Goal: Task Accomplishment & Management: Manage account settings

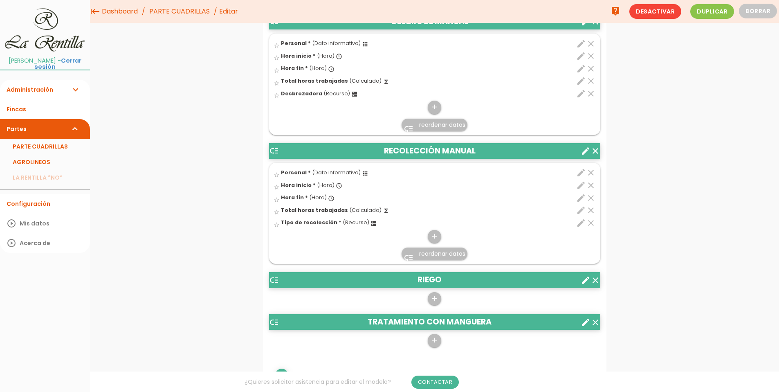
scroll to position [695, 0]
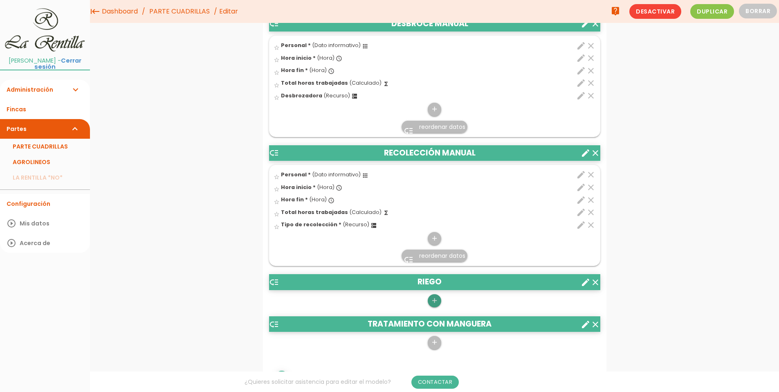
click at [433, 298] on icon "add" at bounding box center [435, 300] width 8 height 13
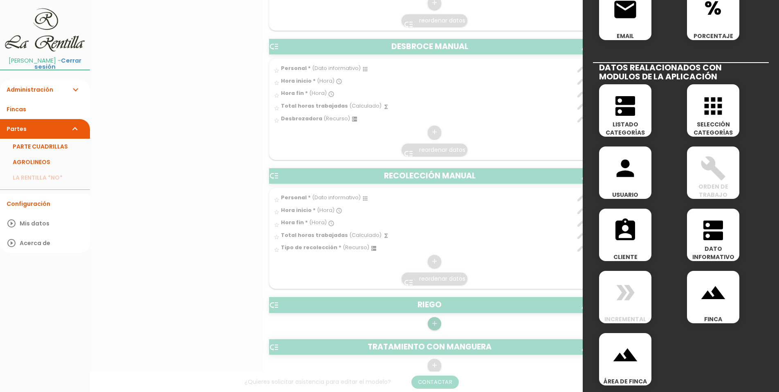
scroll to position [940, 0]
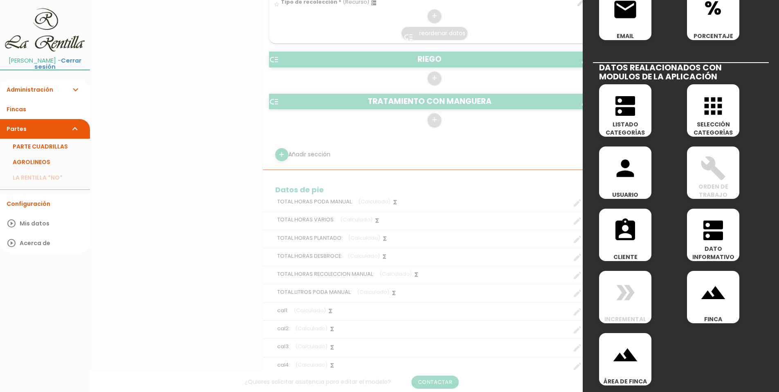
click at [700, 242] on icon "dns" at bounding box center [713, 230] width 26 height 26
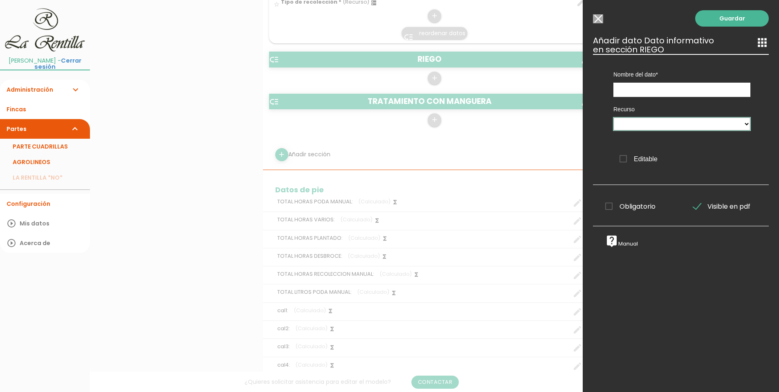
click at [665, 126] on select at bounding box center [681, 123] width 137 height 13
click at [657, 92] on input "text" at bounding box center [681, 90] width 137 height 14
click at [668, 121] on select at bounding box center [681, 123] width 137 height 13
click at [660, 94] on input "Personal" at bounding box center [681, 90] width 137 height 14
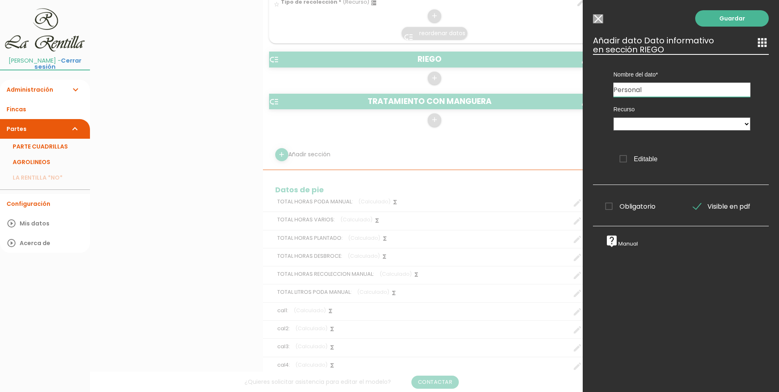
drag, startPoint x: 646, startPoint y: 88, endPoint x: 581, endPoint y: 94, distance: 64.9
click at [582, 94] on form "Guardar all_inbox Nombre PARTE CUADRILLAS person Alfonso Castilla José Miguel R…" at bounding box center [434, 80] width 343 height 1978
type input "PERSONAL"
drag, startPoint x: 677, startPoint y: 113, endPoint x: 678, endPoint y: 120, distance: 7.5
click at [677, 114] on div "Recurso" at bounding box center [681, 117] width 149 height 40
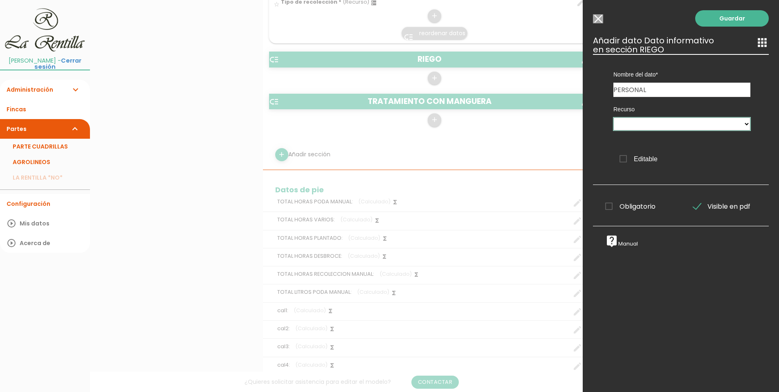
click at [679, 126] on select at bounding box center [681, 123] width 137 height 13
click at [654, 92] on input "PERSONAL" at bounding box center [681, 90] width 137 height 14
drag, startPoint x: 653, startPoint y: 90, endPoint x: 581, endPoint y: 90, distance: 71.5
click at [581, 90] on form "Guardar all_inbox Nombre PARTE CUADRILLAS person Alfonso Castilla José Miguel R…" at bounding box center [434, 80] width 343 height 1978
click at [601, 16] on input "Seleccionar todos los usuarios" at bounding box center [598, 18] width 10 height 9
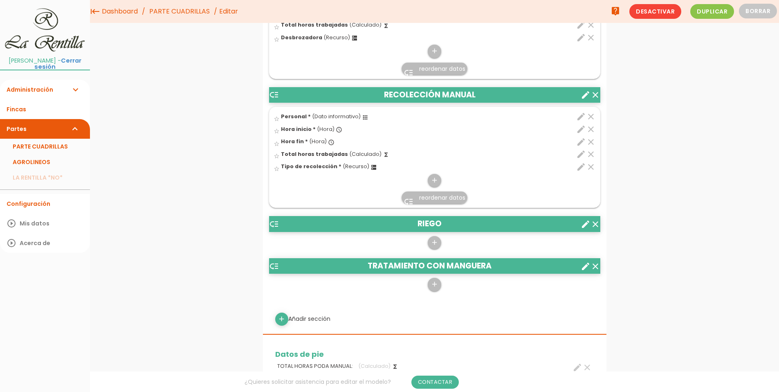
scroll to position [736, 0]
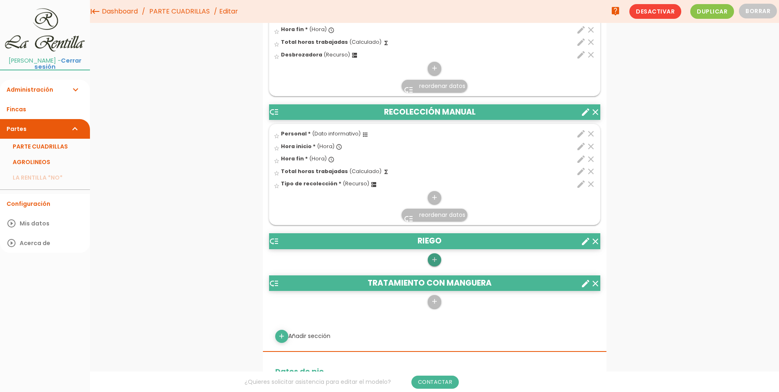
click at [435, 256] on icon "add" at bounding box center [435, 259] width 8 height 13
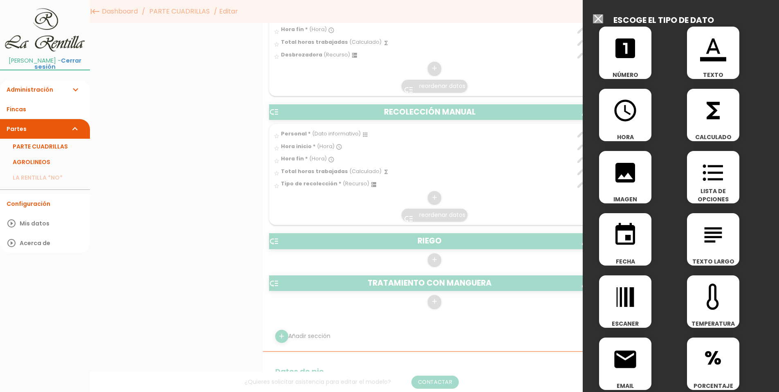
click at [634, 128] on div "access_time HORA" at bounding box center [625, 115] width 52 height 52
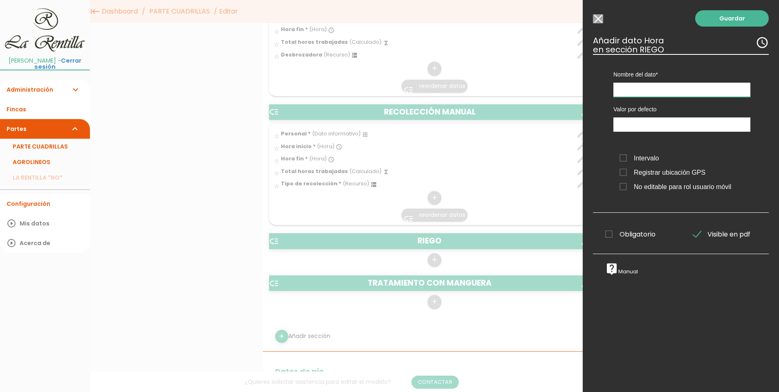
click at [634, 86] on input "text" at bounding box center [681, 90] width 137 height 14
type input "h"
type input "Hora inicio"
type input "09:20"
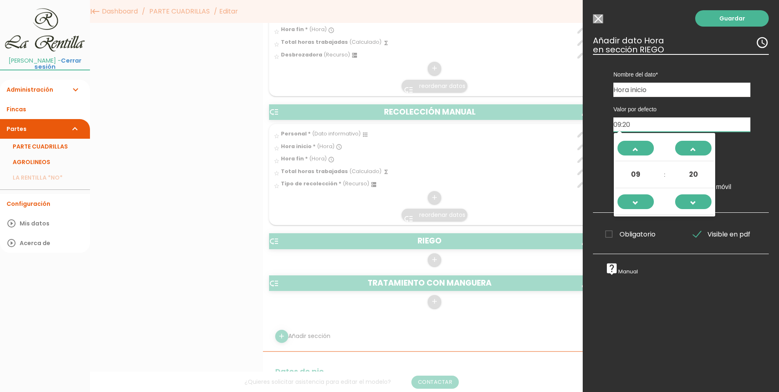
drag, startPoint x: 641, startPoint y: 125, endPoint x: 583, endPoint y: 128, distance: 58.6
click at [583, 128] on div "Guardar ESCOGE EL TIPO DE DATO looks_one NÚMERO format_color_text TEXTO access_…" at bounding box center [681, 196] width 196 height 392
click at [592, 137] on div "Guardar ESCOGE EL TIPO DE DATO looks_one NÚMERO format_color_text TEXTO access_…" at bounding box center [681, 196] width 196 height 392
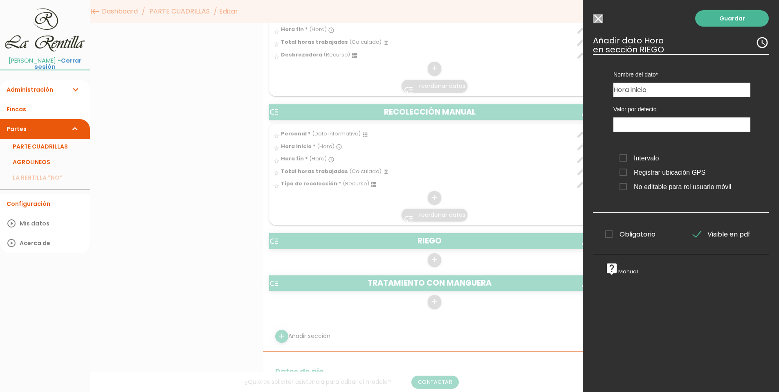
click at [621, 159] on span "Intervalo" at bounding box center [638, 158] width 39 height 10
click at [0, 0] on input "Intervalo" at bounding box center [0, 0] width 0 height 0
click at [626, 160] on span "Intervalo" at bounding box center [638, 158] width 39 height 10
click at [0, 0] on input "Intervalo" at bounding box center [0, 0] width 0 height 0
click at [625, 172] on span "Registrar ubicación GPS" at bounding box center [662, 172] width 86 height 10
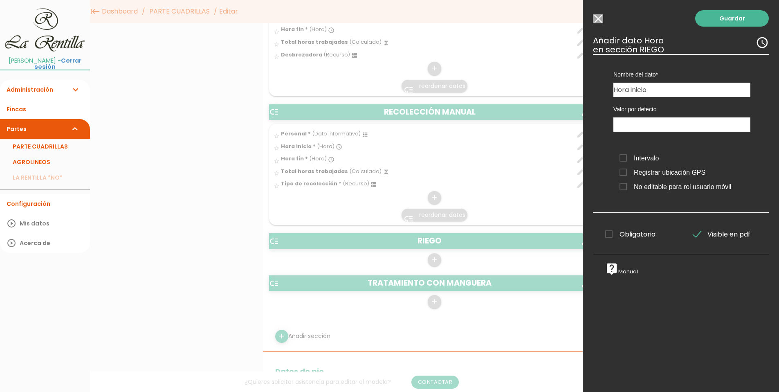
click at [0, 0] on input "Registrar ubicación GPS" at bounding box center [0, 0] width 0 height 0
click at [608, 232] on span "Obligatorio" at bounding box center [630, 234] width 50 height 10
click at [0, 0] on input "Obligatorio" at bounding box center [0, 0] width 0 height 0
click at [623, 159] on span "Intervalo" at bounding box center [638, 158] width 39 height 10
click at [0, 0] on input "Intervalo" at bounding box center [0, 0] width 0 height 0
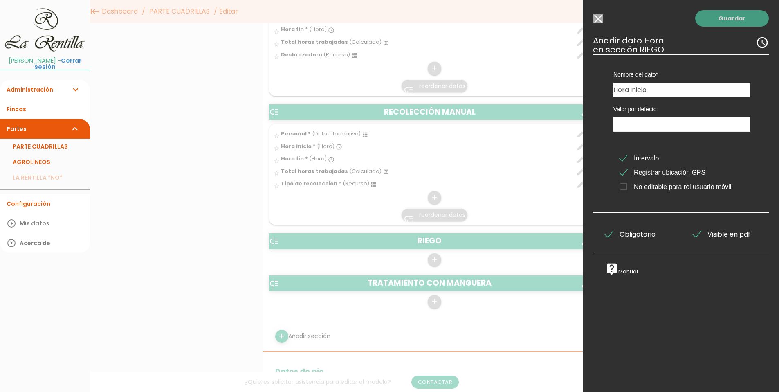
click at [735, 26] on link "Guardar" at bounding box center [732, 18] width 74 height 16
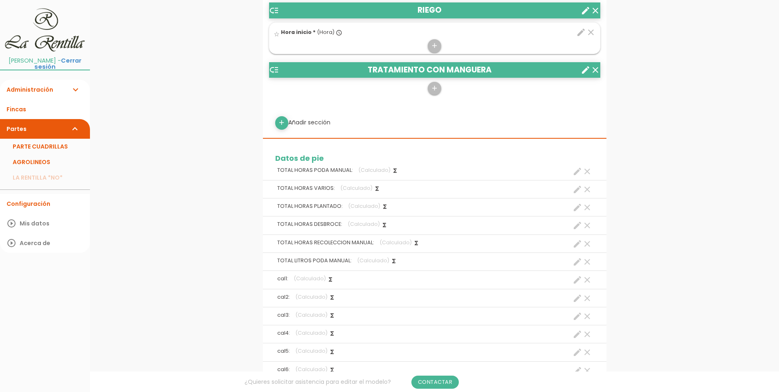
scroll to position [744, 0]
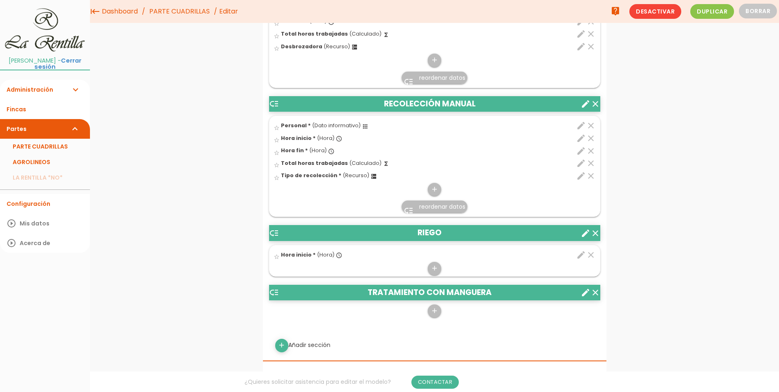
click at [580, 138] on icon "edit" at bounding box center [581, 138] width 10 height 10
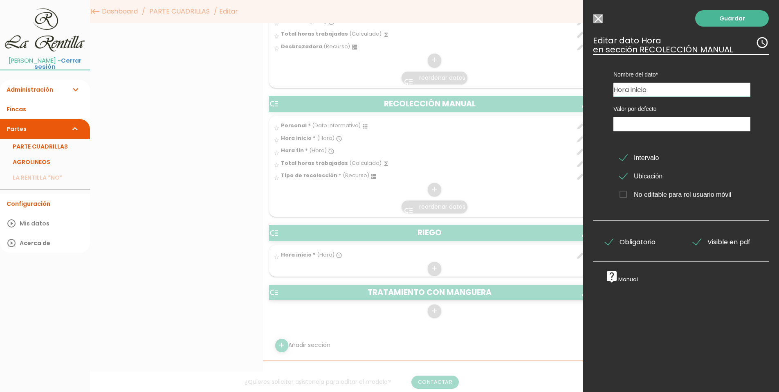
click at [595, 17] on input "Seleccionar todos los usuarios" at bounding box center [598, 18] width 10 height 9
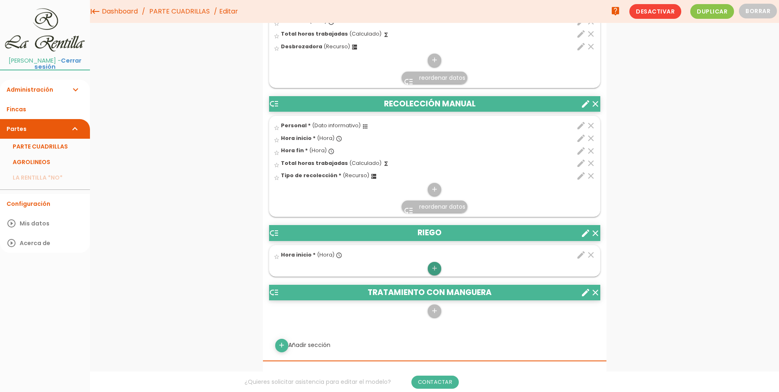
click at [433, 267] on icon "add" at bounding box center [435, 268] width 8 height 13
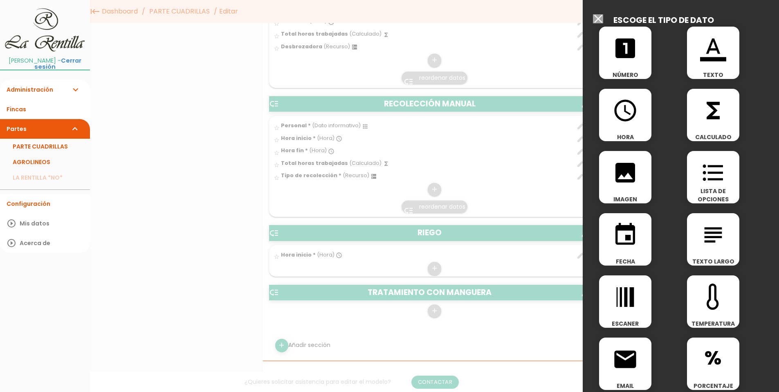
click at [600, 123] on span "access_time" at bounding box center [625, 106] width 52 height 35
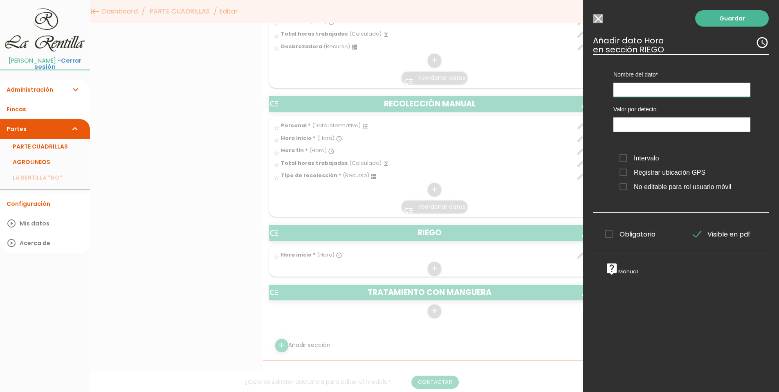
click at [637, 92] on input "text" at bounding box center [681, 90] width 137 height 14
type input "Hora fin"
click at [645, 160] on span "Intervalo" at bounding box center [638, 158] width 39 height 10
click at [0, 0] on input "Intervalo" at bounding box center [0, 0] width 0 height 0
click at [644, 170] on span "Registrar ubicación GPS" at bounding box center [662, 172] width 86 height 10
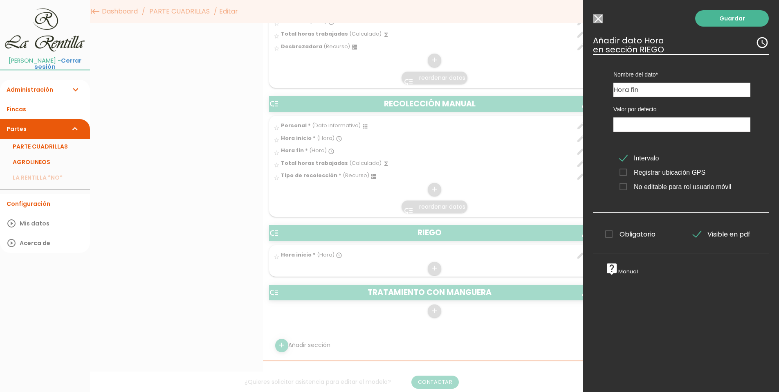
click at [0, 0] on input "Registrar ubicación GPS" at bounding box center [0, 0] width 0 height 0
click at [628, 231] on span "Obligatorio" at bounding box center [630, 234] width 50 height 10
click at [0, 0] on input "Obligatorio" at bounding box center [0, 0] width 0 height 0
click at [715, 18] on link "Guardar" at bounding box center [732, 18] width 74 height 16
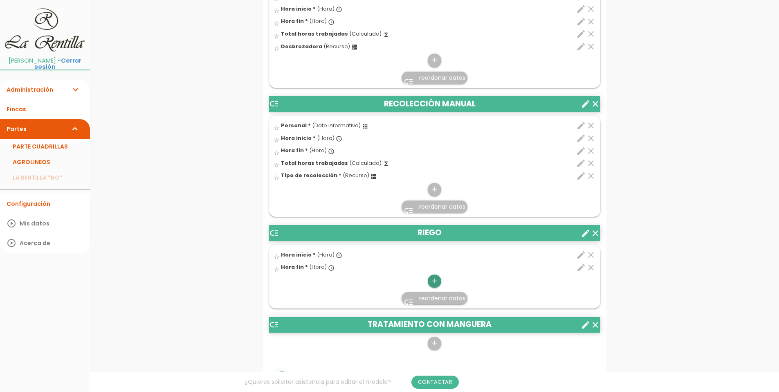
click at [431, 281] on icon "add" at bounding box center [435, 280] width 8 height 13
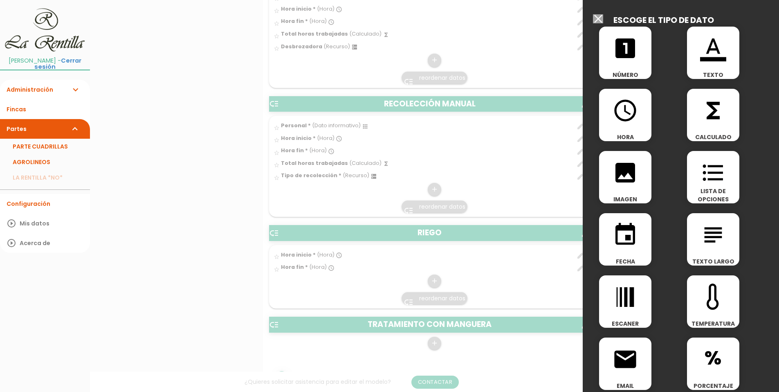
click at [707, 123] on div "functions CALCULADO" at bounding box center [713, 115] width 52 height 52
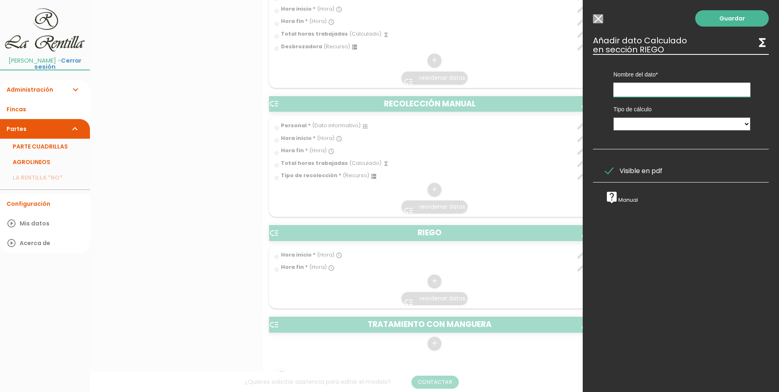
click at [643, 94] on input "text" at bounding box center [681, 90] width 137 height 14
type input "Total horas trabajadas"
click at [633, 124] on select "Calculado entre datos" at bounding box center [681, 123] width 137 height 13
select select "1"
click at [613, 117] on select "Calculado entre datos" at bounding box center [681, 123] width 137 height 13
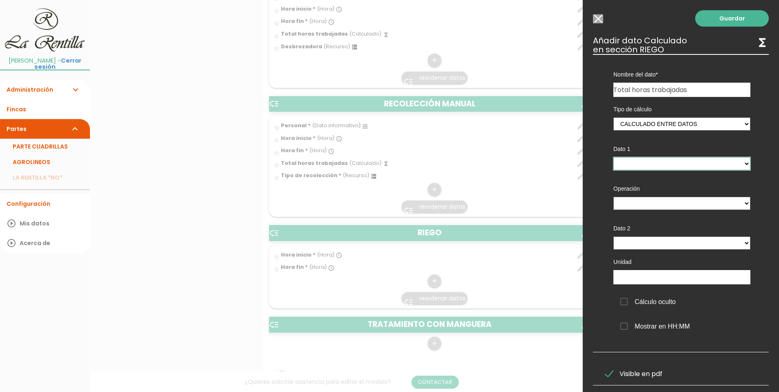
click at [640, 165] on select "Hora inicio - (columna) Hora fin - (columna)" at bounding box center [681, 163] width 137 height 13
select select "13187_pos2"
click at [613, 157] on select "Hora inicio - (columna) Hora fin - (columna)" at bounding box center [681, 163] width 137 height 13
click at [641, 204] on select "+ - * /" at bounding box center [681, 203] width 137 height 13
select select "-"
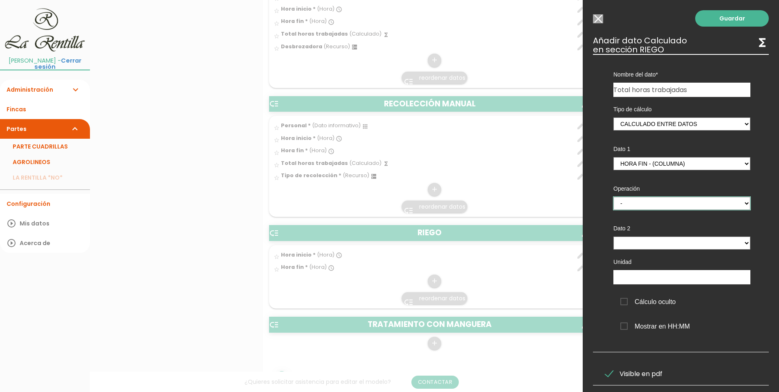
click at [613, 197] on select "+ - * /" at bounding box center [681, 203] width 137 height 13
click at [647, 247] on select "Hora inicio - (columna) Hora fin - (columna)" at bounding box center [681, 242] width 137 height 13
select select "13187_pos1"
click at [613, 236] on select "Hora inicio - (columna) Hora fin - (columna)" at bounding box center [681, 242] width 137 height 13
click at [652, 277] on input "text" at bounding box center [681, 277] width 137 height 14
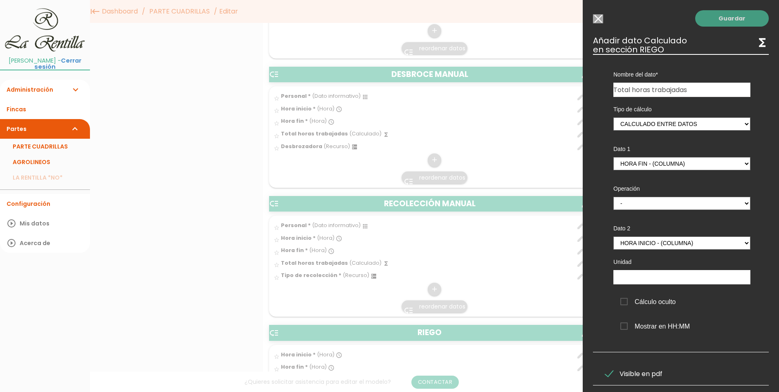
click at [718, 16] on link "Guardar" at bounding box center [732, 18] width 74 height 16
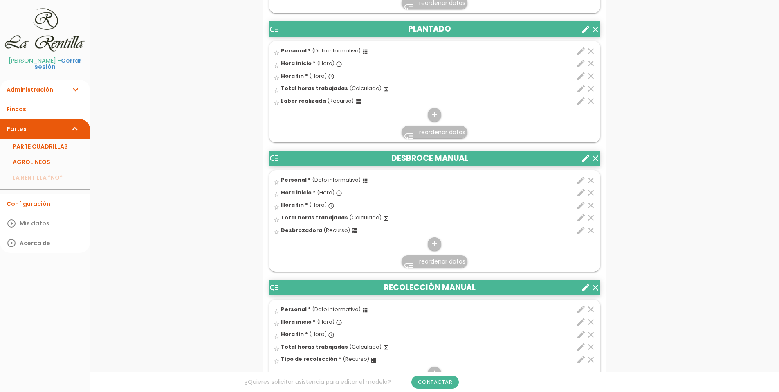
scroll to position [656, 0]
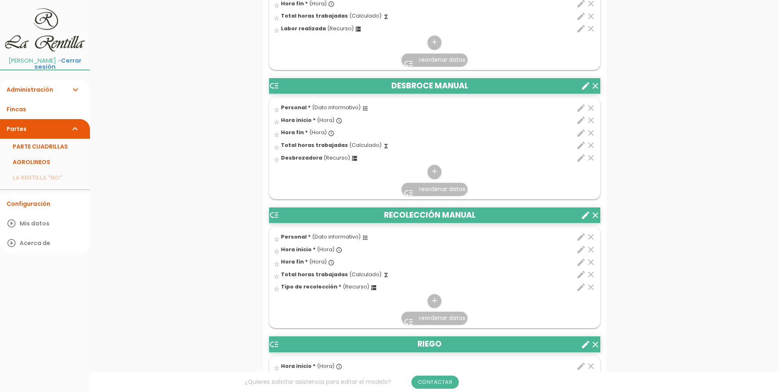
click at [579, 276] on icon "edit" at bounding box center [581, 274] width 10 height 10
select select "1"
select select "12945_pos3"
select select "-"
select select "12945_pos2"
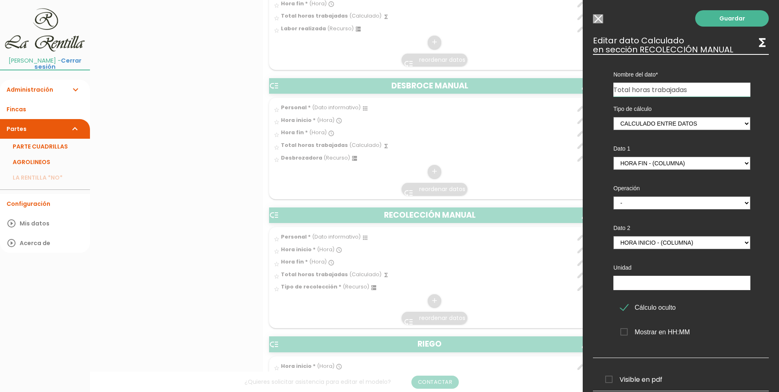
click at [598, 16] on input "Seleccionar todos los usuarios" at bounding box center [598, 18] width 10 height 9
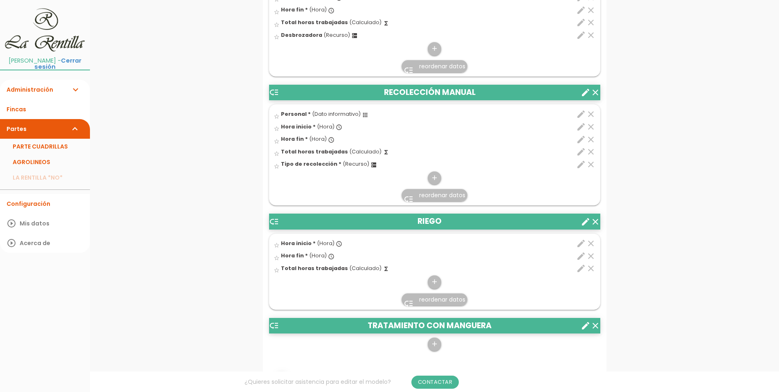
scroll to position [819, 0]
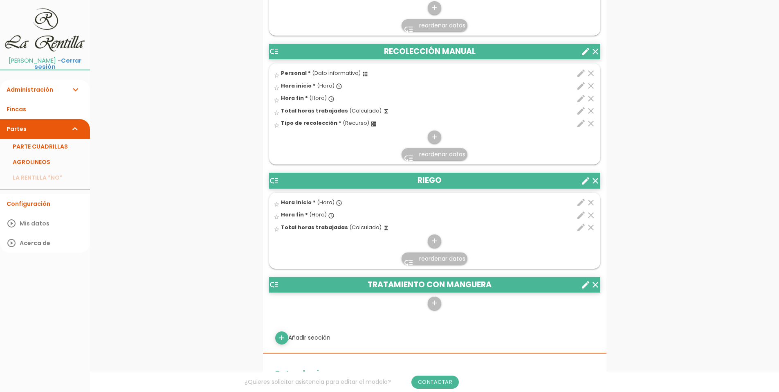
click at [579, 124] on icon "edit" at bounding box center [581, 124] width 10 height 10
select select "4916"
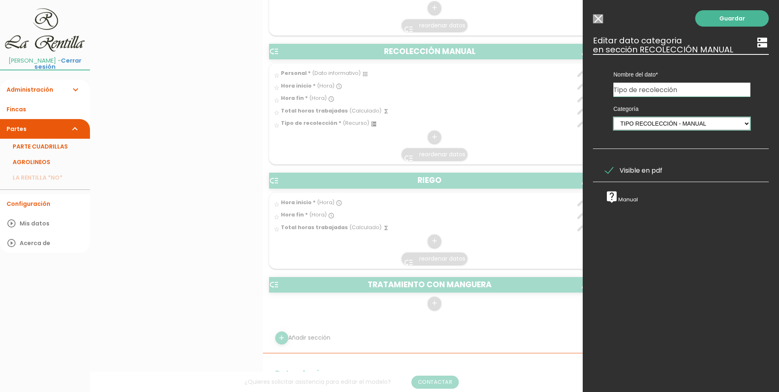
click at [740, 123] on select "PERSONAL TAREAS PLANTACIONES MAQUINARIA PODADORAS UTENSILIOS VARIEDADES ATOMIZA…" at bounding box center [681, 123] width 137 height 13
click at [743, 126] on select "PERSONAL TAREAS PLANTACIONES MAQUINARIA PODADORAS UTENSILIOS VARIEDADES ATOMIZA…" at bounding box center [681, 123] width 137 height 13
click at [597, 18] on input "Seleccionar todos los usuarios" at bounding box center [598, 18] width 10 height 9
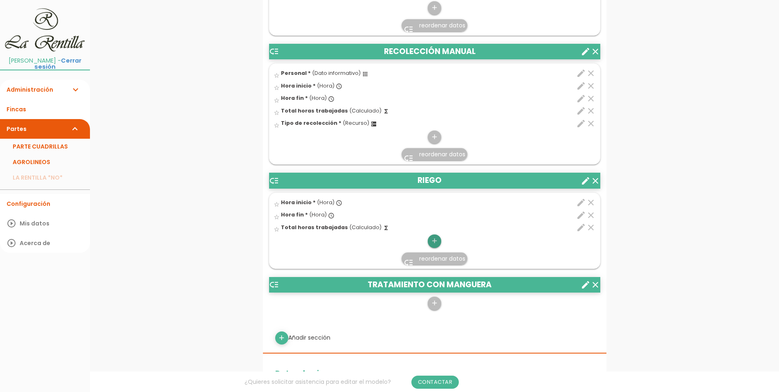
click at [433, 242] on icon "add" at bounding box center [435, 240] width 8 height 13
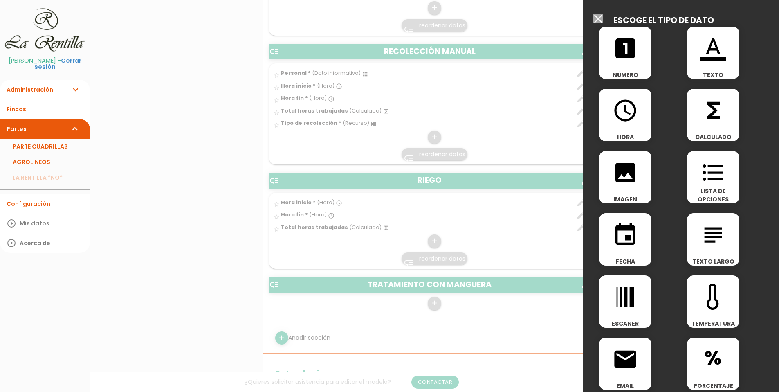
drag, startPoint x: 597, startPoint y: 17, endPoint x: 589, endPoint y: 22, distance: 9.7
click at [598, 17] on input "Seleccionar todos los usuarios" at bounding box center [598, 18] width 10 height 9
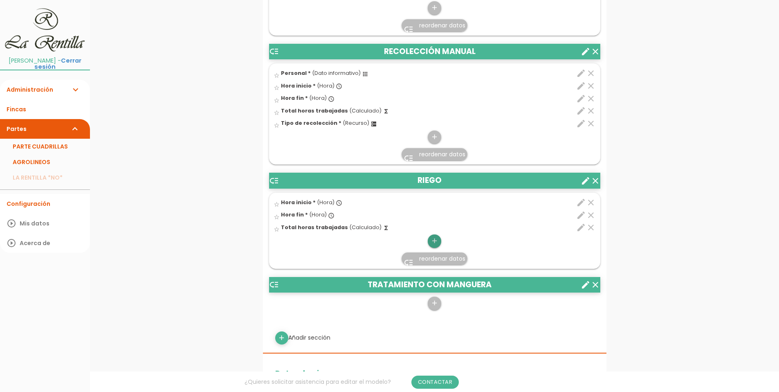
click at [436, 242] on icon "add" at bounding box center [435, 240] width 8 height 13
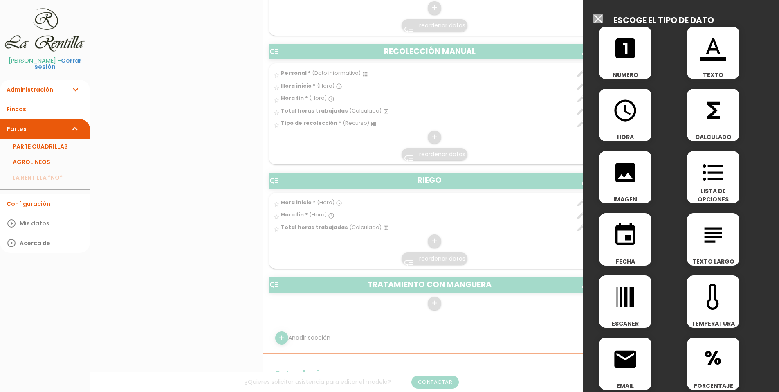
click at [720, 176] on icon "format_list_bulleted" at bounding box center [713, 172] width 26 height 26
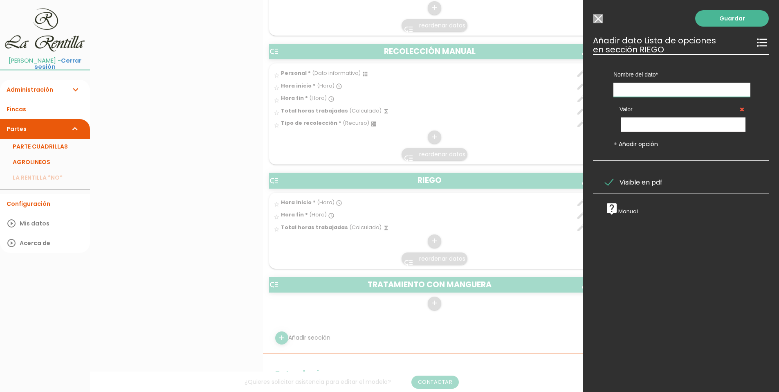
click at [640, 90] on input "text" at bounding box center [681, 90] width 137 height 14
type input "Trabajos de riego"
click at [650, 128] on input "text" at bounding box center [683, 124] width 125 height 14
type input "Revisar riego"
click at [643, 142] on link "+ Añadir opción" at bounding box center [635, 144] width 45 height 8
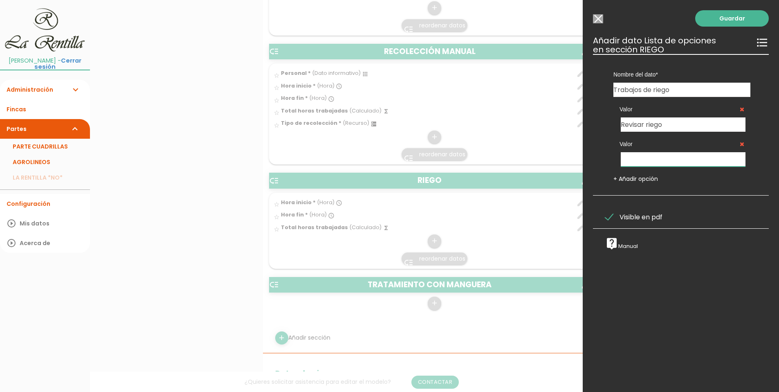
click at [641, 159] on input "text" at bounding box center [683, 159] width 125 height 14
type input "Reparar avería de riego"
click at [639, 177] on link "+ Añadir opción" at bounding box center [635, 179] width 45 height 8
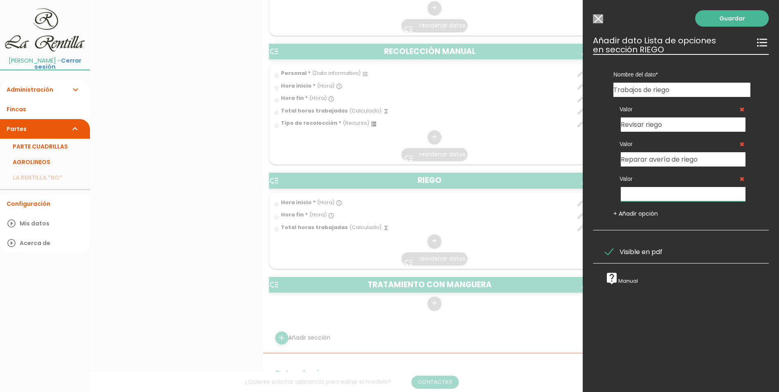
click at [656, 192] on input "text" at bounding box center [683, 194] width 125 height 14
type input "Regar"
click at [655, 212] on link "+ Añadir opción" at bounding box center [635, 213] width 45 height 8
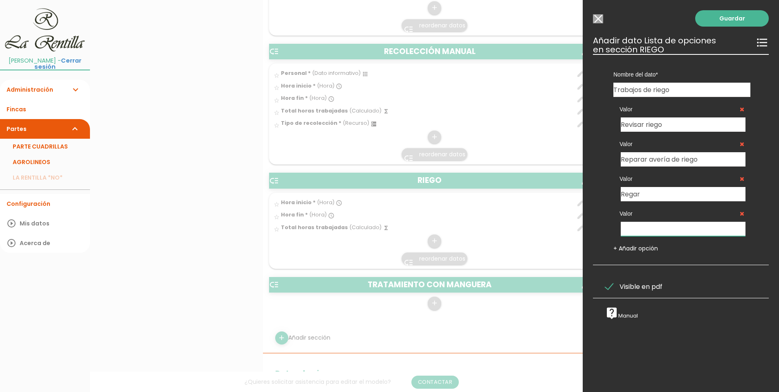
click at [656, 235] on input "text" at bounding box center [683, 229] width 125 height 14
type input "Abrir puntas para limpieza de gomas de riego"
click at [679, 117] on div "Valor Revisar riego" at bounding box center [681, 114] width 137 height 35
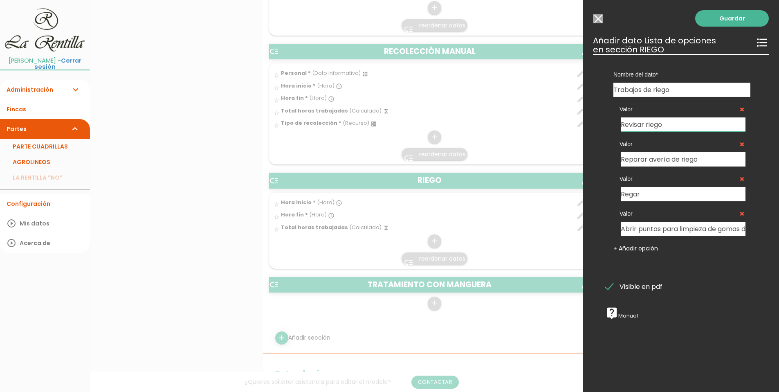
click at [680, 119] on input "Revisar riego" at bounding box center [683, 124] width 125 height 14
click at [674, 123] on input "Revisar riego" at bounding box center [683, 124] width 125 height 14
drag, startPoint x: 704, startPoint y: 126, endPoint x: 663, endPoint y: 126, distance: 40.9
click at [663, 126] on input "Revisar riego/ generador" at bounding box center [683, 124] width 125 height 14
type input "Revisar riego"
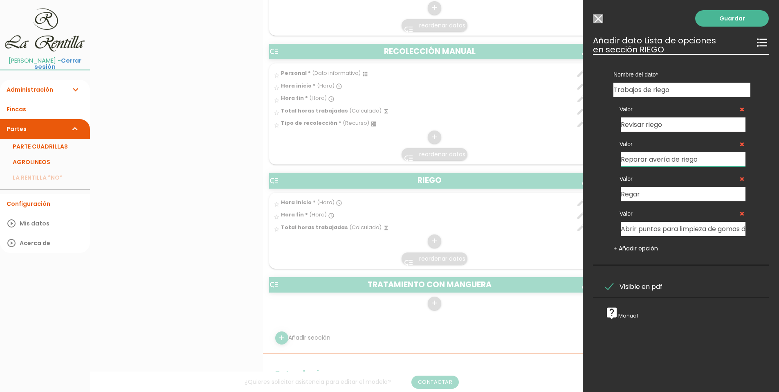
click at [642, 161] on input "Reparar avería de riego" at bounding box center [683, 159] width 125 height 14
click at [655, 194] on input "Regar" at bounding box center [683, 194] width 125 height 14
click at [715, 21] on link "Guardar" at bounding box center [732, 18] width 74 height 16
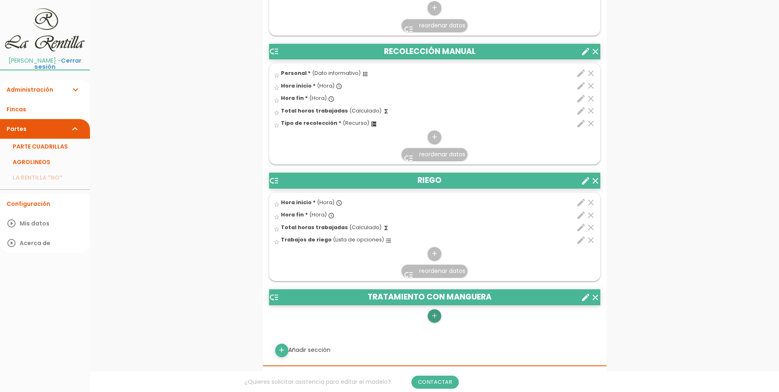
click at [436, 313] on icon "add" at bounding box center [435, 315] width 8 height 13
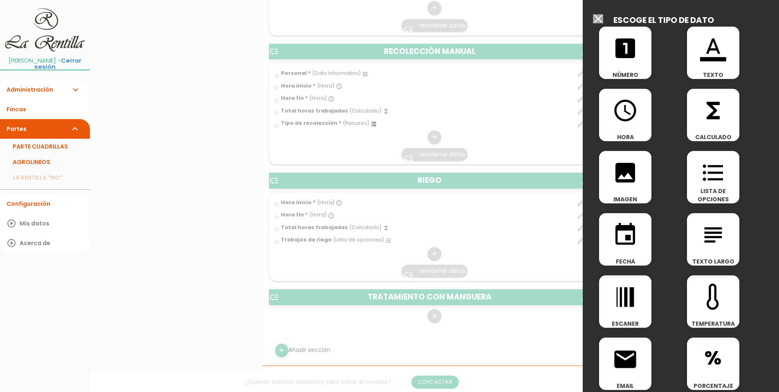
click at [617, 123] on div "access_time HORA" at bounding box center [625, 115] width 52 height 52
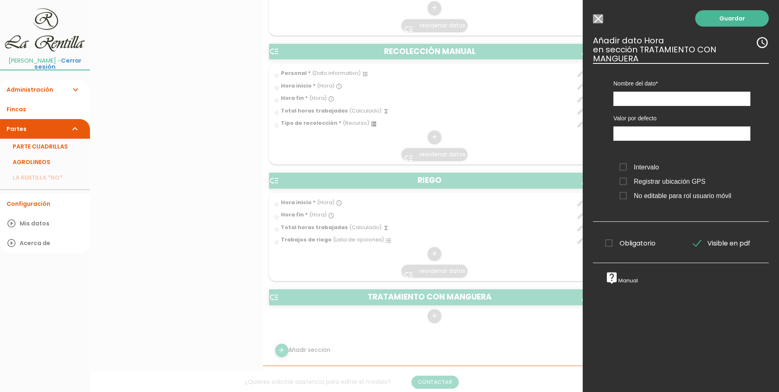
click at [624, 106] on div "Valor por defecto" at bounding box center [681, 123] width 149 height 35
click at [624, 105] on input "text" at bounding box center [681, 99] width 137 height 14
type input "Hora inicio"
click at [626, 169] on span "Intervalo" at bounding box center [638, 167] width 39 height 10
click at [0, 0] on input "Intervalo" at bounding box center [0, 0] width 0 height 0
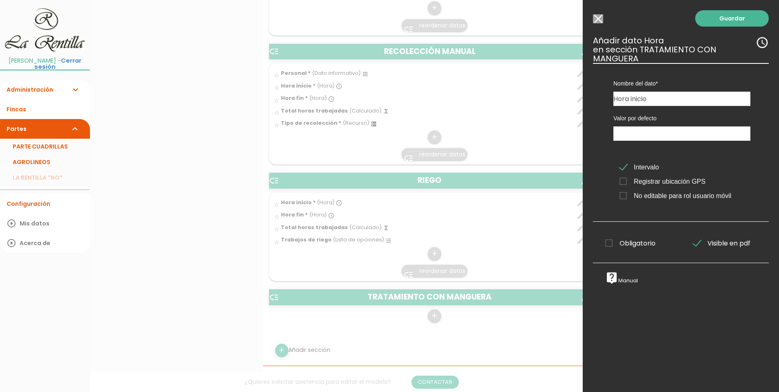
drag, startPoint x: 621, startPoint y: 182, endPoint x: 621, endPoint y: 186, distance: 4.1
click at [621, 182] on span "Registrar ubicación GPS" at bounding box center [662, 181] width 86 height 10
click at [0, 0] on input "Registrar ubicación GPS" at bounding box center [0, 0] width 0 height 0
drag, startPoint x: 621, startPoint y: 231, endPoint x: 624, endPoint y: 243, distance: 12.3
click at [623, 240] on div "Guardar ESCOGE EL TIPO DE DATO looks_one NÚMERO format_color_text TEXTO access_…" at bounding box center [681, 196] width 196 height 392
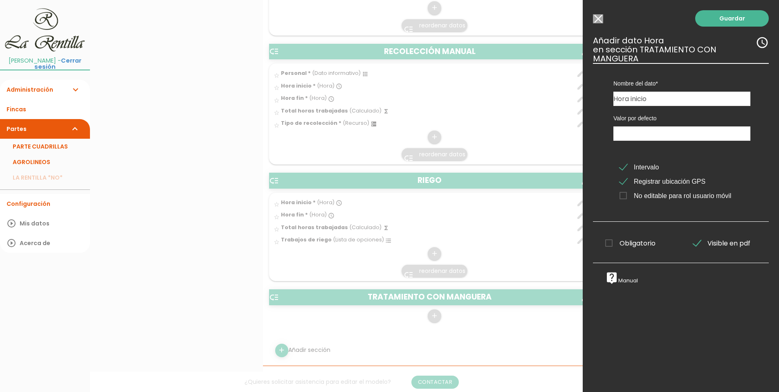
click at [624, 243] on span "Obligatorio" at bounding box center [630, 243] width 50 height 10
click at [0, 0] on input "Obligatorio" at bounding box center [0, 0] width 0 height 0
click at [726, 14] on link "Guardar" at bounding box center [732, 18] width 74 height 16
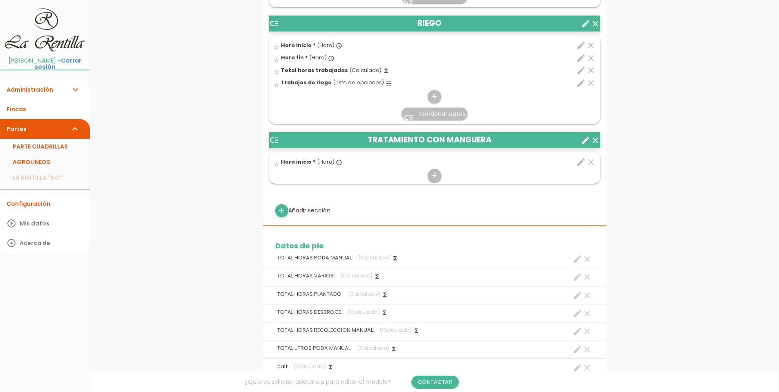
scroll to position [778, 0]
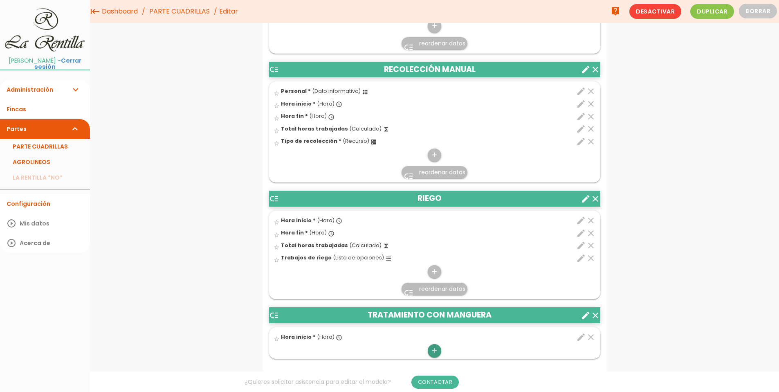
click at [433, 351] on icon "add" at bounding box center [435, 350] width 8 height 13
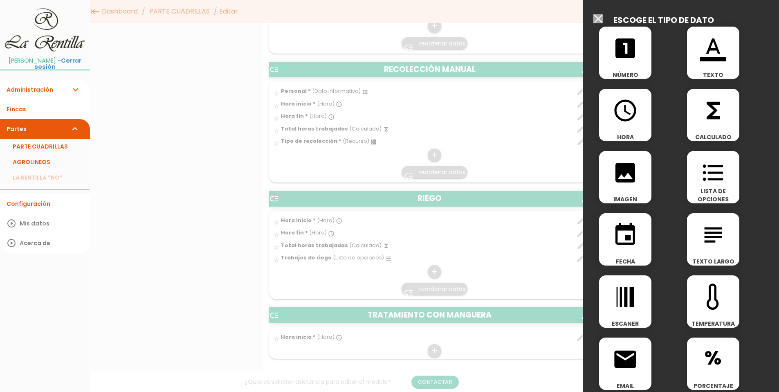
click at [628, 124] on div "access_time HORA" at bounding box center [625, 115] width 52 height 52
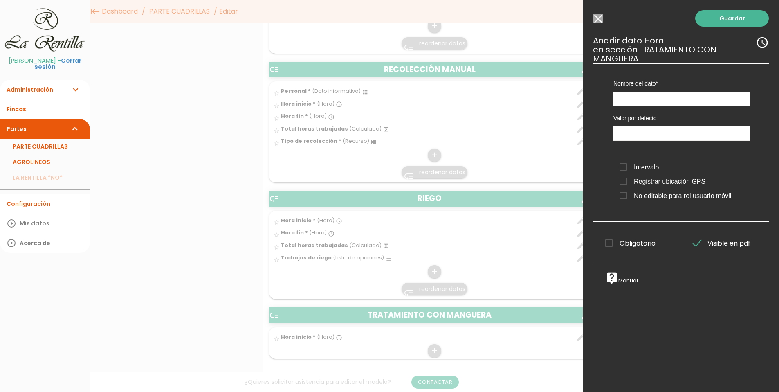
click at [629, 105] on input "text" at bounding box center [681, 99] width 137 height 14
type input "Hora fin"
click at [632, 161] on div "Intervalo Registrar ubicación GPS No editable para rol usuario móvil" at bounding box center [681, 179] width 149 height 51
click at [626, 171] on span "Intervalo" at bounding box center [638, 167] width 39 height 10
click at [0, 0] on input "Intervalo" at bounding box center [0, 0] width 0 height 0
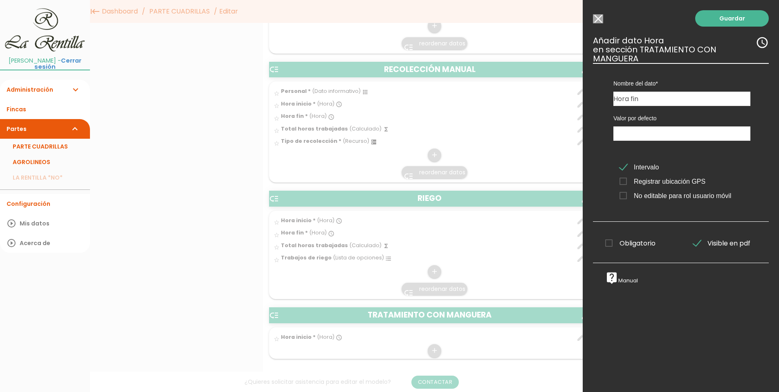
click at [625, 179] on span "Registrar ubicación GPS" at bounding box center [662, 181] width 86 height 10
click at [0, 0] on input "Registrar ubicación GPS" at bounding box center [0, 0] width 0 height 0
click at [614, 236] on div "Obligatorio Obligatorio Obligatorio Obligatorio Obligatorio Obligatorio" at bounding box center [637, 242] width 88 height 16
click at [614, 242] on span "Obligatorio" at bounding box center [630, 243] width 50 height 10
click at [0, 0] on input "Obligatorio" at bounding box center [0, 0] width 0 height 0
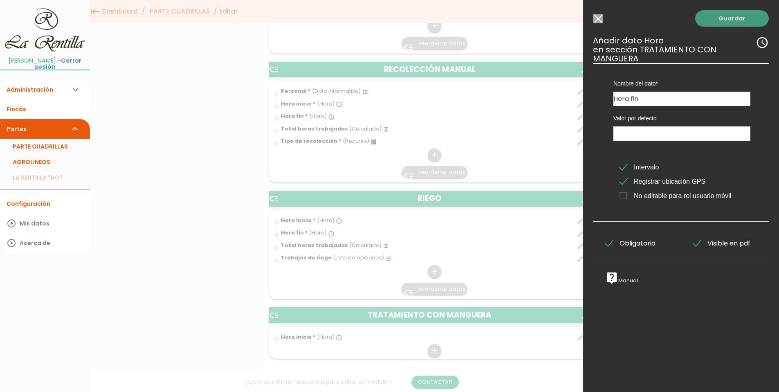
click at [711, 15] on link "Guardar" at bounding box center [732, 18] width 74 height 16
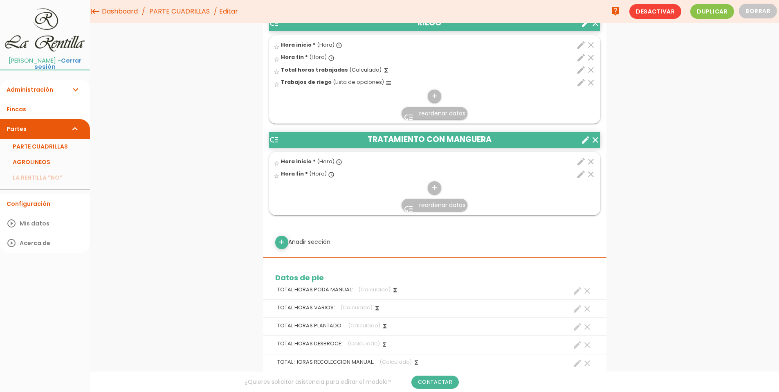
scroll to position [953, 0]
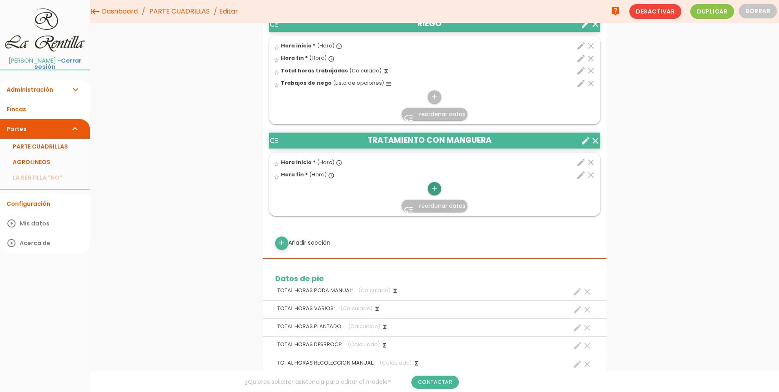
click at [434, 188] on icon "add" at bounding box center [435, 188] width 8 height 13
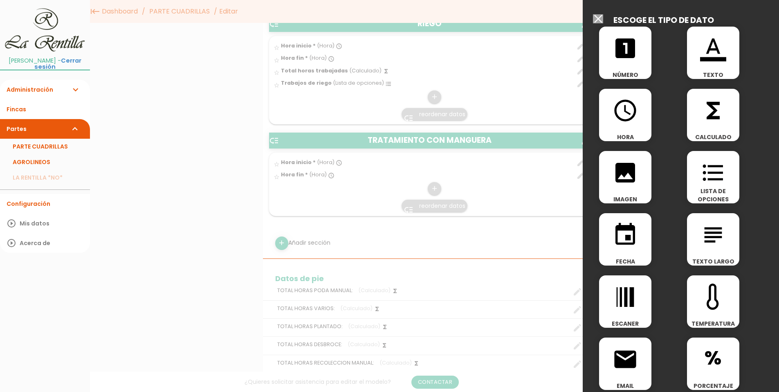
click at [710, 119] on icon "functions" at bounding box center [713, 110] width 26 height 26
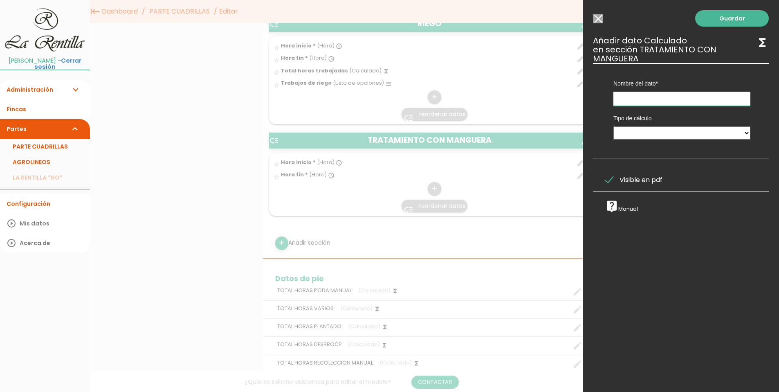
click at [667, 100] on input "text" at bounding box center [681, 99] width 137 height 14
type input "Total horas trabajadas"
click at [671, 129] on select "Calculado entre datos" at bounding box center [681, 132] width 137 height 13
select select "1"
click at [613, 126] on select "Calculado entre datos" at bounding box center [681, 132] width 137 height 13
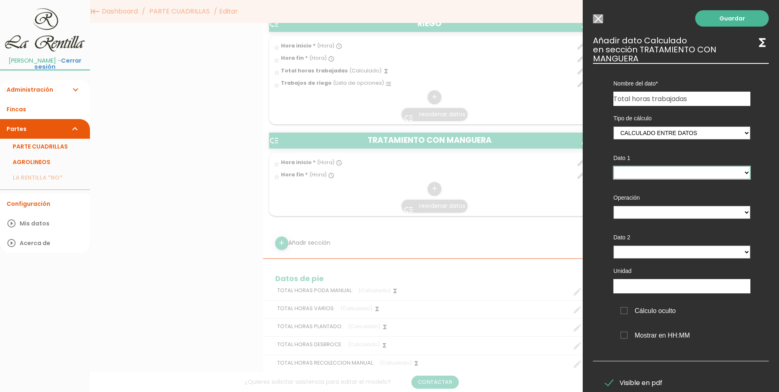
click at [664, 170] on select "Hora inicio - (columna) Hora fin - (columna)" at bounding box center [681, 172] width 137 height 13
select select "13188_pos2"
click at [613, 166] on select "Hora inicio - (columna) Hora fin - (columna)" at bounding box center [681, 172] width 137 height 13
click at [668, 215] on select "+ - * /" at bounding box center [681, 212] width 137 height 13
select select "-"
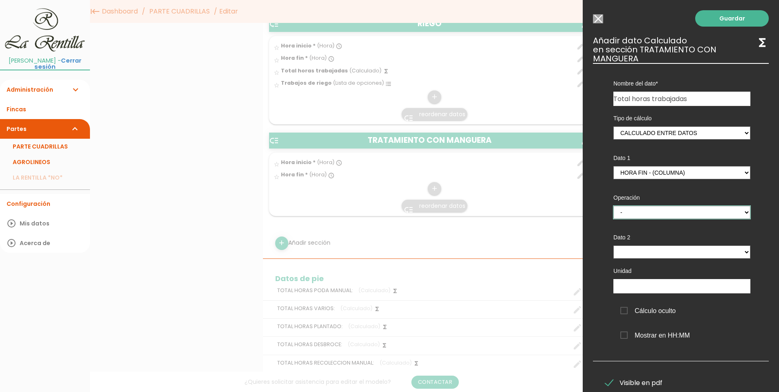
click at [613, 206] on select "+ - * /" at bounding box center [681, 212] width 137 height 13
click at [666, 256] on select "Hora inicio - (columna) Hora fin - (columna)" at bounding box center [681, 251] width 137 height 13
select select "13188_pos1"
click at [613, 245] on select "Hora inicio - (columna) Hora fin - (columna)" at bounding box center [681, 251] width 137 height 13
click at [666, 287] on input "text" at bounding box center [681, 286] width 137 height 14
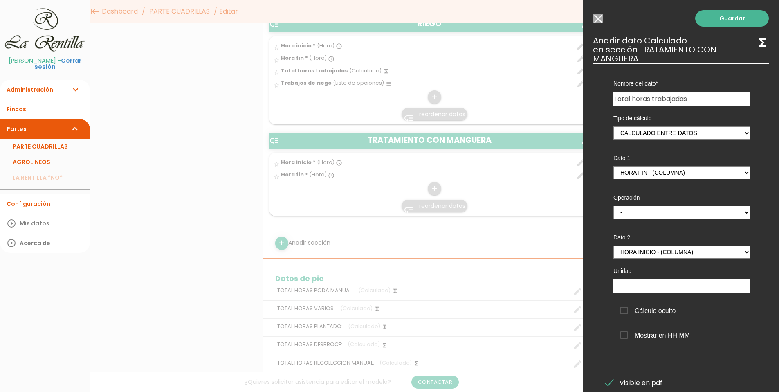
click at [668, 307] on span "Cálculo oculto" at bounding box center [648, 310] width 56 height 10
click at [0, 0] on input "Cálculo oculto" at bounding box center [0, 0] width 0 height 0
click at [663, 312] on span "Cálculo oculto" at bounding box center [648, 310] width 56 height 10
click at [0, 0] on input "Cálculo oculto" at bounding box center [0, 0] width 0 height 0
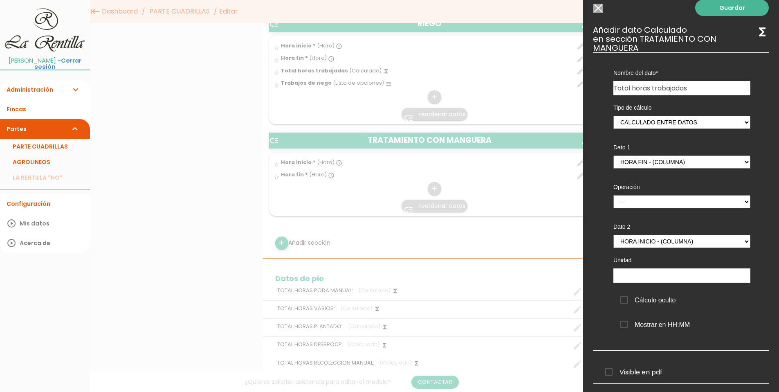
scroll to position [0, 0]
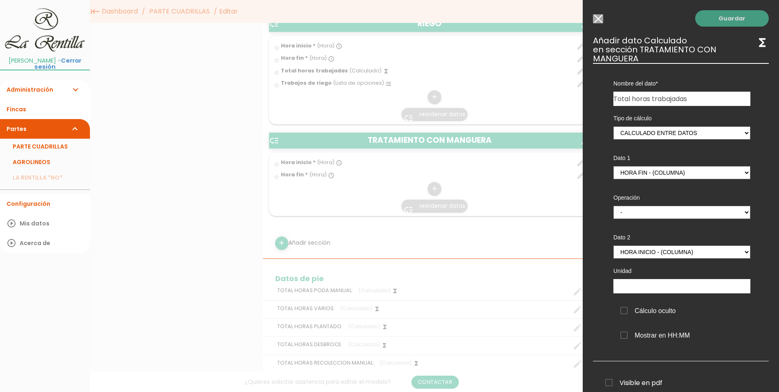
click at [728, 20] on link "Guardar" at bounding box center [732, 18] width 74 height 16
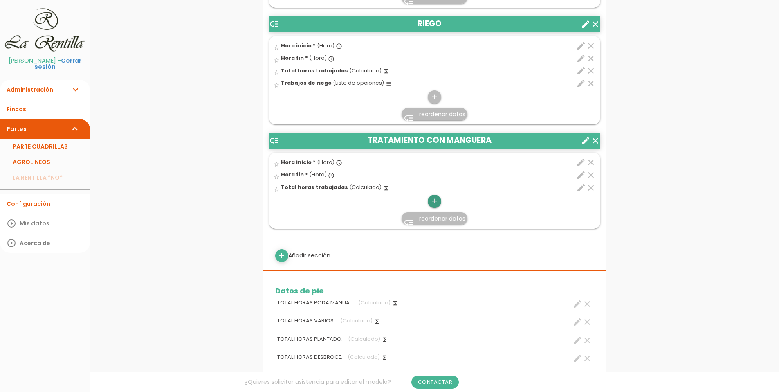
click at [433, 197] on icon "add" at bounding box center [435, 201] width 8 height 13
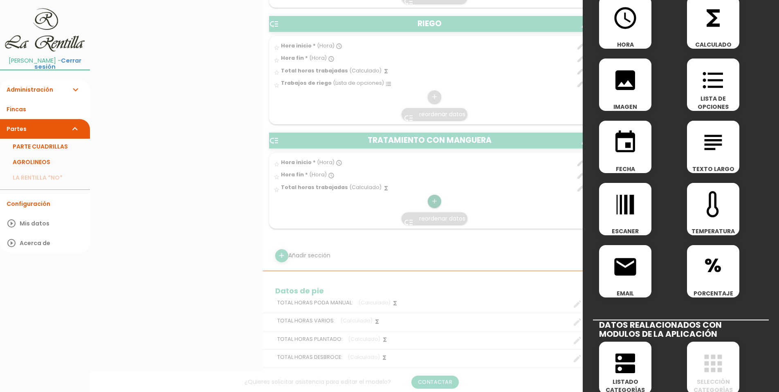
scroll to position [286, 0]
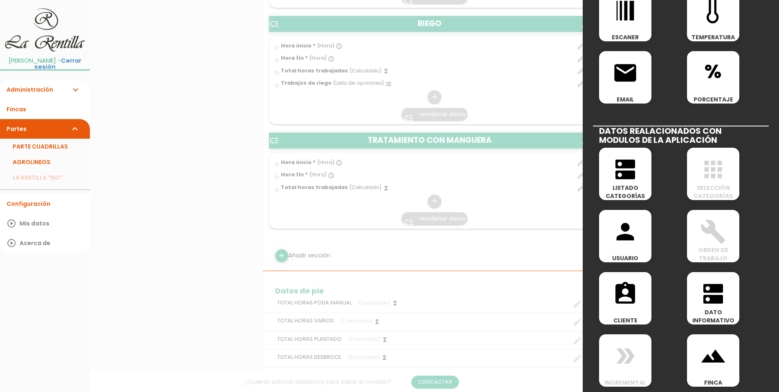
click at [605, 177] on span "dns" at bounding box center [625, 165] width 52 height 35
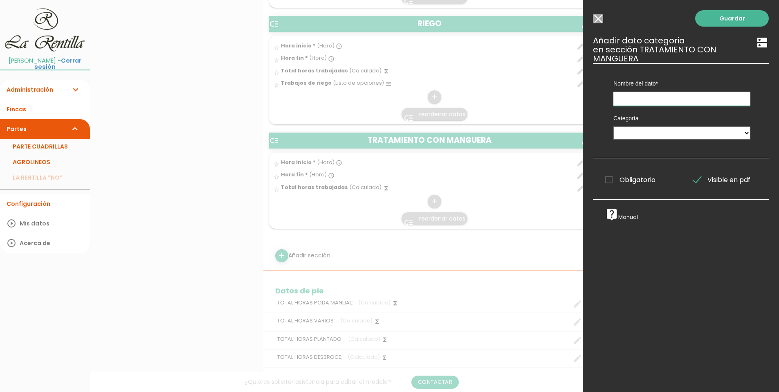
click at [630, 93] on input "text" at bounding box center [681, 99] width 137 height 14
type input "Variedad"
click at [644, 136] on select "PERSONAL TAREAS PLANTACIONES MAQUINARIA PODADORAS UTENSILIOS VARIEDADES ATOMIZA…" at bounding box center [681, 132] width 137 height 13
select select "4904"
click at [613, 126] on select "PERSONAL TAREAS PLANTACIONES MAQUINARIA PODADORAS UTENSILIOS VARIEDADES ATOMIZA…" at bounding box center [681, 132] width 137 height 13
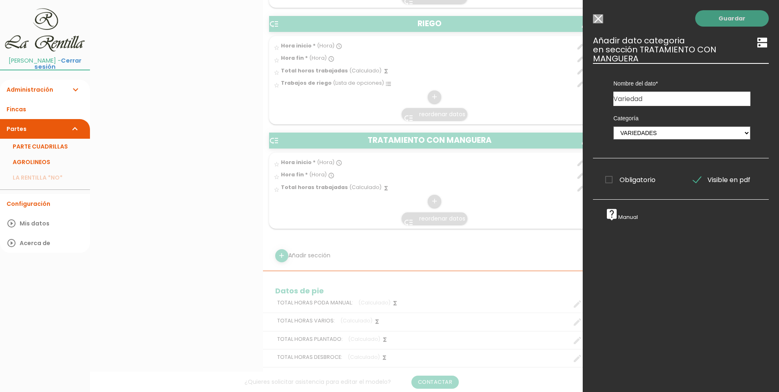
click at [722, 22] on link "Guardar" at bounding box center [732, 18] width 74 height 16
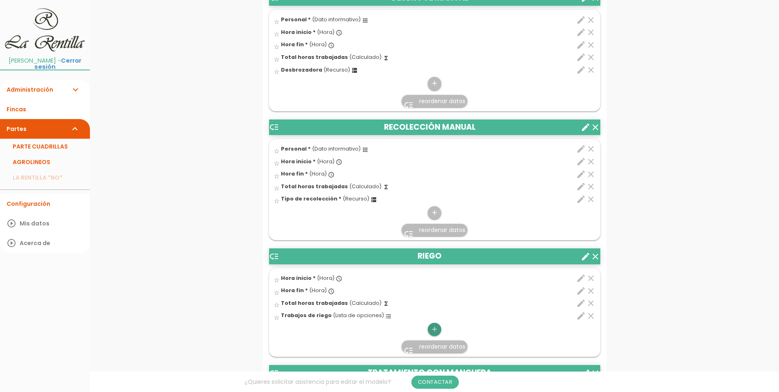
click at [437, 332] on icon "add" at bounding box center [435, 329] width 8 height 13
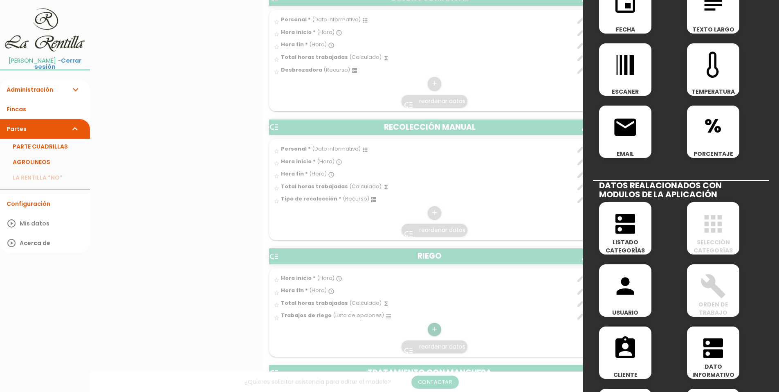
scroll to position [327, 0]
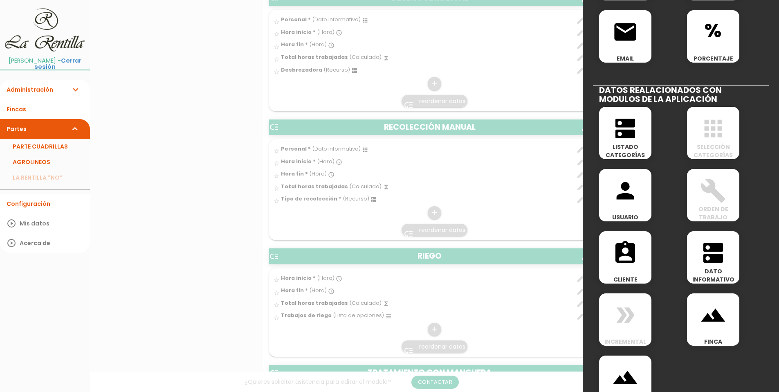
click at [610, 130] on span "dns" at bounding box center [625, 124] width 52 height 35
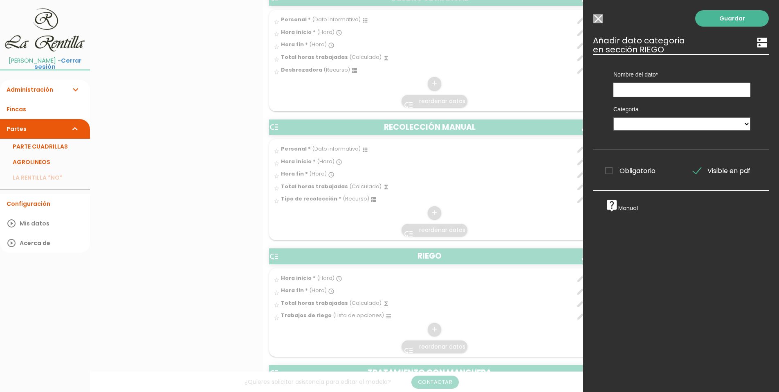
click at [596, 19] on input "Seleccionar todos los usuarios" at bounding box center [598, 18] width 10 height 9
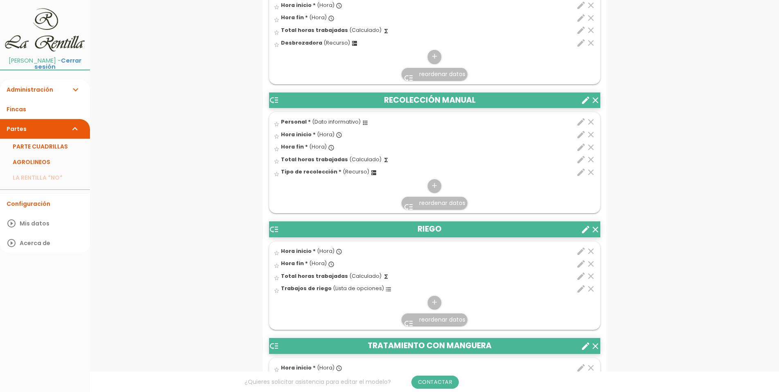
scroll to position [785, 0]
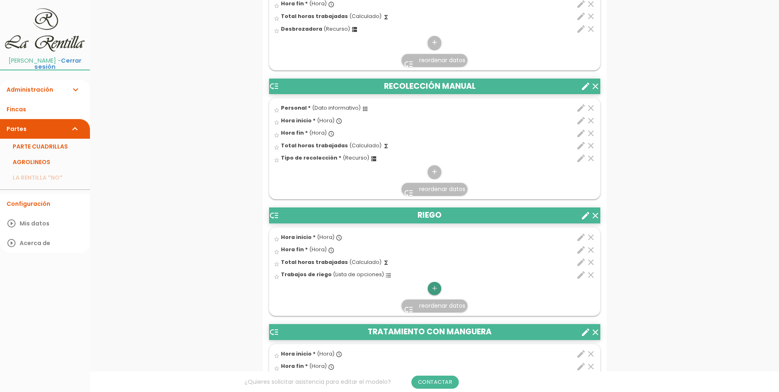
click at [435, 291] on icon "add" at bounding box center [435, 288] width 8 height 13
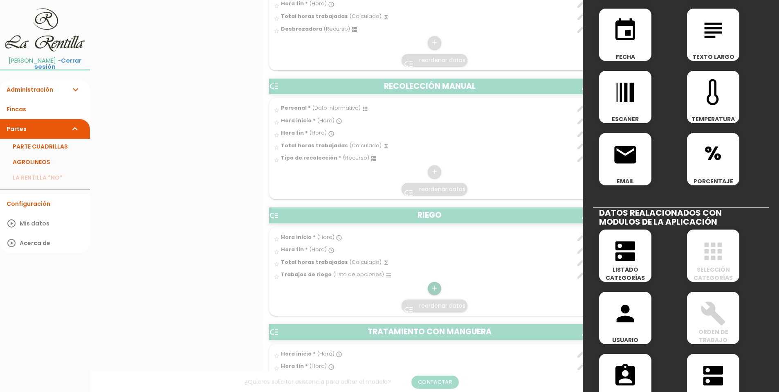
scroll to position [327, 0]
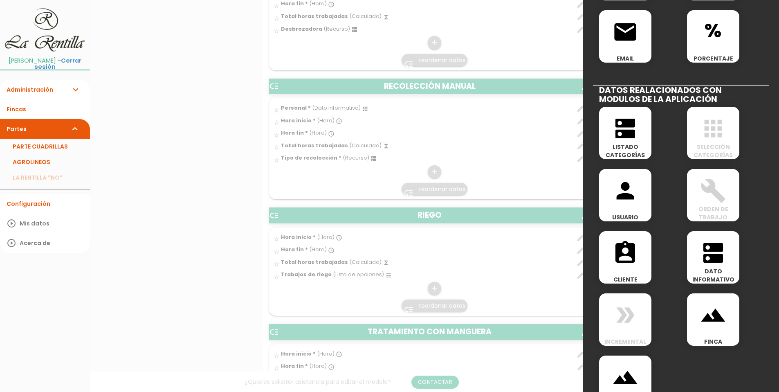
click at [646, 135] on span "dns" at bounding box center [625, 124] width 52 height 35
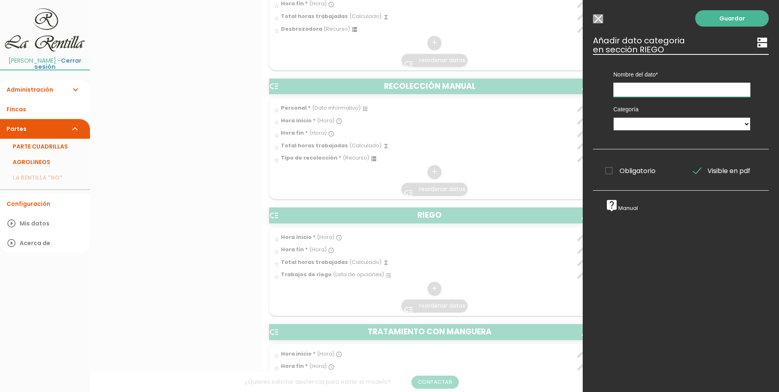
click at [635, 86] on input "text" at bounding box center [681, 90] width 137 height 14
click at [642, 124] on select "PERSONAL TAREAS PLANTACIONES MAQUINARIA PODADORAS UTENSILIOS VARIEDADES ATOMIZA…" at bounding box center [681, 123] width 137 height 13
select select "4901"
click at [613, 117] on select "PERSONAL TAREAS PLANTACIONES MAQUINARIA PODADORAS UTENSILIOS VARIEDADES ATOMIZA…" at bounding box center [681, 123] width 137 height 13
click at [645, 94] on input "text" at bounding box center [681, 90] width 137 height 14
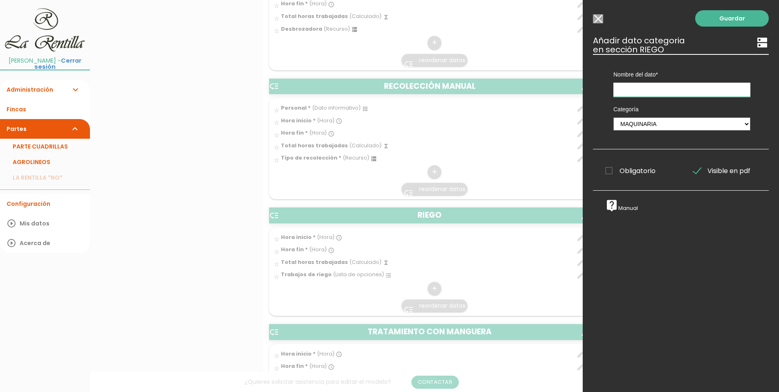
click at [661, 83] on input "text" at bounding box center [681, 90] width 137 height 14
click at [637, 94] on input "text" at bounding box center [681, 90] width 137 height 14
type input "Tractor tratando"
click at [718, 16] on link "Guardar" at bounding box center [732, 18] width 74 height 16
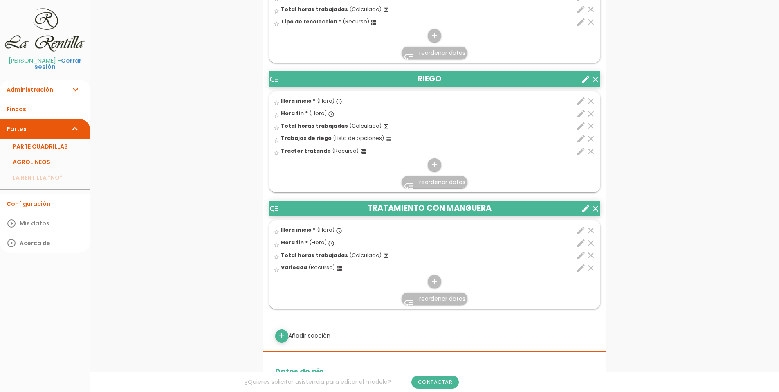
scroll to position [940, 0]
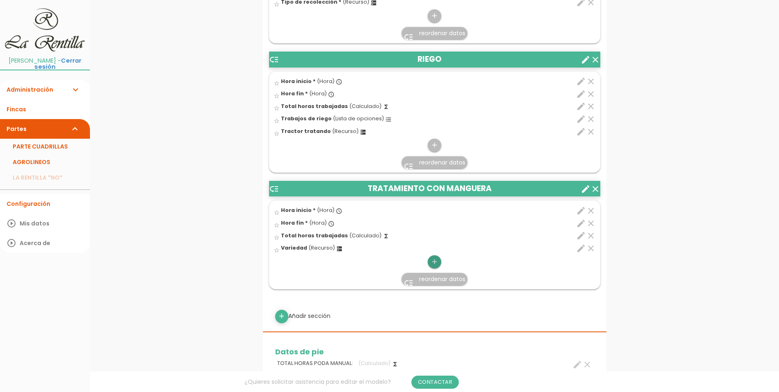
click at [433, 260] on icon "add" at bounding box center [435, 261] width 8 height 13
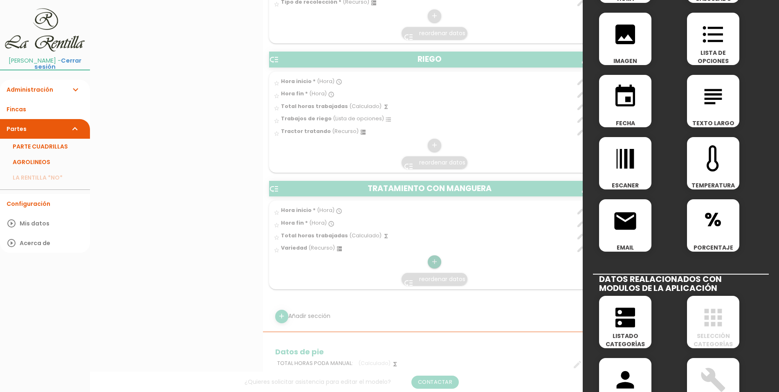
scroll to position [204, 0]
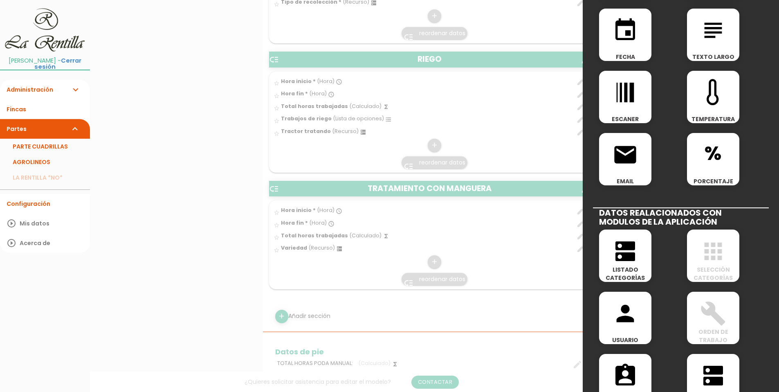
click at [612, 267] on span "LISTADO CATEGORÍAS" at bounding box center [625, 273] width 52 height 16
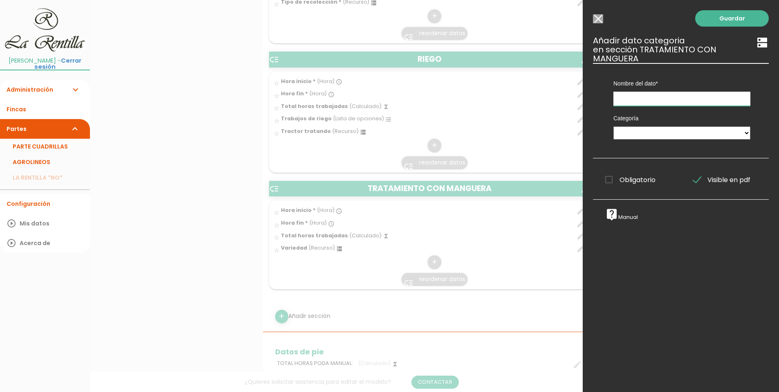
click at [630, 100] on input "text" at bounding box center [681, 99] width 137 height 14
click at [639, 103] on input "Traco" at bounding box center [681, 99] width 137 height 14
type input "Tractor tratando"
click at [641, 120] on label "Categoría" at bounding box center [681, 118] width 137 height 8
click at [643, 130] on select "PERSONAL TAREAS PLANTACIONES MAQUINARIA PODADORAS UTENSILIOS VARIEDADES ATOMIZA…" at bounding box center [681, 132] width 137 height 13
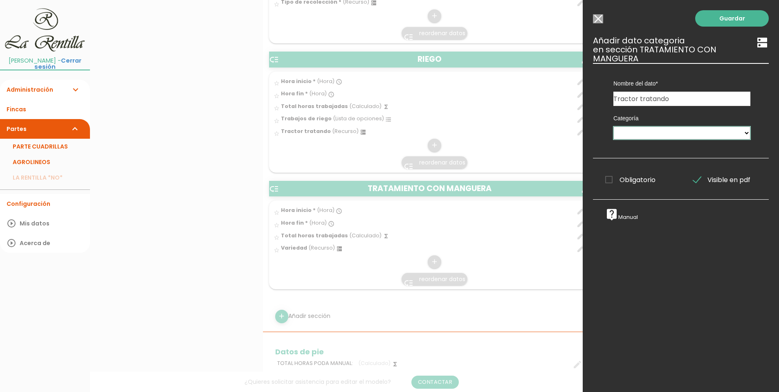
select select "4901"
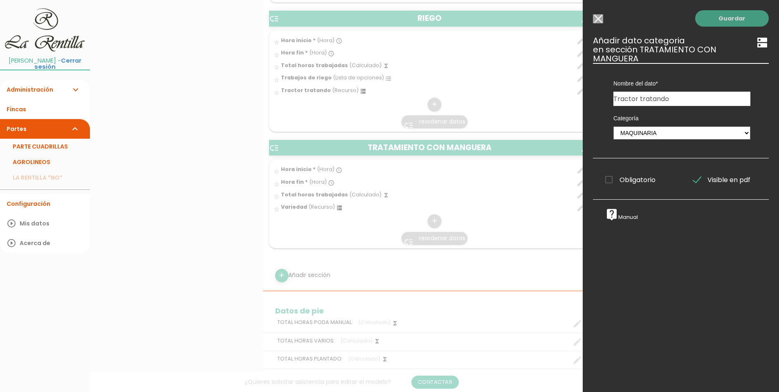
click at [722, 16] on link "Guardar" at bounding box center [732, 18] width 74 height 16
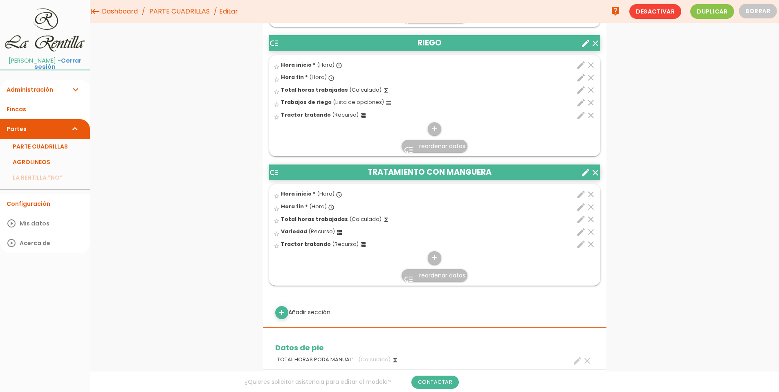
scroll to position [899, 0]
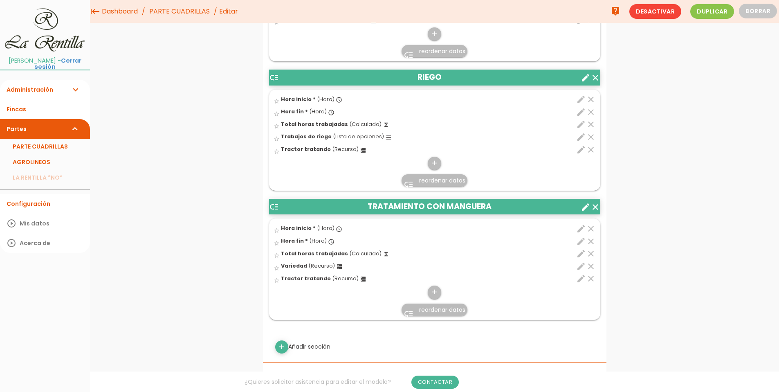
click at [590, 150] on icon "clear" at bounding box center [591, 150] width 10 height 10
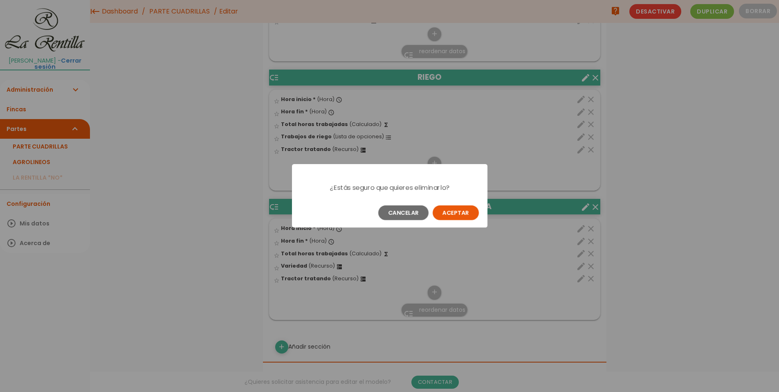
scroll to position [0, 0]
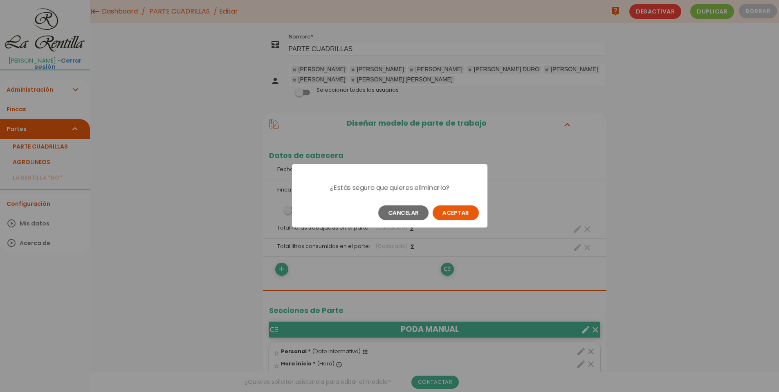
click at [448, 217] on button "Aceptar" at bounding box center [456, 212] width 46 height 15
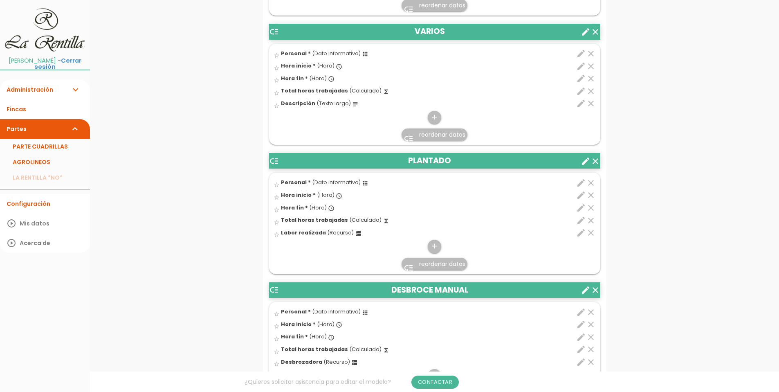
scroll to position [531, 0]
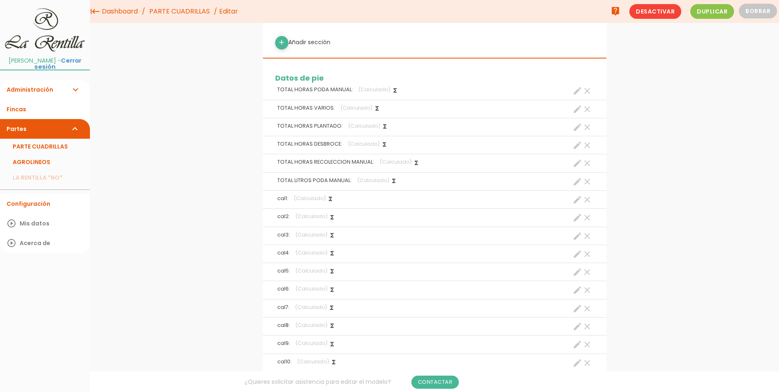
scroll to position [1168, 0]
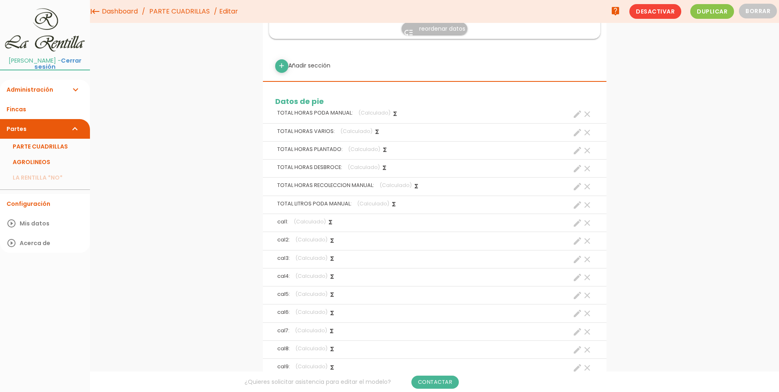
click at [576, 225] on icon "create" at bounding box center [577, 223] width 10 height 10
select select "footer_1"
select select "+"
select select "footer_1"
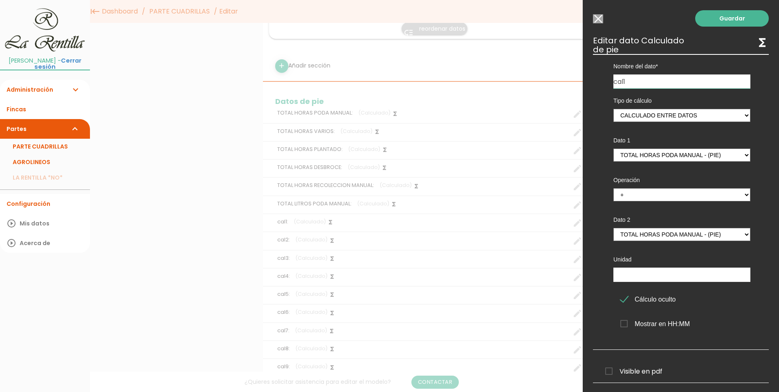
click at [599, 18] on input "Seleccionar todos los usuarios" at bounding box center [598, 18] width 10 height 9
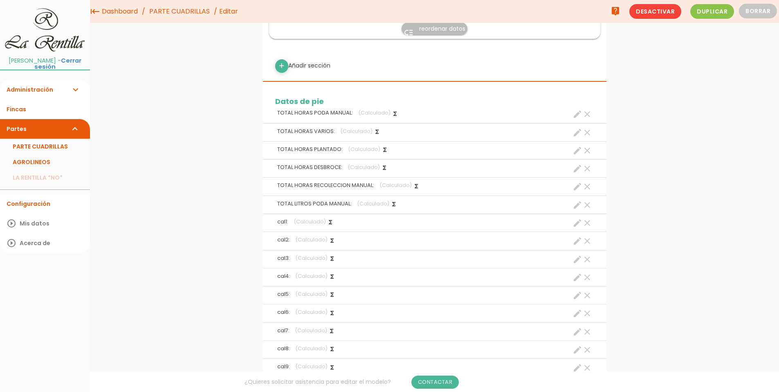
click at [574, 242] on icon "create" at bounding box center [577, 241] width 10 height 10
select select "footer_3"
select select "+"
select select "footer_4"
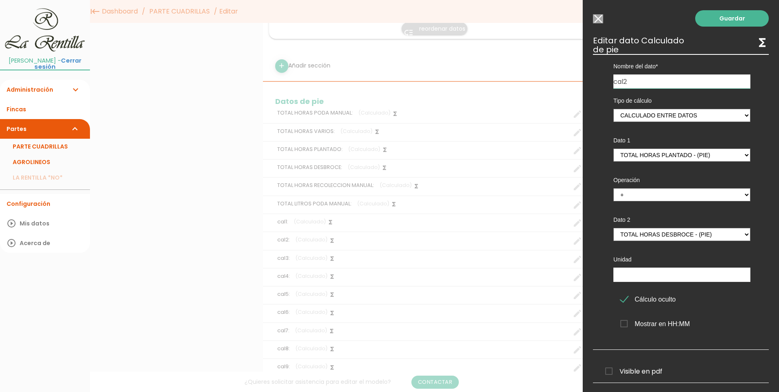
click at [598, 17] on input "Seleccionar todos los usuarios" at bounding box center [598, 18] width 10 height 9
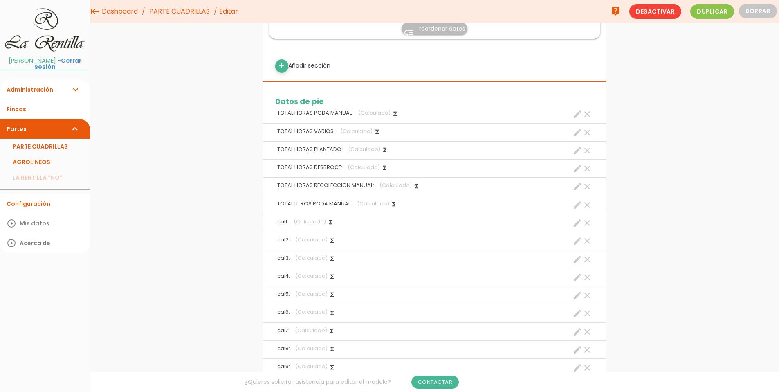
click at [309, 257] on span "(Calculado)" at bounding box center [311, 257] width 32 height 7
click at [577, 261] on icon "create" at bounding box center [577, 259] width 10 height 10
select select "footer_5"
select select "+"
select select "footer_6"
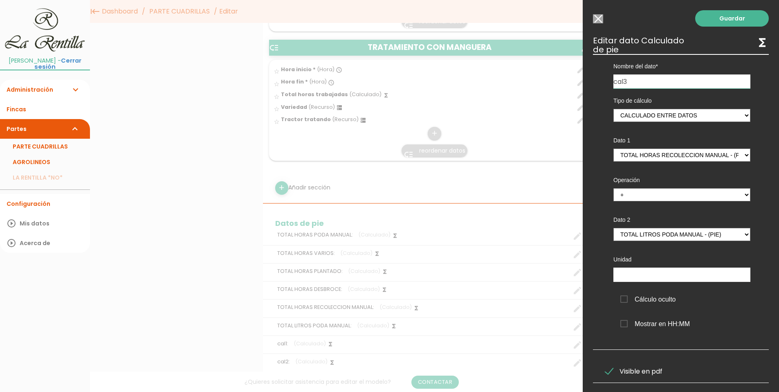
scroll to position [1045, 0]
click at [599, 18] on input "Seleccionar todos los usuarios" at bounding box center [598, 18] width 10 height 9
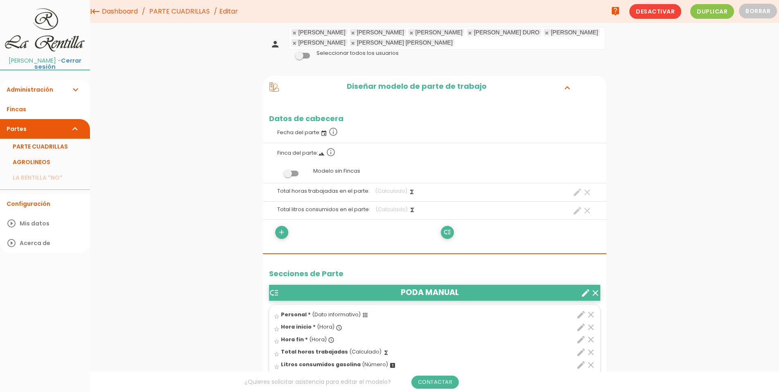
scroll to position [0, 0]
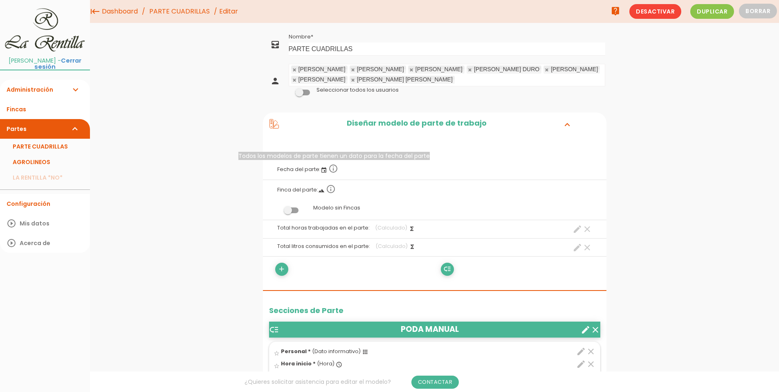
click at [321, 172] on icon "event" at bounding box center [324, 170] width 7 height 7
click at [326, 171] on icon "event" at bounding box center [324, 170] width 7 height 7
click at [322, 171] on icon "event" at bounding box center [324, 170] width 7 height 7
click at [334, 169] on icon "info_outline" at bounding box center [333, 169] width 10 height 10
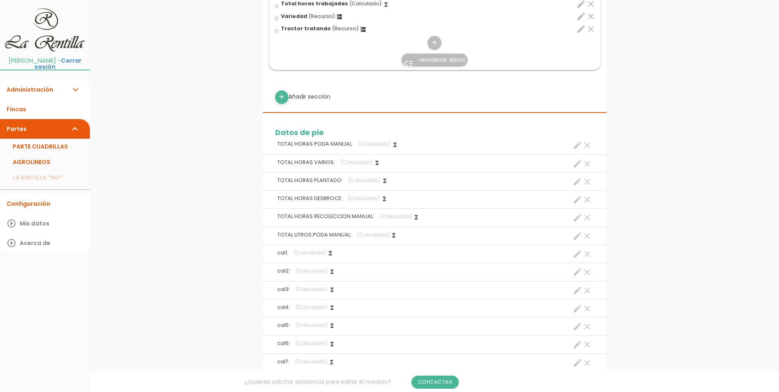
scroll to position [1186, 0]
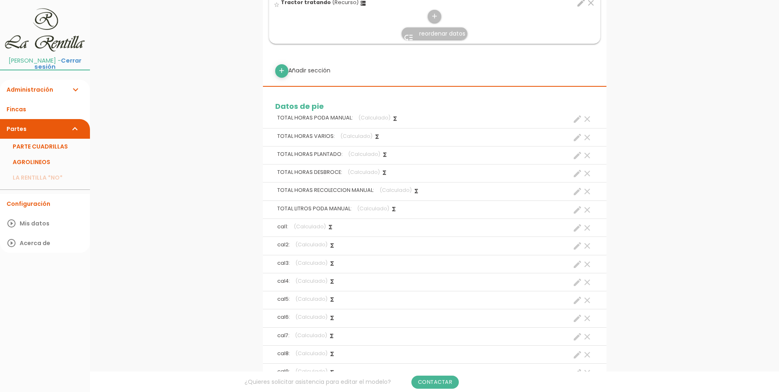
click at [579, 119] on icon "create" at bounding box center [577, 119] width 10 height 10
select select "12935"
select select "PODA MANUAL_pos4"
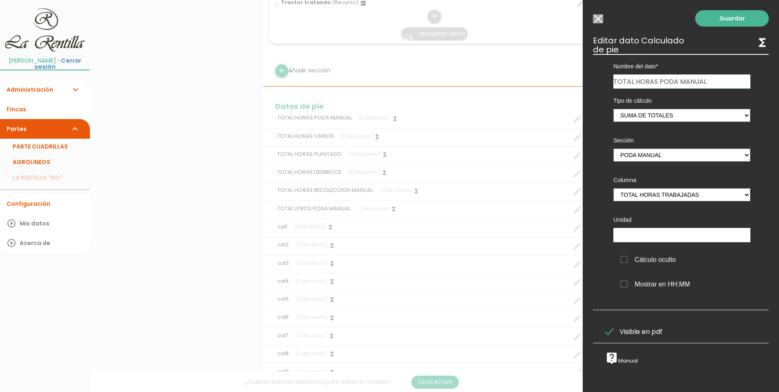
click at [598, 20] on input "Seleccionar todos los usuarios" at bounding box center [598, 18] width 10 height 9
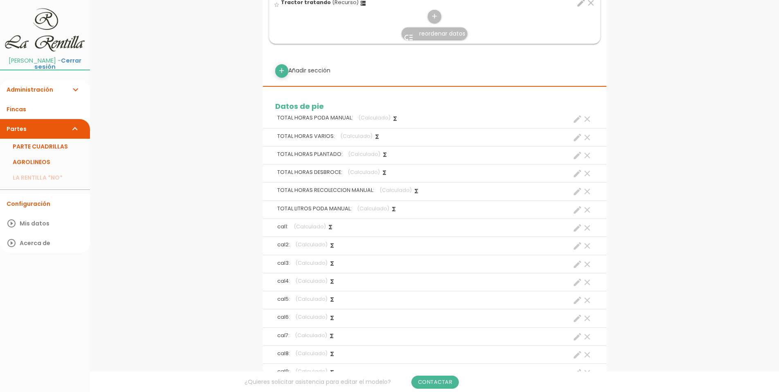
click at [298, 138] on span "TOTAL HORAS VARIOS:" at bounding box center [306, 135] width 58 height 7
click at [577, 142] on icon "create" at bounding box center [577, 137] width 10 height 10
select select "12941"
select select "VARIOS_pos4"
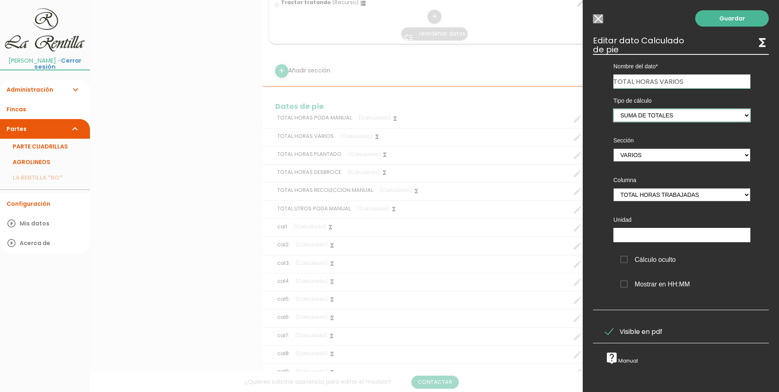
click at [740, 117] on select "Suma de totales Calculado entre datos" at bounding box center [681, 115] width 137 height 13
click at [595, 18] on input "Seleccionar todos los usuarios" at bounding box center [598, 18] width 10 height 9
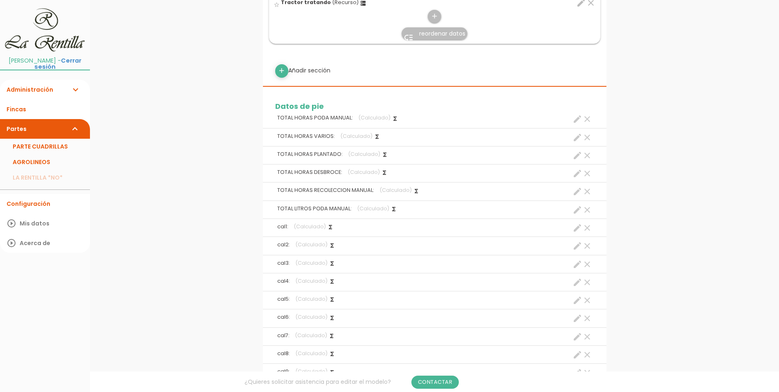
click at [316, 157] on span "TOTAL HORAS PLANTADO:" at bounding box center [309, 153] width 65 height 7
click at [577, 157] on icon "create" at bounding box center [577, 155] width 10 height 10
select select "12942"
select select "PLANTADO_pos4"
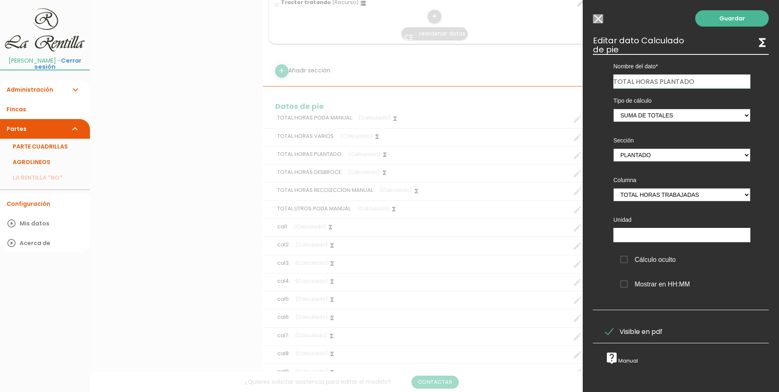
click at [598, 20] on input "Seleccionar todos los usuarios" at bounding box center [598, 18] width 10 height 9
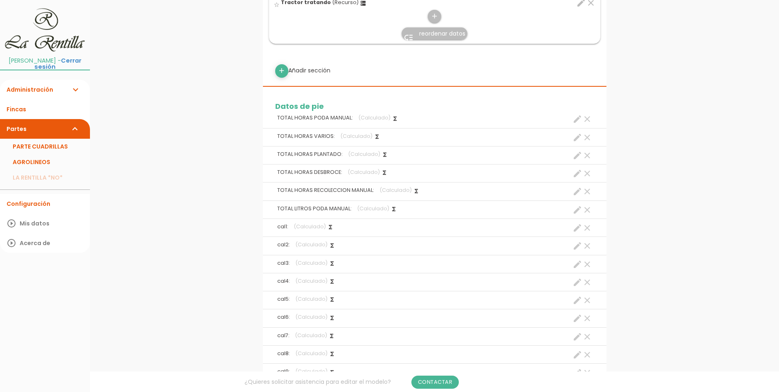
click at [579, 193] on icon "create" at bounding box center [577, 191] width 10 height 10
select select "12945"
select select "RECOLECCIÓN MANUAL_pos4"
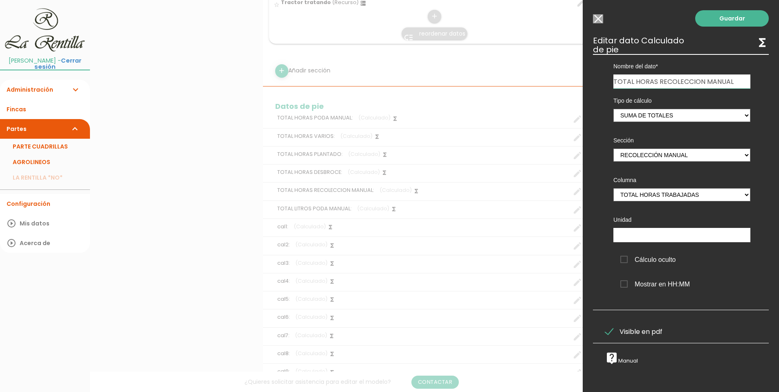
click at [600, 20] on input "Seleccionar todos los usuarios" at bounding box center [598, 18] width 10 height 9
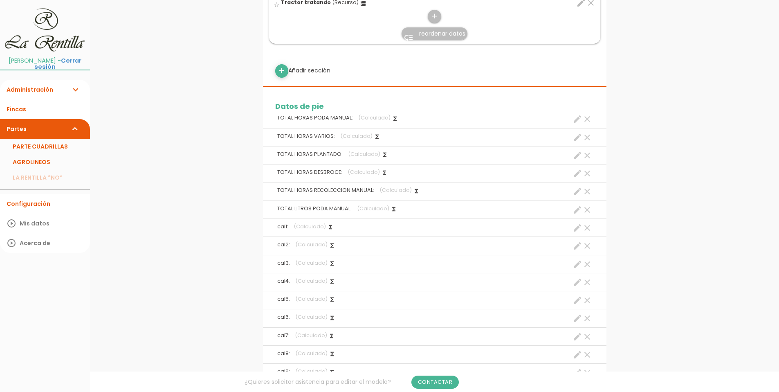
click at [575, 213] on icon "create" at bounding box center [577, 210] width 10 height 10
select select "12935"
select select "PODA MANUAL_pos5"
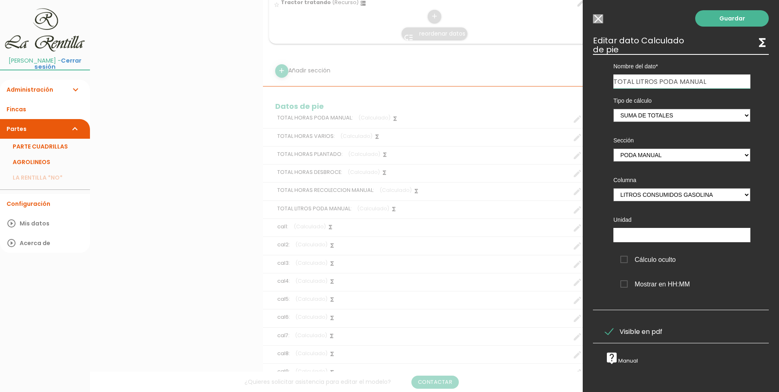
click at [601, 16] on input "Seleccionar todos los usuarios" at bounding box center [598, 18] width 10 height 9
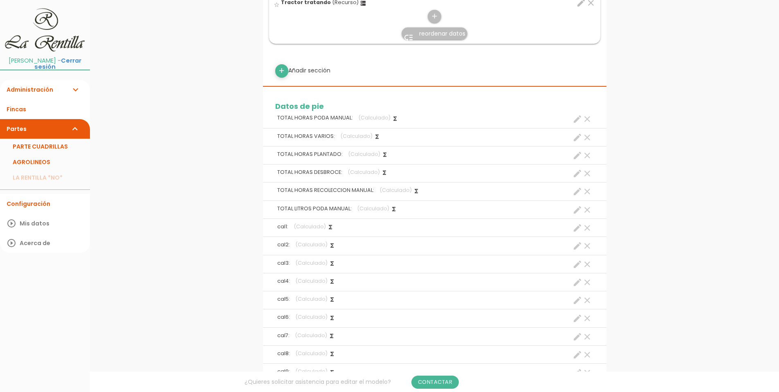
click at [588, 210] on icon "clear" at bounding box center [587, 210] width 10 height 10
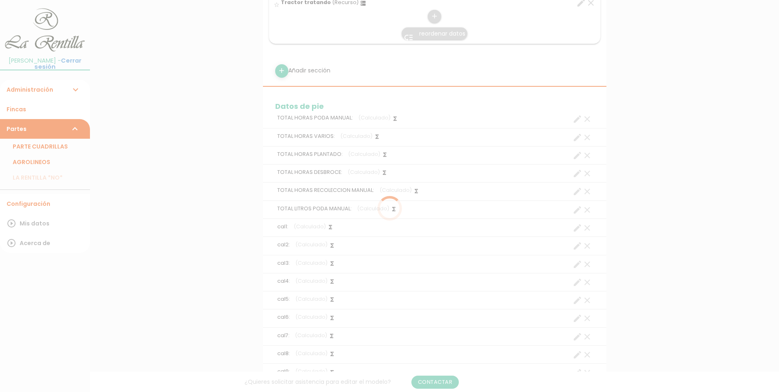
scroll to position [0, 0]
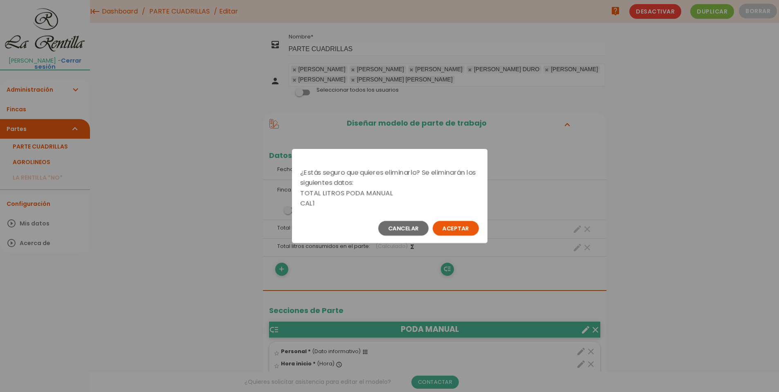
click at [448, 229] on button "Aceptar" at bounding box center [456, 228] width 46 height 15
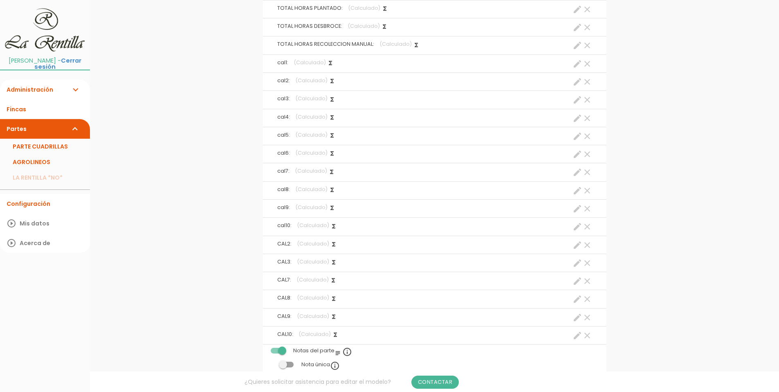
scroll to position [1431, 0]
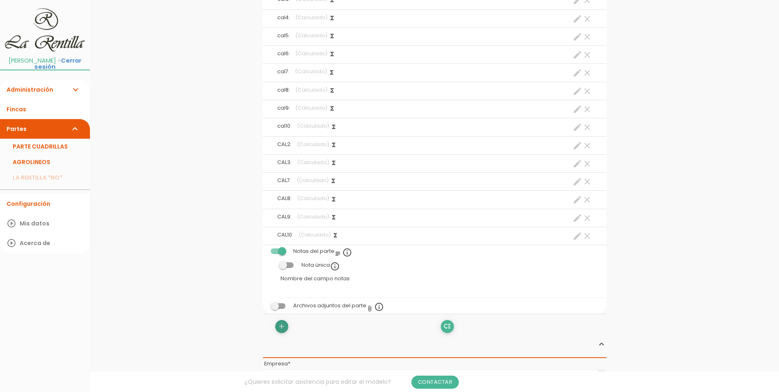
click at [280, 324] on icon "add" at bounding box center [282, 326] width 8 height 13
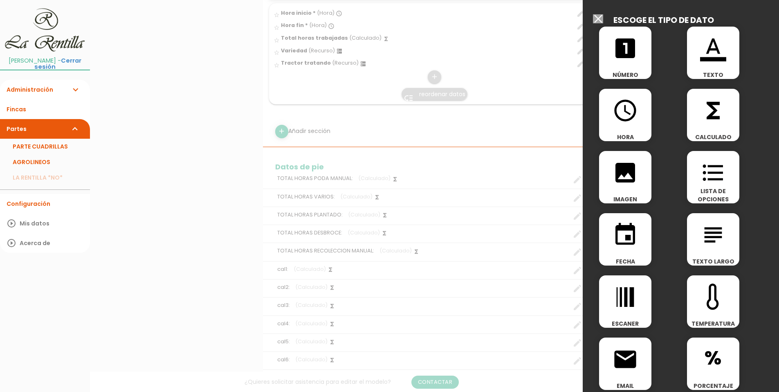
scroll to position [1145, 0]
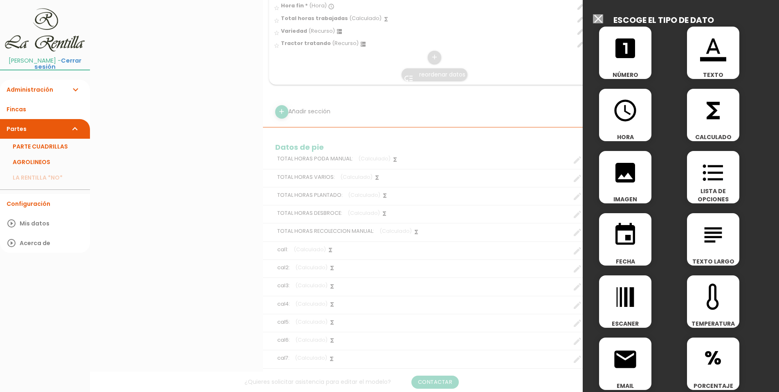
click at [713, 114] on icon "functions" at bounding box center [713, 110] width 26 height 26
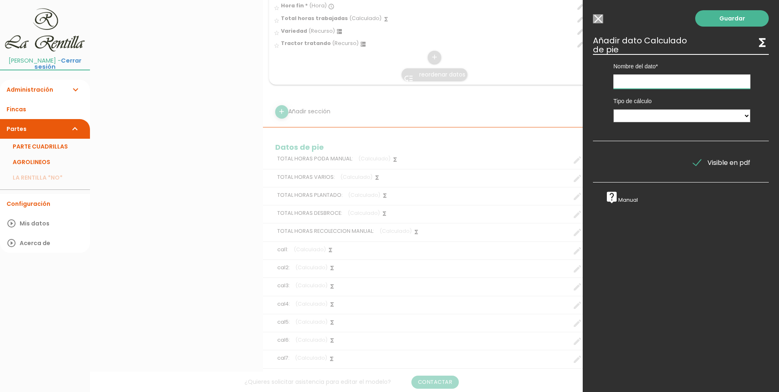
click at [644, 82] on input "text" at bounding box center [681, 81] width 137 height 14
type input "TOTAL HORAS RIEGO"
click at [634, 116] on select "Suma de totales Calculado entre datos" at bounding box center [681, 115] width 137 height 13
select select "0"
click at [613, 109] on select "Suma de totales Calculado entre datos" at bounding box center [681, 115] width 137 height 13
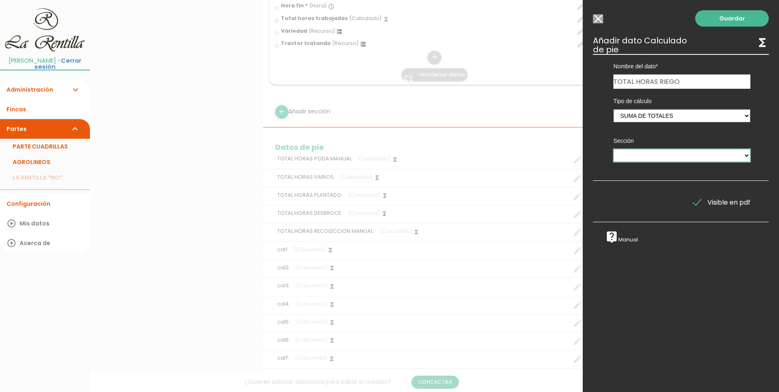
click at [646, 154] on select "PODA MANUAL VARIOS PLANTADO DESBROCE MANUAL RECOLECCIÓN MANUAL RIEGO TRATAMIENT…" at bounding box center [681, 155] width 137 height 13
select select "13187"
click at [613, 149] on select "PODA MANUAL VARIOS PLANTADO DESBROCE MANUAL RECOLECCIÓN MANUAL RIEGO TRATAMIENT…" at bounding box center [681, 155] width 137 height 13
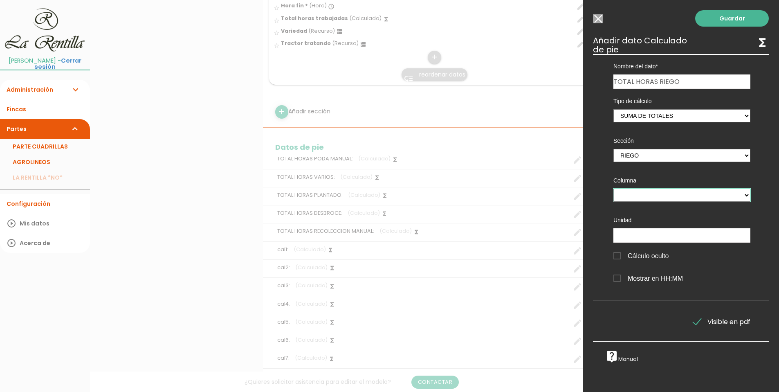
click at [640, 195] on select "Hora inicio Hora fin Total horas trabajadas" at bounding box center [681, 194] width 137 height 13
select select "13187_pos3"
click at [613, 188] on select "Hora inicio Hora fin Total horas trabajadas" at bounding box center [681, 194] width 137 height 13
click at [718, 20] on link "Guardar" at bounding box center [732, 18] width 74 height 16
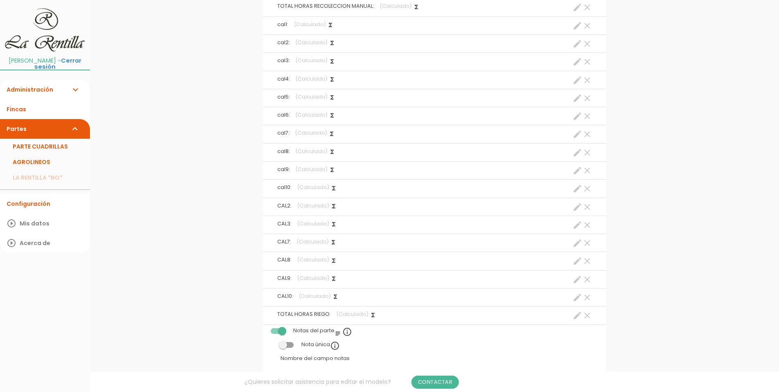
scroll to position [1280, 0]
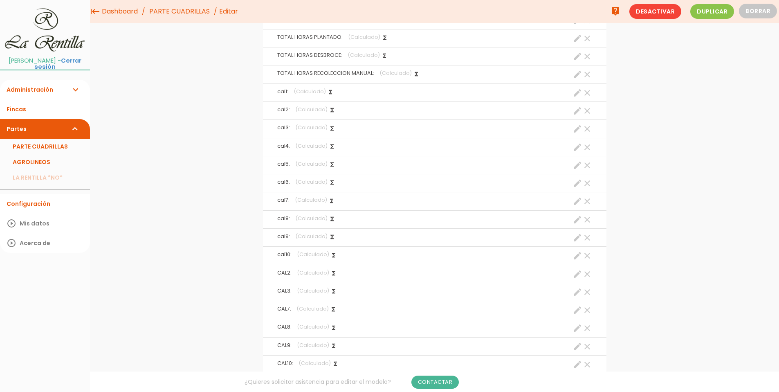
click at [312, 76] on span "TOTAL HORAS RECOLECCION MANUAL:" at bounding box center [325, 73] width 97 height 7
click at [575, 74] on icon "create" at bounding box center [577, 75] width 10 height 10
select select "12945"
select select "RECOLECCIÓN MANUAL_pos4"
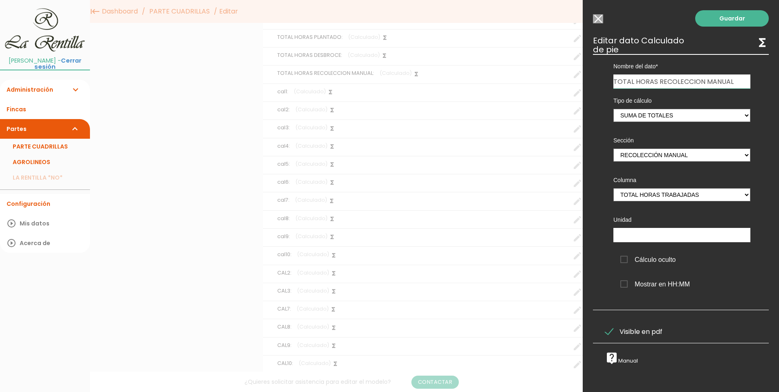
click at [596, 18] on input "Seleccionar todos los usuarios" at bounding box center [598, 18] width 10 height 9
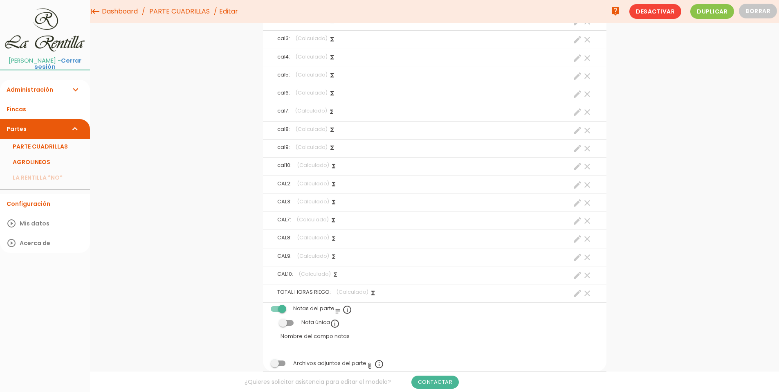
scroll to position [1443, 0]
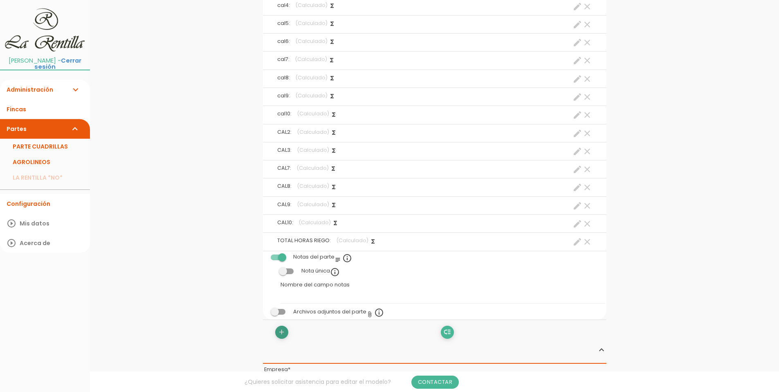
click at [284, 335] on icon "add" at bounding box center [282, 331] width 8 height 13
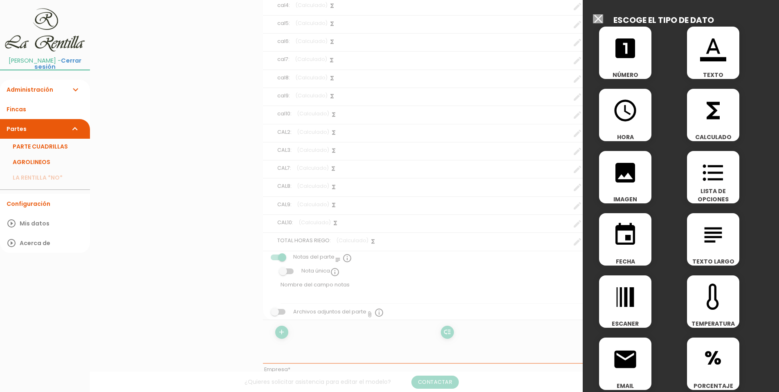
click at [715, 112] on icon "functions" at bounding box center [713, 110] width 26 height 26
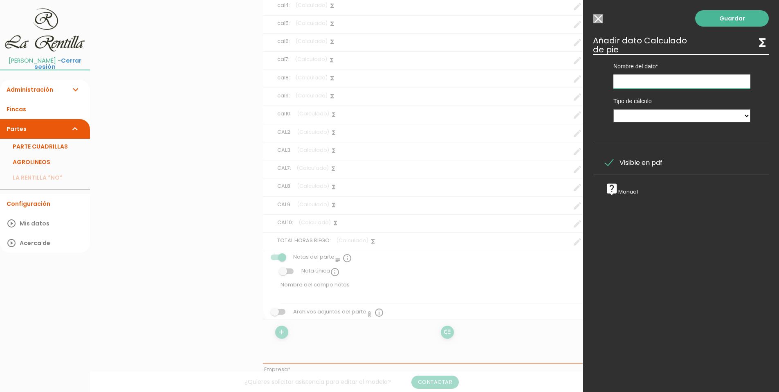
click at [667, 76] on input "text" at bounding box center [681, 81] width 137 height 14
type input "TOTAL TRATAMIENTO CON MANGUERAS"
click at [665, 116] on select "Suma de totales Calculado entre datos" at bounding box center [681, 115] width 137 height 13
select select "0"
click at [613, 109] on select "Suma de totales Calculado entre datos" at bounding box center [681, 115] width 137 height 13
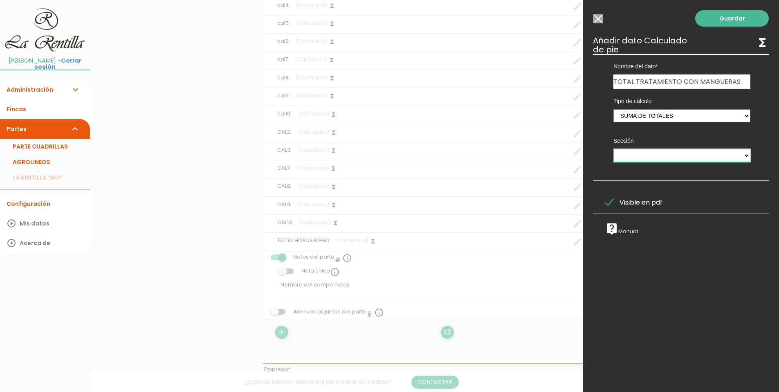
click at [670, 153] on select "PODA MANUAL VARIOS PLANTADO DESBROCE MANUAL RECOLECCIÓN MANUAL RIEGO TRATAMIENT…" at bounding box center [681, 155] width 137 height 13
select select "13188"
click at [613, 149] on select "PODA MANUAL VARIOS PLANTADO DESBROCE MANUAL RECOLECCIÓN MANUAL RIEGO TRATAMIENT…" at bounding box center [681, 155] width 137 height 13
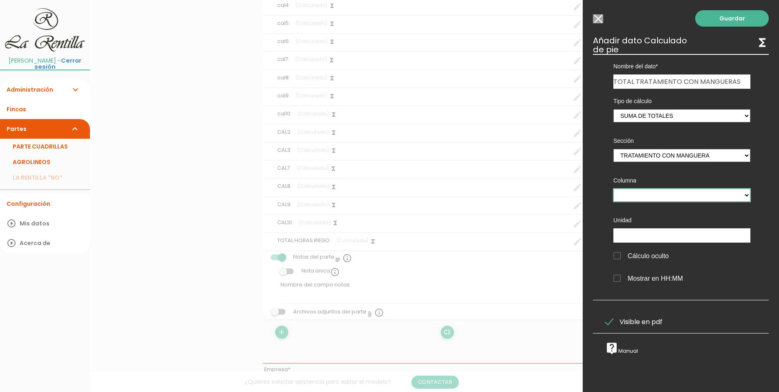
click at [672, 196] on select "Hora inicio Hora fin Total horas trabajadas" at bounding box center [681, 194] width 137 height 13
select select "13188_pos3"
click at [613, 188] on select "Hora inicio Hora fin Total horas trabajadas" at bounding box center [681, 194] width 137 height 13
click at [712, 18] on link "Guardar" at bounding box center [732, 18] width 74 height 16
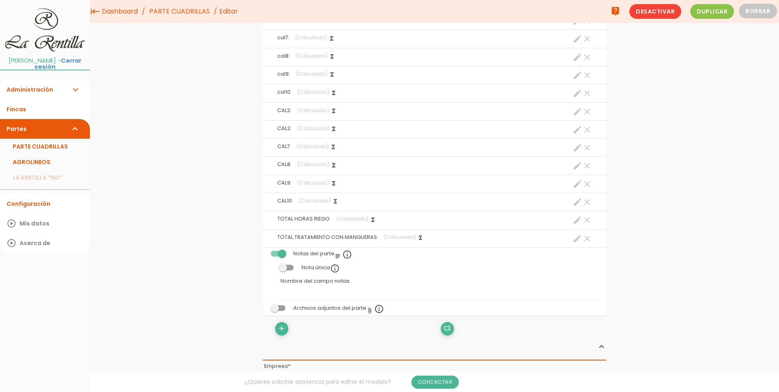
scroll to position [1433, 0]
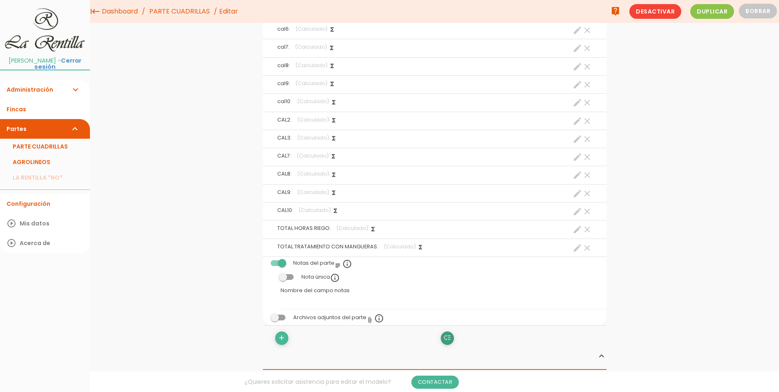
click at [451, 339] on icon "low_priority" at bounding box center [447, 337] width 8 height 13
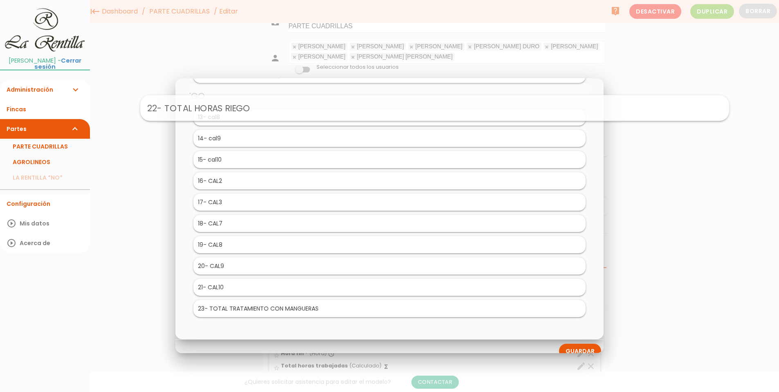
scroll to position [1230, 0]
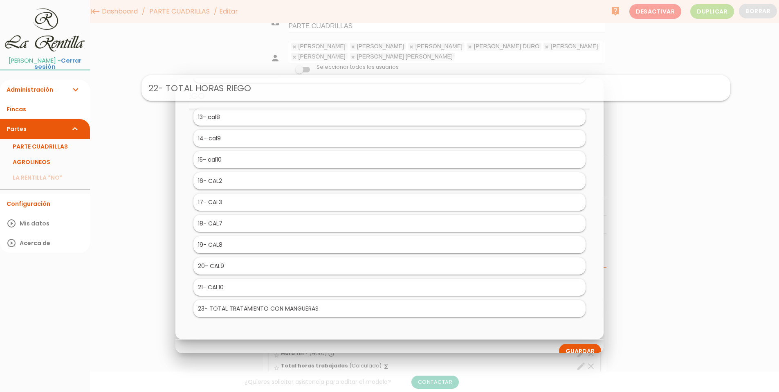
drag, startPoint x: 254, startPoint y: 287, endPoint x: 302, endPoint y: 92, distance: 200.7
drag, startPoint x: 265, startPoint y: 309, endPoint x: 296, endPoint y: 90, distance: 221.0
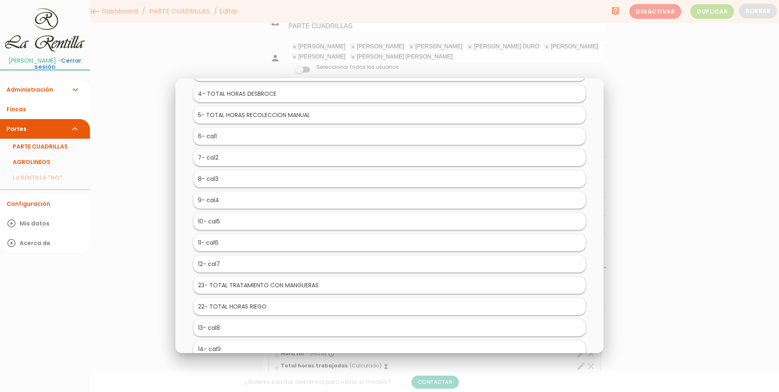
scroll to position [82, 0]
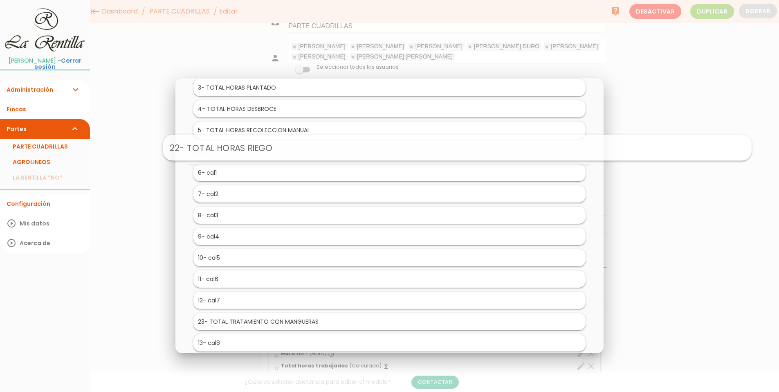
drag, startPoint x: 235, startPoint y: 324, endPoint x: 302, endPoint y: 150, distance: 186.8
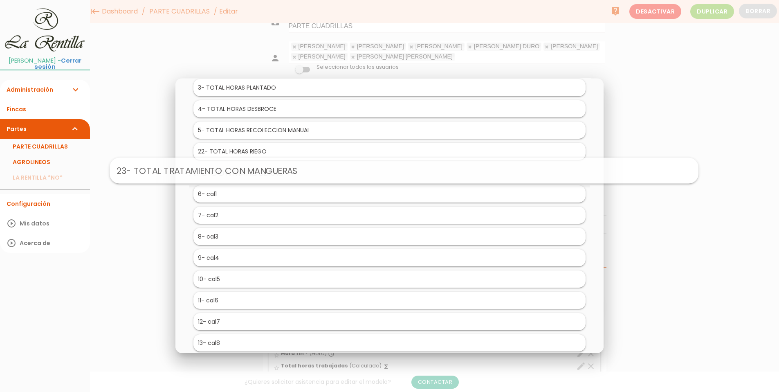
drag, startPoint x: 292, startPoint y: 321, endPoint x: 307, endPoint y: 170, distance: 151.9
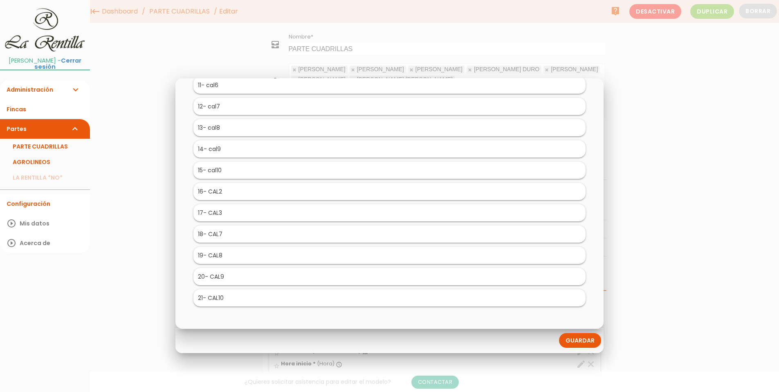
scroll to position [1271, 0]
click at [568, 339] on link "Guardar" at bounding box center [580, 340] width 42 height 15
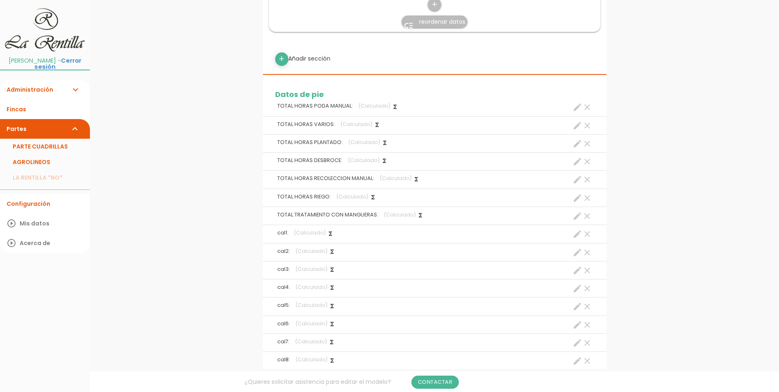
scroll to position [1210, 0]
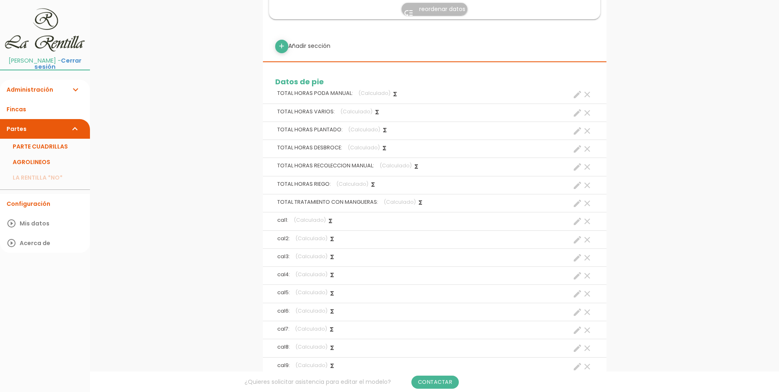
click at [576, 220] on icon "create" at bounding box center [577, 221] width 10 height 10
select select "footer_1"
select select "+"
select select "footer_1"
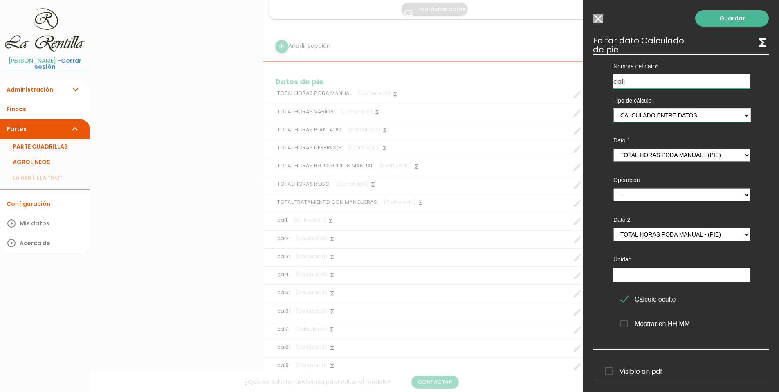
click at [744, 115] on select "Suma de totales Calculado entre datos" at bounding box center [681, 115] width 137 height 13
select select "0"
click at [613, 109] on select "Suma de totales Calculado entre datos" at bounding box center [681, 115] width 137 height 13
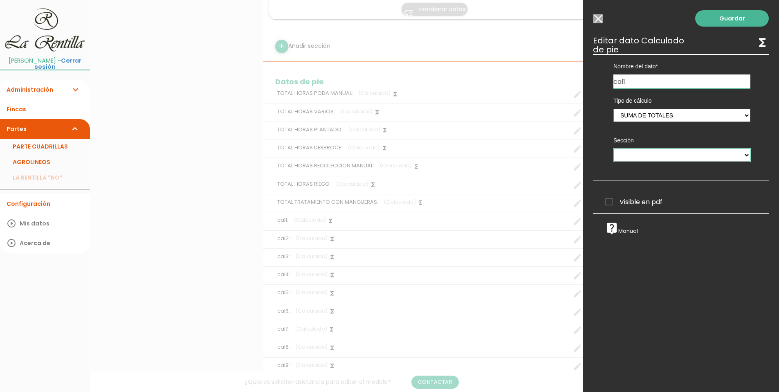
click at [627, 155] on select "PODA MANUAL VARIOS PLANTADO DESBROCE MANUAL RECOLECCIÓN MANUAL RIEGO TRATAMIENT…" at bounding box center [681, 154] width 137 height 13
select select "12935"
click at [613, 148] on select "PODA MANUAL VARIOS PLANTADO DESBROCE MANUAL RECOLECCIÓN MANUAL RIEGO TRATAMIENT…" at bounding box center [681, 154] width 137 height 13
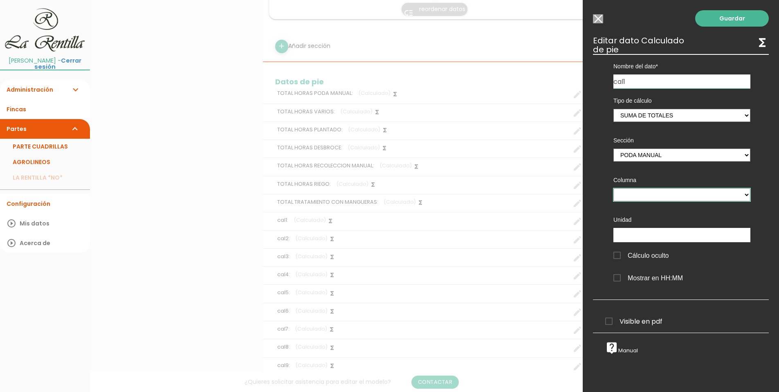
click at [648, 200] on select "Personal Hora inicio Hora fin Total horas trabajadas Litros consumidos gasolina" at bounding box center [681, 194] width 137 height 13
select select "12935_pos4"
click at [613, 188] on select "Personal Hora inicio Hora fin Total horas trabajadas Litros consumidos gasolina" at bounding box center [681, 194] width 137 height 13
click at [726, 22] on link "Guardar" at bounding box center [732, 18] width 74 height 16
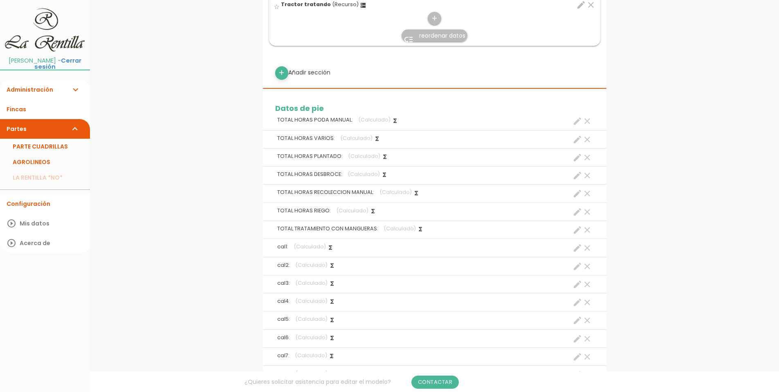
scroll to position [1187, 0]
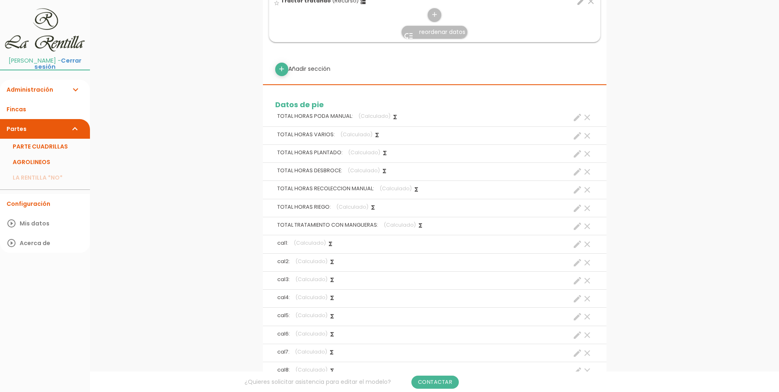
click at [578, 265] on icon "create" at bounding box center [577, 263] width 10 height 10
select select "footer_3"
select select "+"
select select "footer_4"
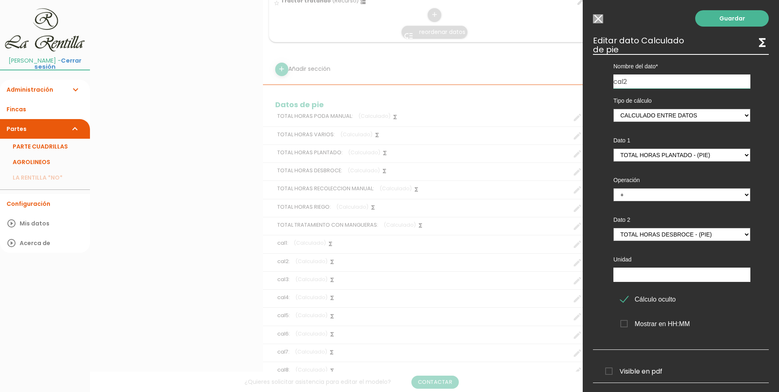
click at [597, 17] on input "Seleccionar todos los usuarios" at bounding box center [598, 18] width 10 height 9
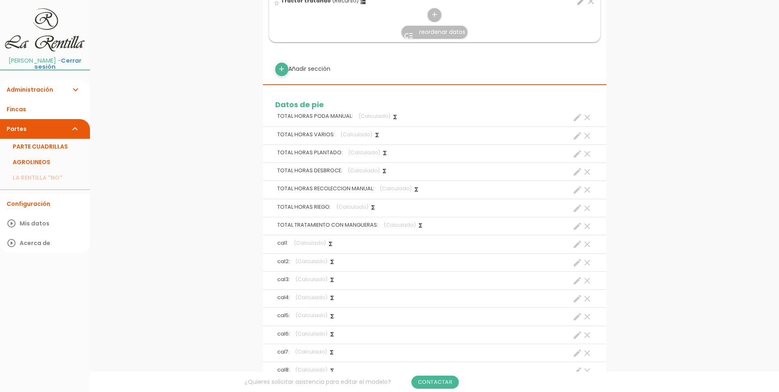
click at [578, 283] on icon "create" at bounding box center [577, 281] width 10 height 10
select select "footer_5"
select select "+"
select select "footer_6"
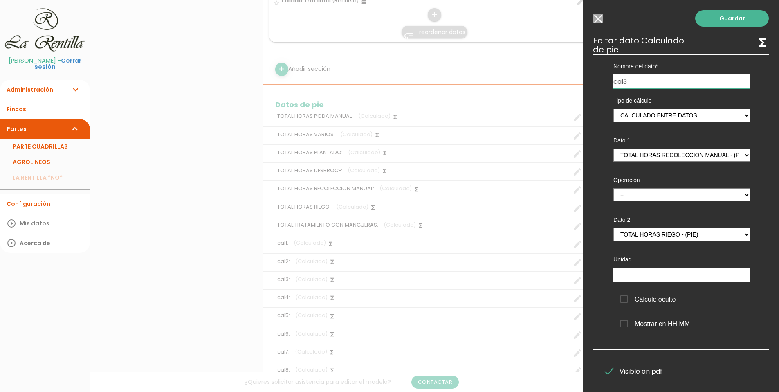
click at [601, 17] on input "Seleccionar todos los usuarios" at bounding box center [598, 18] width 10 height 9
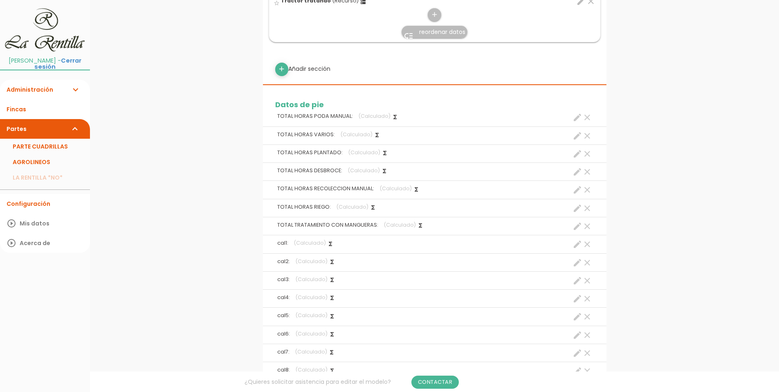
click at [578, 301] on icon "create" at bounding box center [577, 299] width 10 height 10
select select "footer_7"
select select "+"
select select "footer_2"
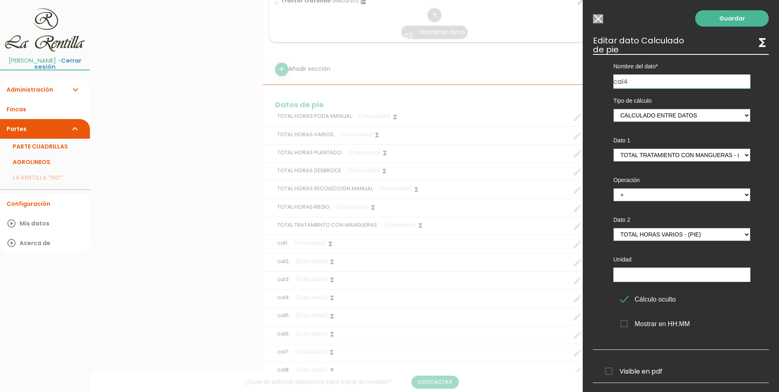
click at [595, 20] on input "Seleccionar todos los usuarios" at bounding box center [598, 18] width 10 height 9
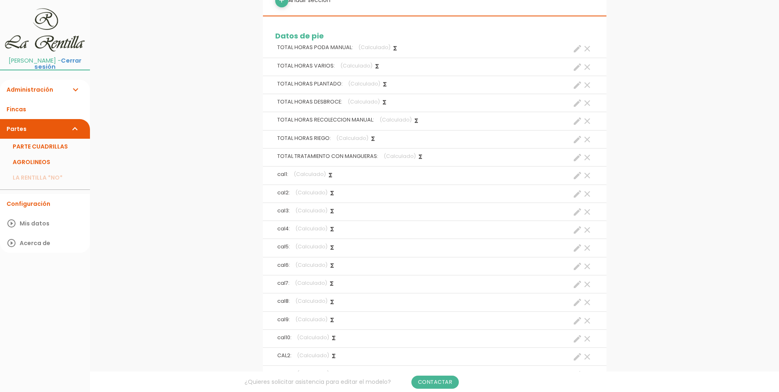
scroll to position [1269, 0]
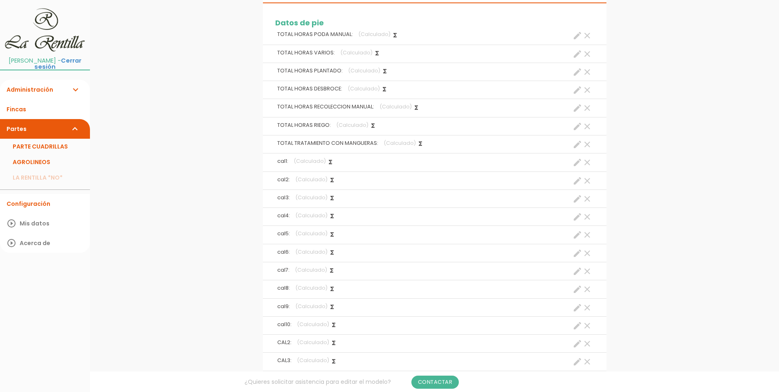
click at [574, 272] on icon "create" at bounding box center [577, 271] width 10 height 10
select select "footer_8"
select select "+"
select select "footer_9"
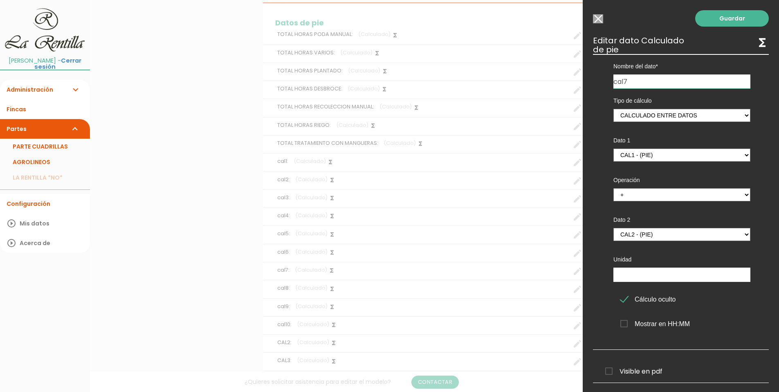
click at [599, 19] on input "Seleccionar todos los usuarios" at bounding box center [598, 18] width 10 height 9
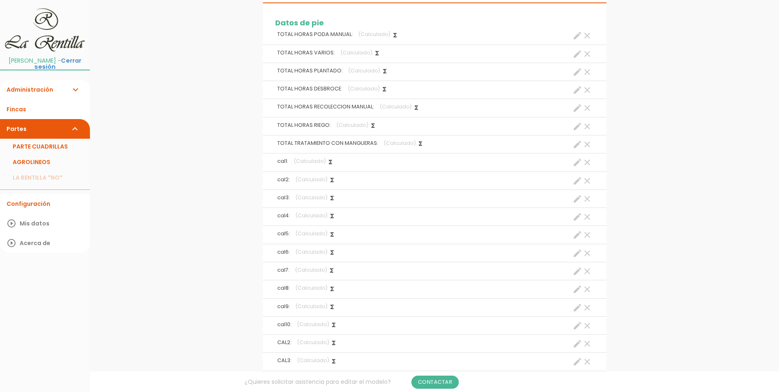
click at [577, 182] on icon "create" at bounding box center [577, 181] width 10 height 10
select select "footer_3"
select select "+"
select select "footer_4"
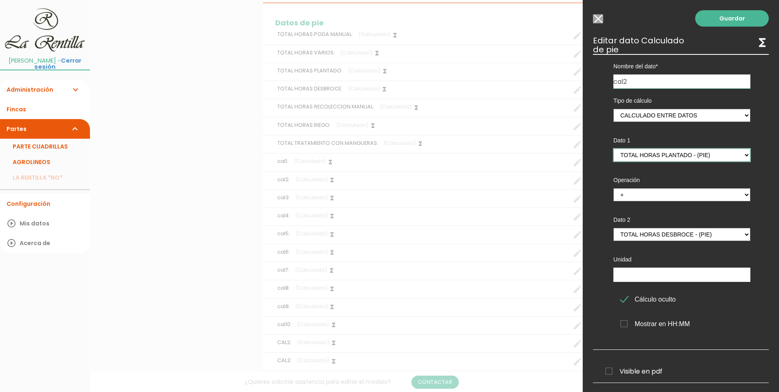
click at [740, 154] on select "TOTAL HORAS PODA MANUAL - (pie) Total horas trabajadas en el parte - (cabecera)…" at bounding box center [681, 154] width 137 height 13
select select "footer_2"
click at [613, 148] on select "TOTAL HORAS PODA MANUAL - (pie) Total horas trabajadas en el parte - (cabecera)…" at bounding box center [681, 154] width 137 height 13
click at [741, 235] on select "TOTAL HORAS PODA MANUAL - (pie) Total horas trabajadas en el parte - (cabecera)…" at bounding box center [681, 234] width 137 height 13
select select "footer_3"
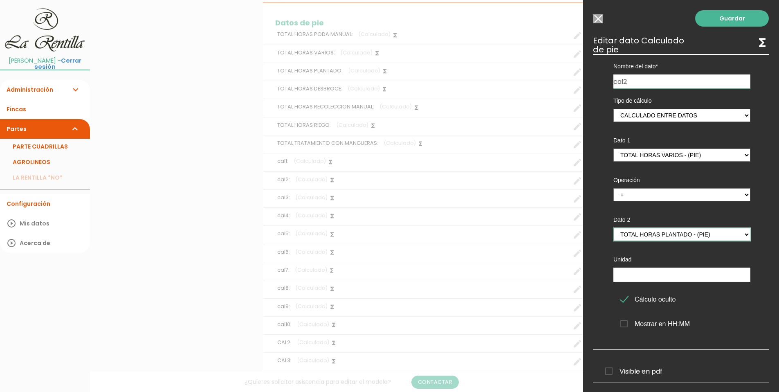
click at [613, 228] on select "TOTAL HORAS PODA MANUAL - (pie) Total horas trabajadas en el parte - (cabecera)…" at bounding box center [681, 234] width 137 height 13
click at [715, 20] on link "Guardar" at bounding box center [732, 18] width 74 height 16
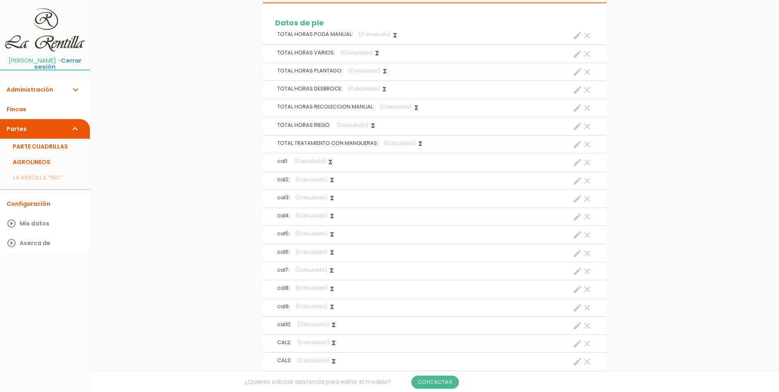
click at [578, 199] on icon "create" at bounding box center [577, 199] width 10 height 10
select select "footer_5"
select select "+"
select select "footer_6"
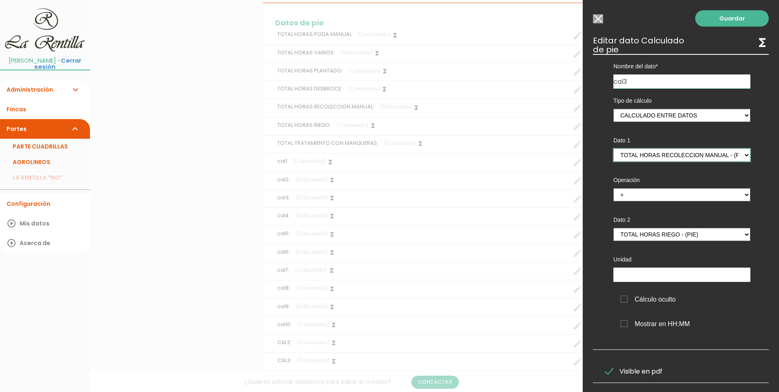
click at [741, 155] on select "TOTAL HORAS PODA MANUAL - (pie) Total horas trabajadas en el parte - (cabecera)…" at bounding box center [681, 154] width 137 height 13
select select "footer_4"
click at [613, 148] on select "TOTAL HORAS PODA MANUAL - (pie) Total horas trabajadas en el parte - (cabecera)…" at bounding box center [681, 154] width 137 height 13
click at [739, 236] on select "TOTAL HORAS PODA MANUAL - (pie) Total horas trabajadas en el parte - (cabecera)…" at bounding box center [681, 234] width 137 height 13
select select "footer_5"
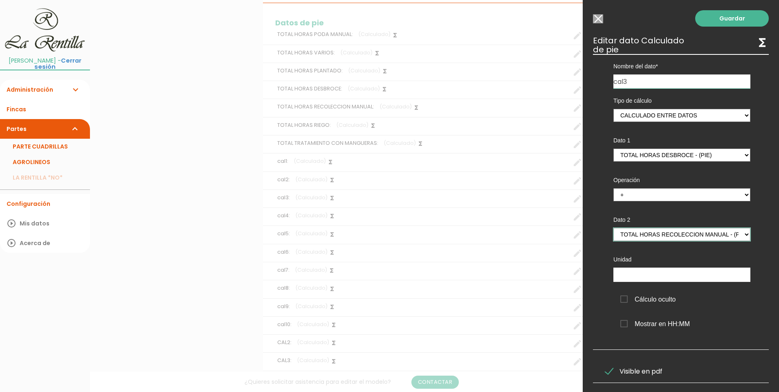
click at [613, 228] on select "TOTAL HORAS PODA MANUAL - (pie) Total horas trabajadas en el parte - (cabecera)…" at bounding box center [681, 234] width 137 height 13
click at [714, 13] on link "Guardar" at bounding box center [732, 18] width 74 height 16
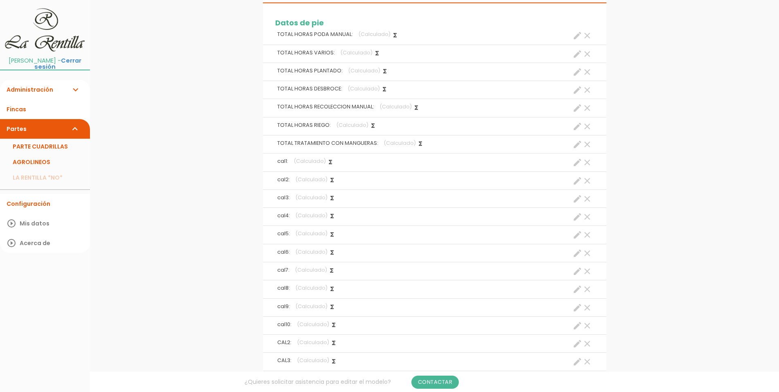
click at [579, 179] on icon "create" at bounding box center [577, 181] width 10 height 10
select select "footer_2"
select select "+"
select select "footer_3"
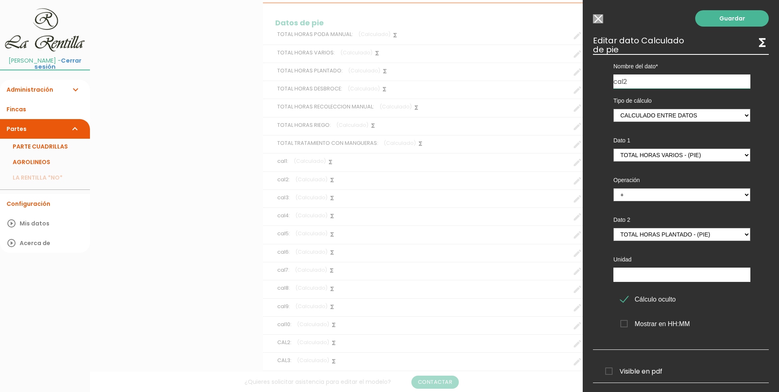
click at [600, 16] on input "Seleccionar todos los usuarios" at bounding box center [598, 18] width 10 height 9
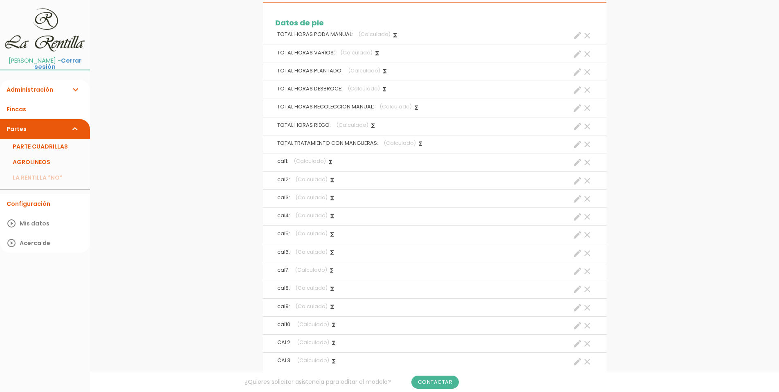
click at [576, 216] on icon "create" at bounding box center [577, 217] width 10 height 10
select select "footer_7"
select select "+"
select select "footer_2"
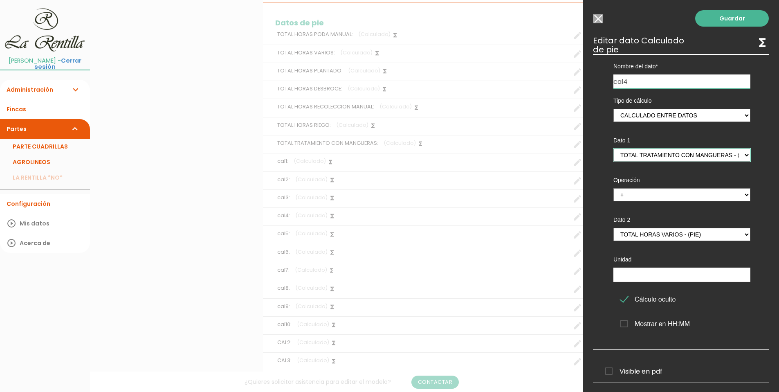
click at [739, 155] on select "TOTAL HORAS PODA MANUAL - (pie) Total horas trabajadas en el parte - (cabecera)…" at bounding box center [681, 154] width 137 height 13
select select "footer_6"
click at [613, 148] on select "TOTAL HORAS PODA MANUAL - (pie) Total horas trabajadas en el parte - (cabecera)…" at bounding box center [681, 154] width 137 height 13
click at [739, 231] on select "TOTAL HORAS PODA MANUAL - (pie) Total horas trabajadas en el parte - (cabecera)…" at bounding box center [681, 234] width 137 height 13
select select "footer_7"
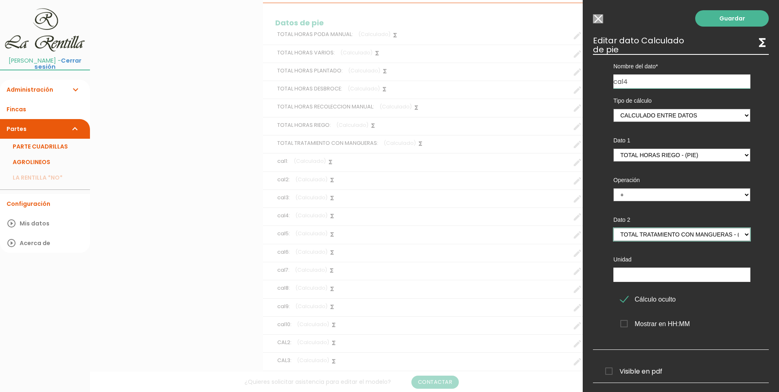
click at [613, 228] on select "TOTAL HORAS PODA MANUAL - (pie) Total horas trabajadas en el parte - (cabecera)…" at bounding box center [681, 234] width 137 height 13
click at [719, 22] on link "Guardar" at bounding box center [732, 18] width 74 height 16
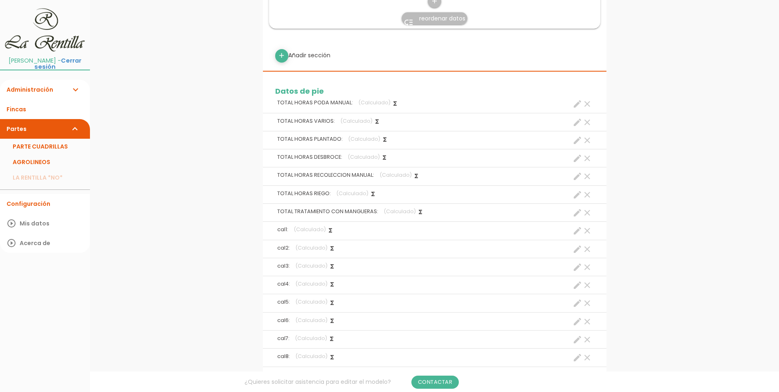
scroll to position [1286, 0]
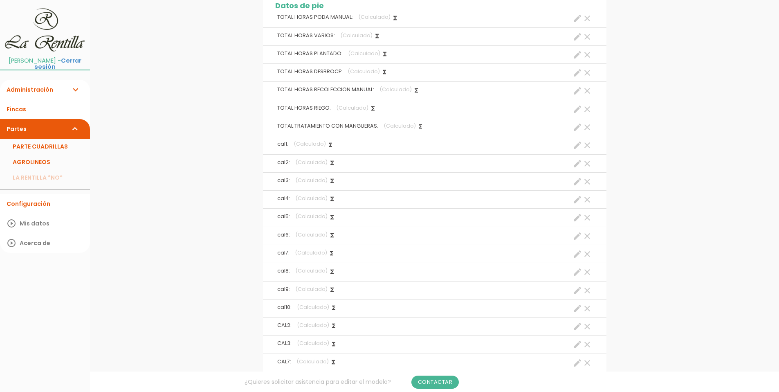
click at [575, 220] on icon "create" at bounding box center [577, 218] width 10 height 10
select select "footer_3"
select select "+"
select select "footer_4"
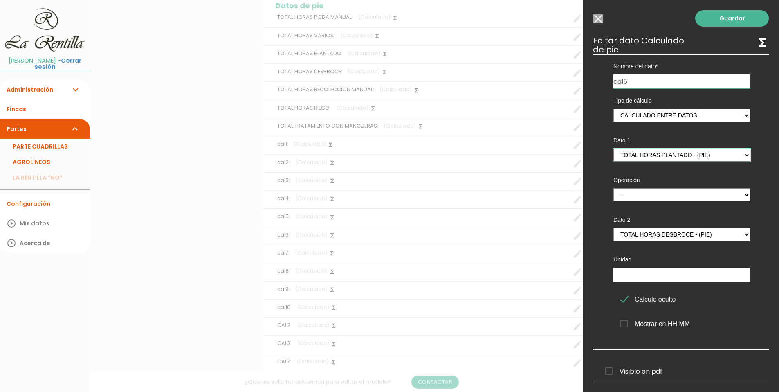
click at [742, 157] on select "TOTAL HORAS PODA MANUAL - (pie) Total horas trabajadas en el parte - (cabecera)…" at bounding box center [681, 154] width 137 height 13
click at [709, 132] on div "Dato 1 TOTAL HORAS PODA MANUAL - (pie) Total horas trabajadas en el parte - (ca…" at bounding box center [681, 148] width 149 height 40
click at [742, 156] on select "TOTAL HORAS PODA MANUAL - (pie) Total horas trabajadas en el parte - (cabecera)…" at bounding box center [681, 154] width 137 height 13
select select "footer_8"
click at [613, 148] on select "TOTAL HORAS PODA MANUAL - (pie) Total horas trabajadas en el parte - (cabecera)…" at bounding box center [681, 154] width 137 height 13
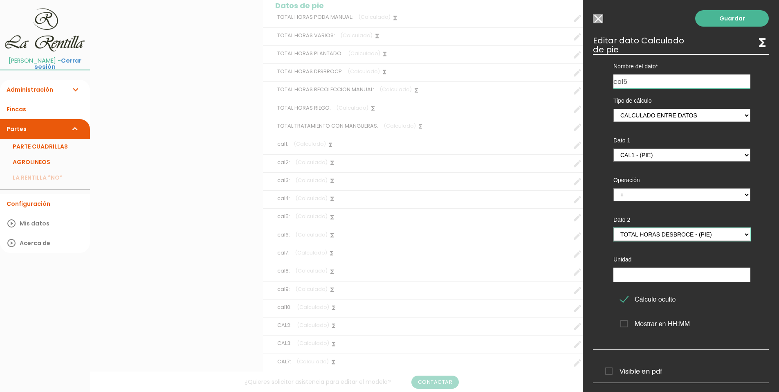
click at [740, 234] on select "TOTAL HORAS PODA MANUAL - (pie) Total horas trabajadas en el parte - (cabecera)…" at bounding box center [681, 234] width 137 height 13
select select "footer_9"
click at [613, 228] on select "TOTAL HORAS PODA MANUAL - (pie) Total horas trabajadas en el parte - (cabecera)…" at bounding box center [681, 234] width 137 height 13
click at [718, 20] on link "Guardar" at bounding box center [732, 18] width 74 height 16
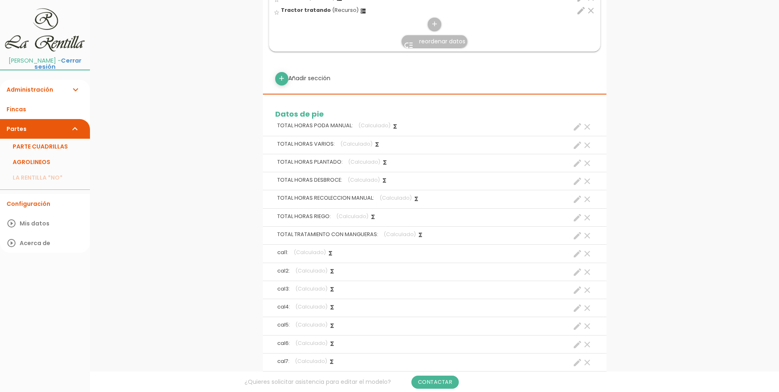
scroll to position [1239, 0]
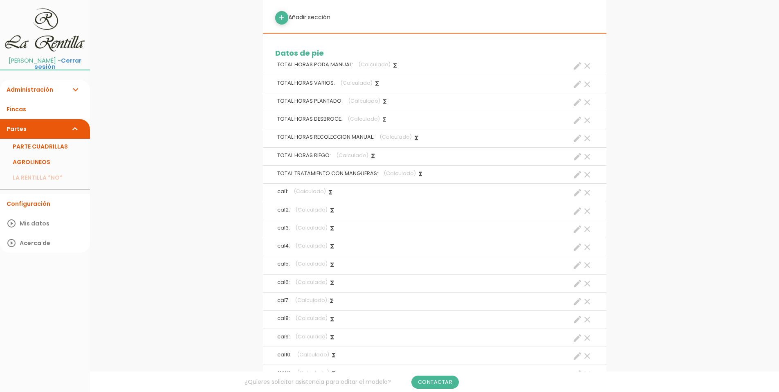
click at [576, 285] on icon "create" at bounding box center [577, 283] width 10 height 10
select select "footer_5"
select select "+"
select select "footer_5"
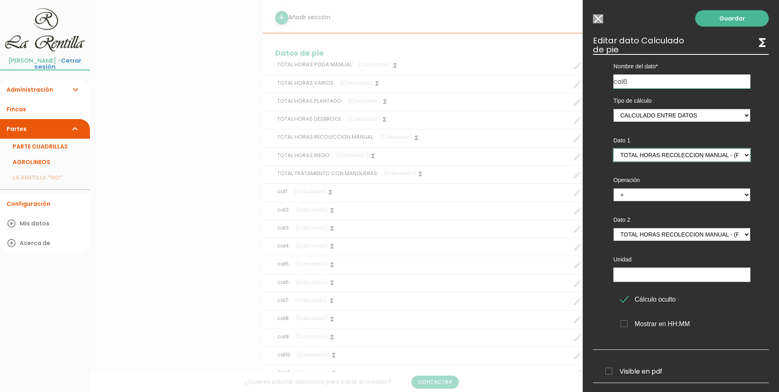
click at [737, 155] on select "TOTAL HORAS PODA MANUAL - (pie) Total horas trabajadas en el parte - (cabecera)…" at bounding box center [681, 154] width 137 height 13
select select "footer_10"
click at [613, 148] on select "TOTAL HORAS PODA MANUAL - (pie) Total horas trabajadas en el parte - (cabecera)…" at bounding box center [681, 154] width 137 height 13
click at [674, 239] on select "TOTAL HORAS PODA MANUAL - (pie) Total horas trabajadas en el parte - (cabecera)…" at bounding box center [681, 234] width 137 height 13
select select "footer_11"
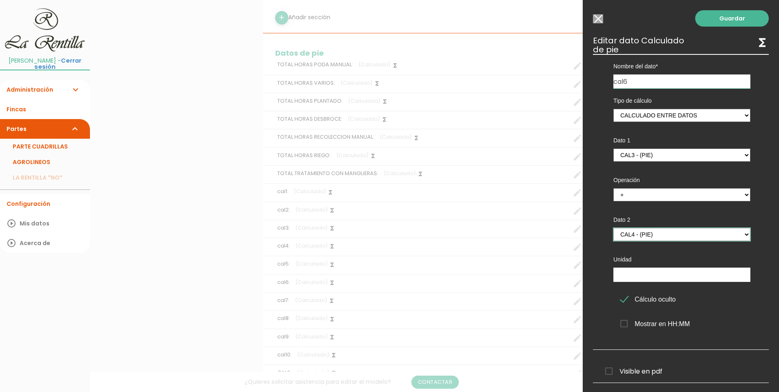
click at [613, 228] on select "TOTAL HORAS PODA MANUAL - (pie) Total horas trabajadas en el parte - (cabecera)…" at bounding box center [681, 234] width 137 height 13
click at [720, 19] on link "Guardar" at bounding box center [732, 18] width 74 height 16
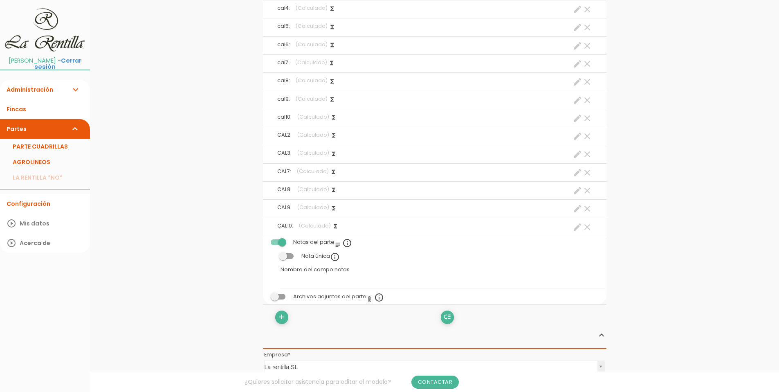
scroll to position [1484, 0]
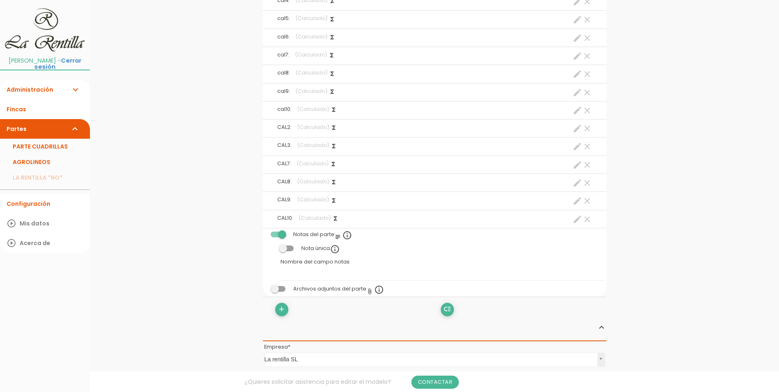
click at [575, 39] on icon "create" at bounding box center [577, 38] width 10 height 10
select select "footer_10"
select select "+"
select select "footer_11"
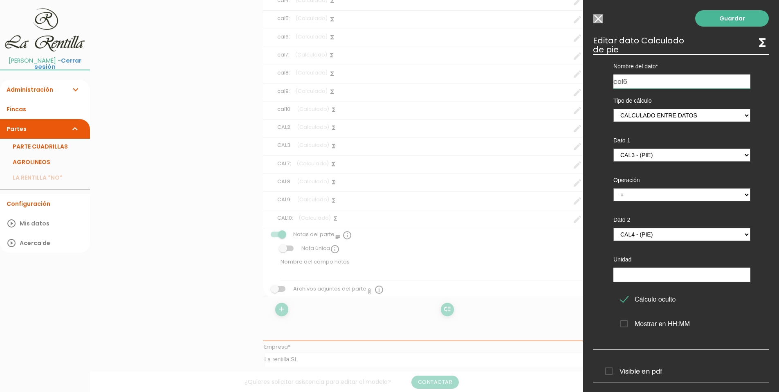
click at [598, 17] on input "Seleccionar todos los usuarios" at bounding box center [598, 18] width 10 height 9
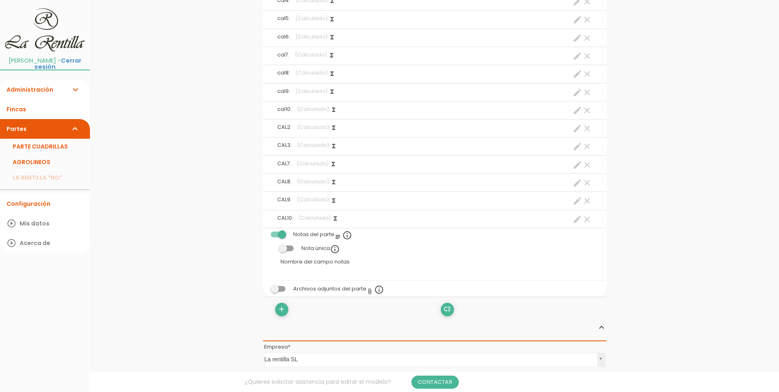
click at [577, 57] on icon "create" at bounding box center [577, 56] width 10 height 10
select select "footer_8"
select select "+"
select select "footer_9"
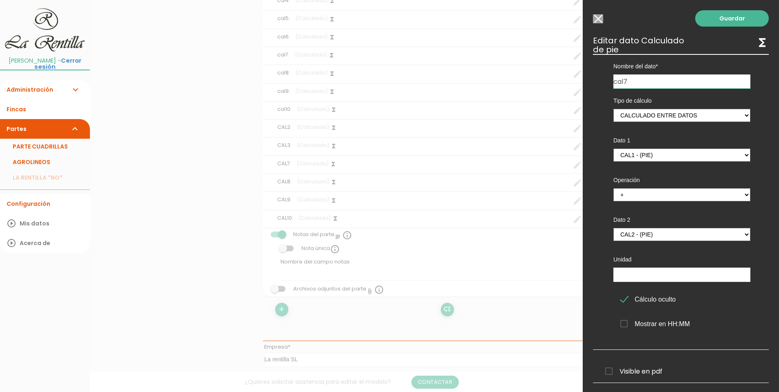
click at [597, 19] on input "Seleccionar todos los usuarios" at bounding box center [598, 18] width 10 height 9
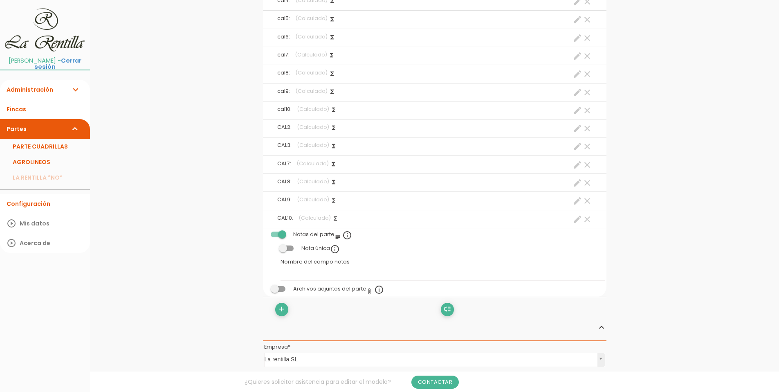
click at [578, 75] on icon "create" at bounding box center [577, 74] width 10 height 10
select select "footer_10"
select select "+"
select select "footer_11"
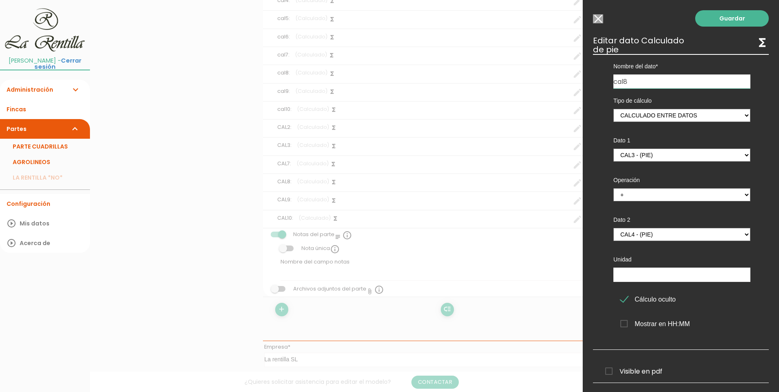
click at [593, 22] on input "Seleccionar todos los usuarios" at bounding box center [598, 18] width 10 height 9
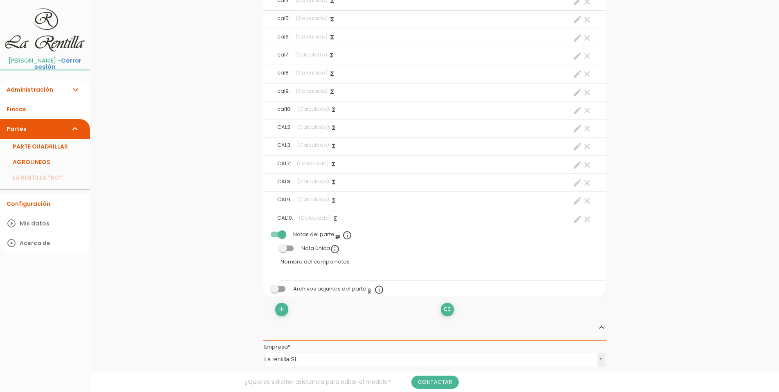
click at [576, 94] on icon "create" at bounding box center [577, 92] width 10 height 10
select select "footer_12"
select select "+"
select select "footer_13"
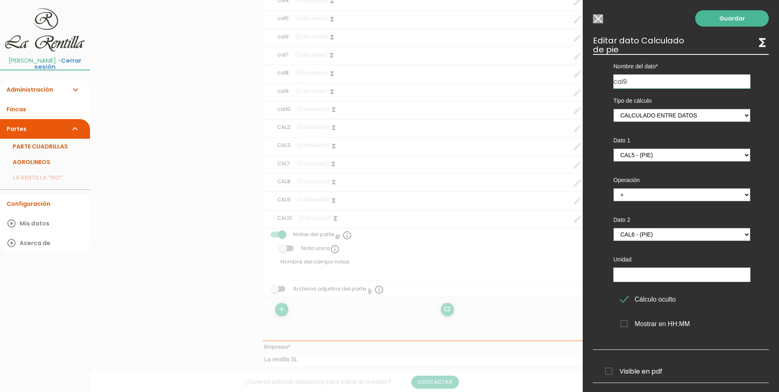
click at [600, 17] on input "Seleccionar todos los usuarios" at bounding box center [598, 18] width 10 height 9
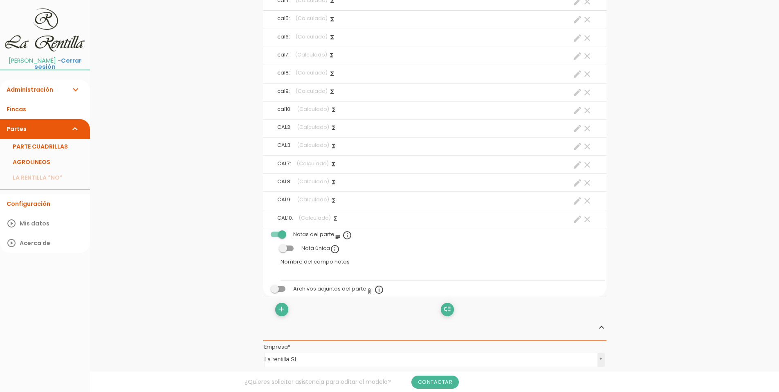
click at [577, 128] on icon "create" at bounding box center [577, 128] width 10 height 10
select select "footer_15"
select select "+"
select select "footer_16"
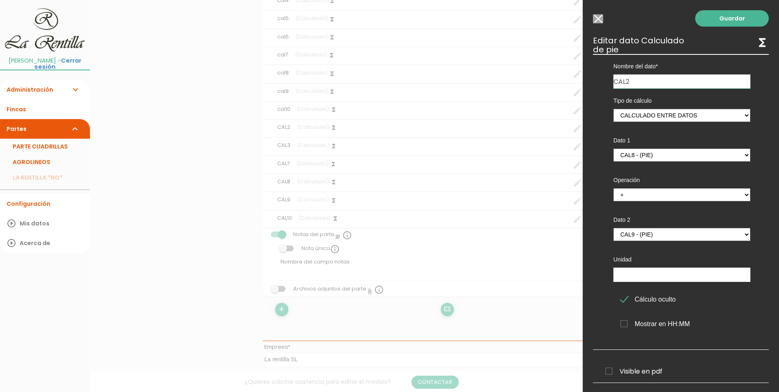
click at [596, 16] on input "Seleccionar todos los usuarios" at bounding box center [598, 18] width 10 height 9
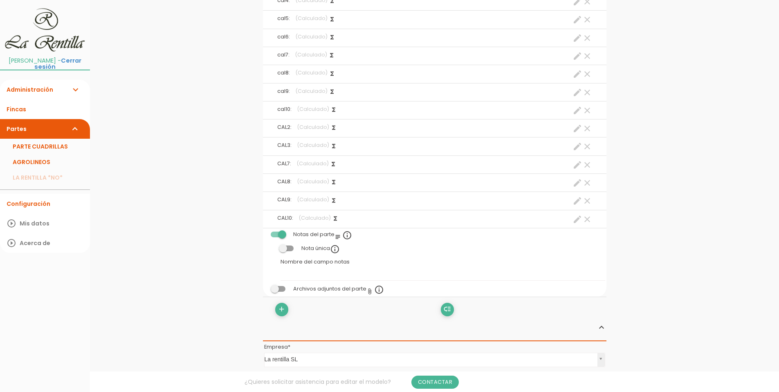
click at [589, 221] on icon "clear" at bounding box center [587, 219] width 10 height 10
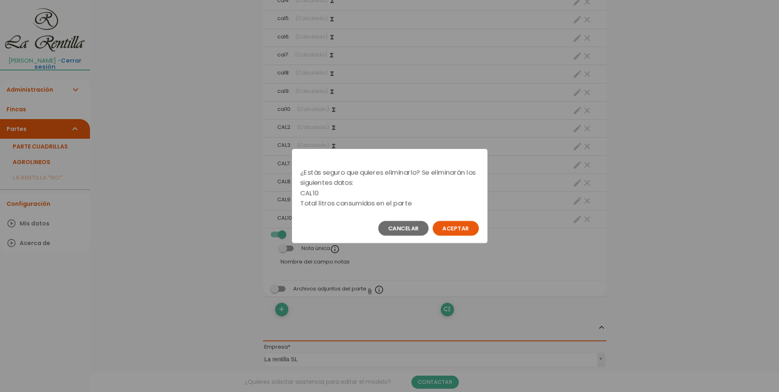
scroll to position [0, 0]
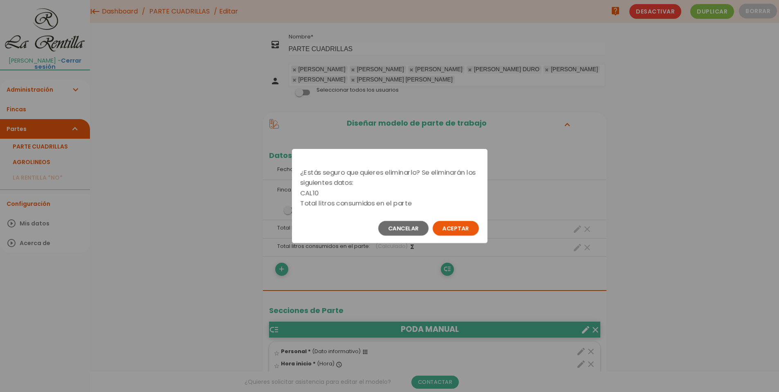
click at [462, 226] on button "Aceptar" at bounding box center [456, 228] width 46 height 15
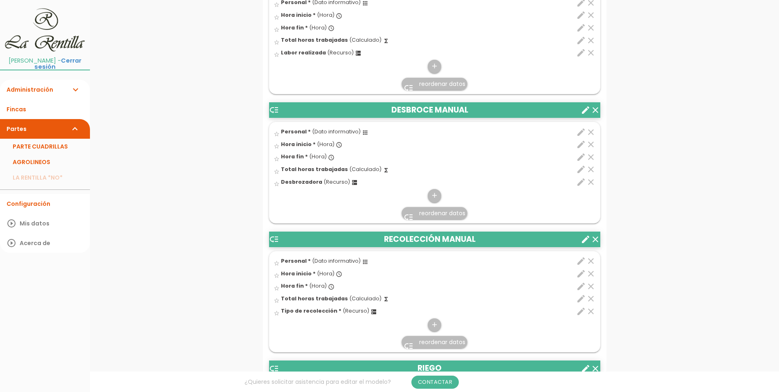
scroll to position [695, 0]
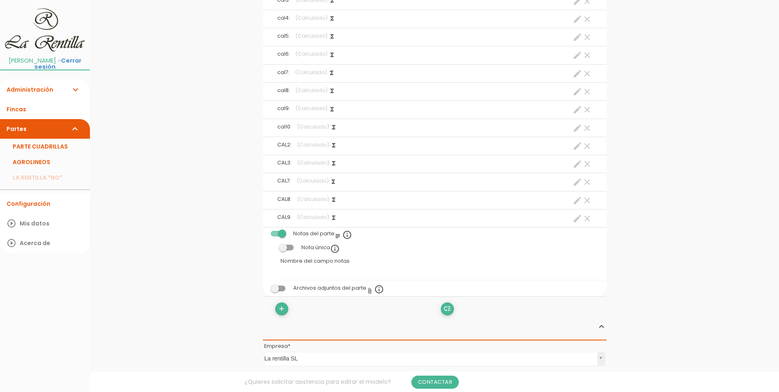
scroll to position [1441, 0]
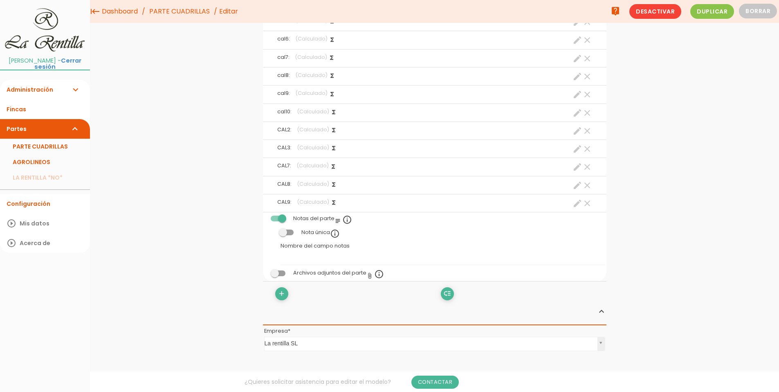
click at [587, 202] on icon "clear" at bounding box center [587, 203] width 10 height 10
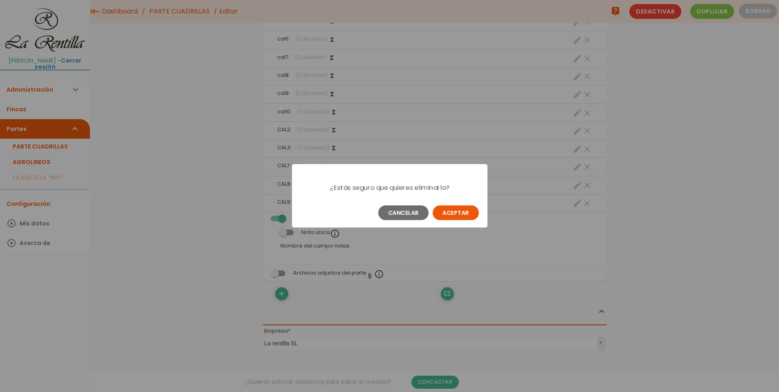
scroll to position [0, 0]
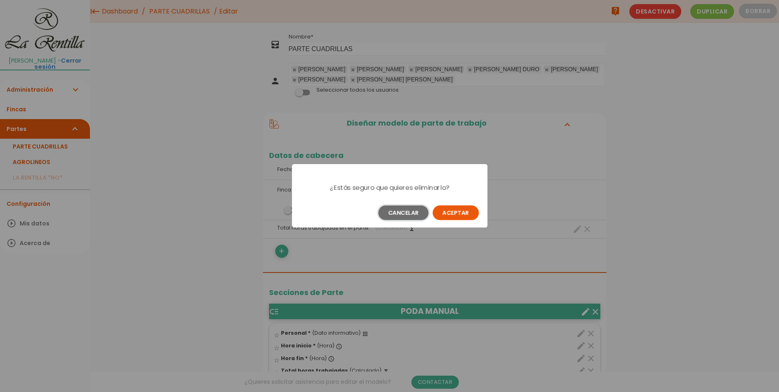
click at [416, 211] on button "Cancelar" at bounding box center [403, 212] width 50 height 15
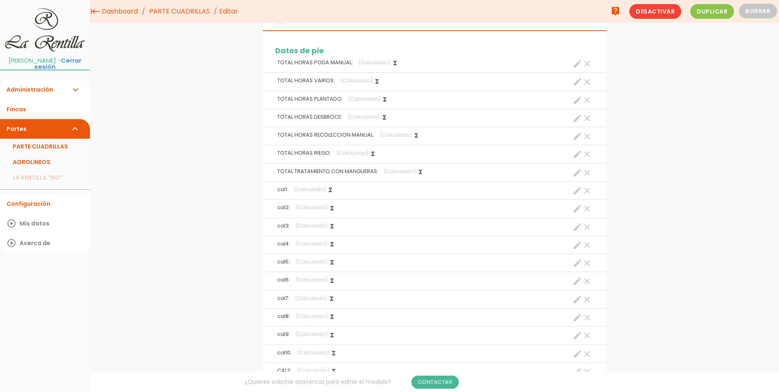
scroll to position [1186, 0]
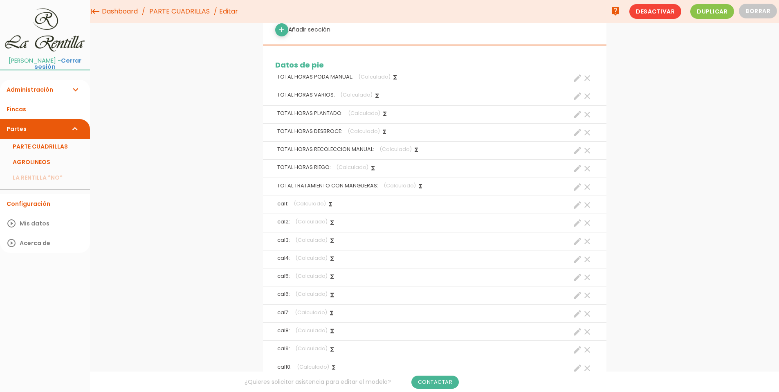
click at [577, 207] on icon "create" at bounding box center [577, 205] width 10 height 10
select select "footer_16"
select select "+"
select select "footer_1"
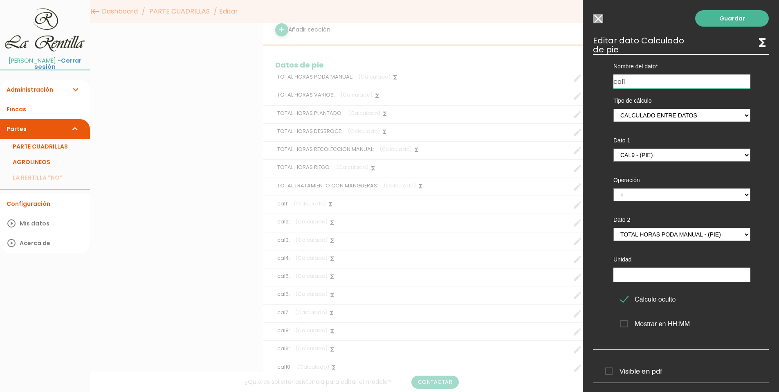
click at [599, 18] on input "Seleccionar todos los usuarios" at bounding box center [598, 18] width 10 height 9
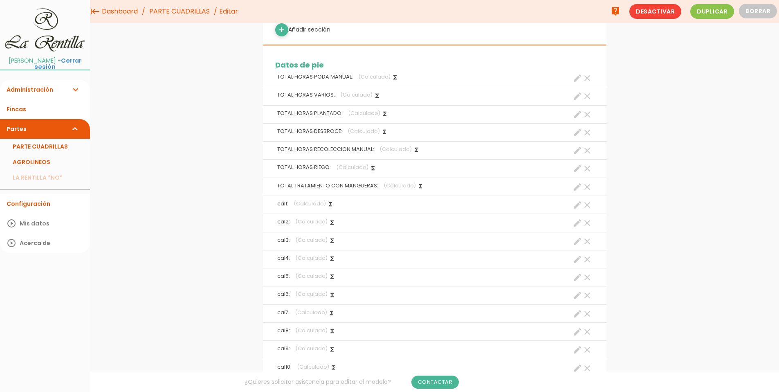
click at [577, 207] on icon "create" at bounding box center [577, 205] width 10 height 10
select select "footer_16"
select select "+"
select select "footer_1"
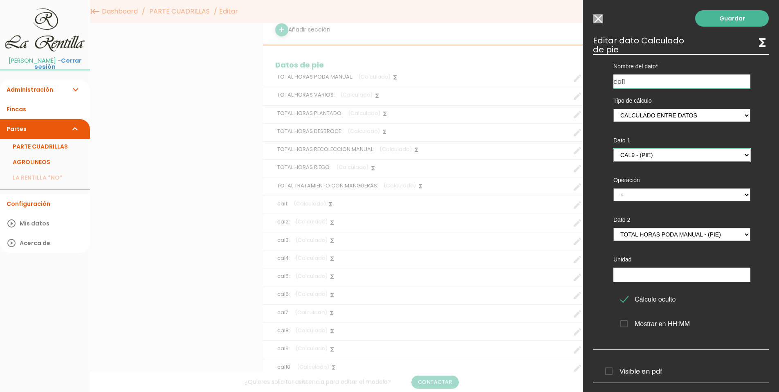
click at [743, 155] on select "TOTAL HORAS PODA MANUAL - (pie) Total horas trabajadas en el parte - (cabecera)…" at bounding box center [681, 154] width 137 height 13
select select "footer_1"
click at [613, 148] on select "TOTAL HORAS PODA MANUAL - (pie) Total horas trabajadas en el parte - (cabecera)…" at bounding box center [681, 154] width 137 height 13
click at [738, 234] on select "TOTAL HORAS PODA MANUAL - (pie) Total horas trabajadas en el parte - (cabecera)…" at bounding box center [681, 234] width 137 height 13
click at [613, 228] on select "TOTAL HORAS PODA MANUAL - (pie) Total horas trabajadas en el parte - (cabecera)…" at bounding box center [681, 234] width 137 height 13
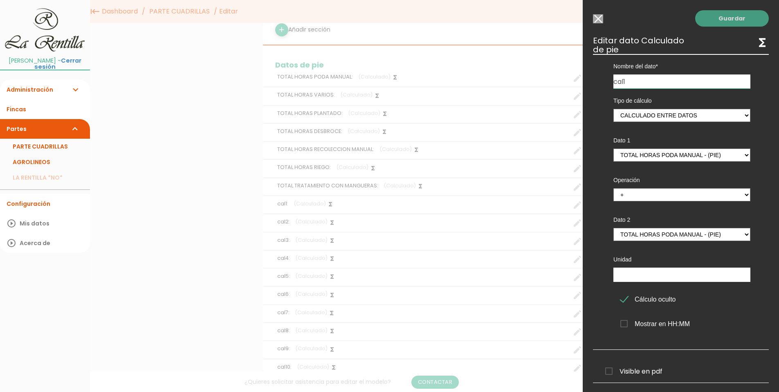
click at [717, 22] on link "Guardar" at bounding box center [732, 18] width 74 height 16
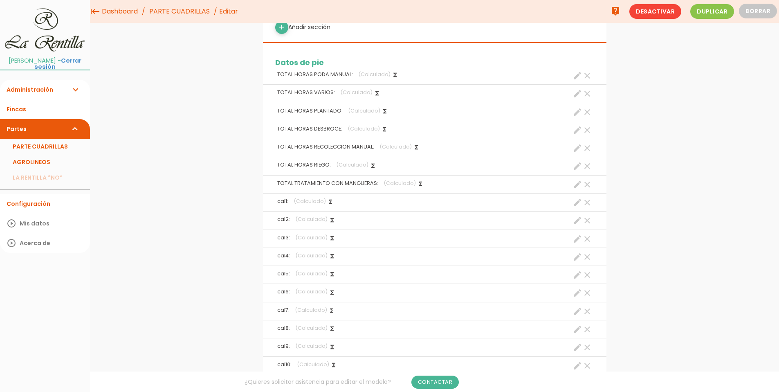
scroll to position [1209, 0]
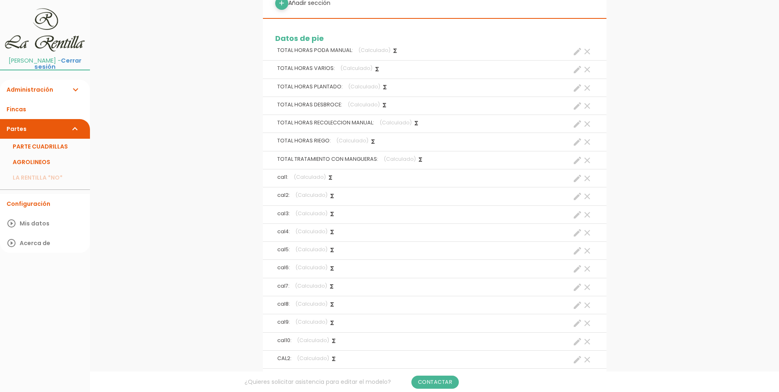
scroll to position [1249, 0]
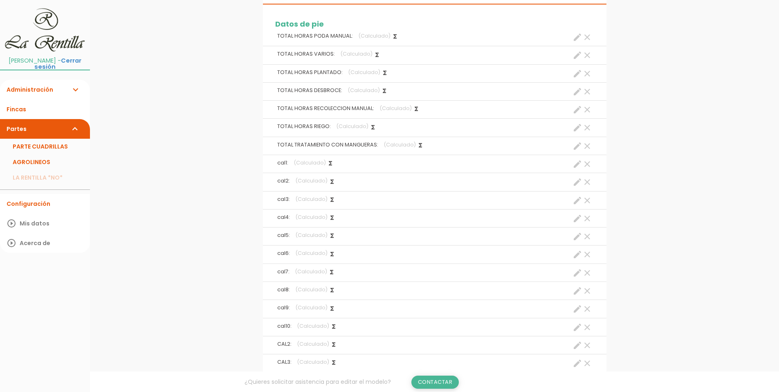
click at [434, 384] on link "Contactar" at bounding box center [435, 381] width 48 height 13
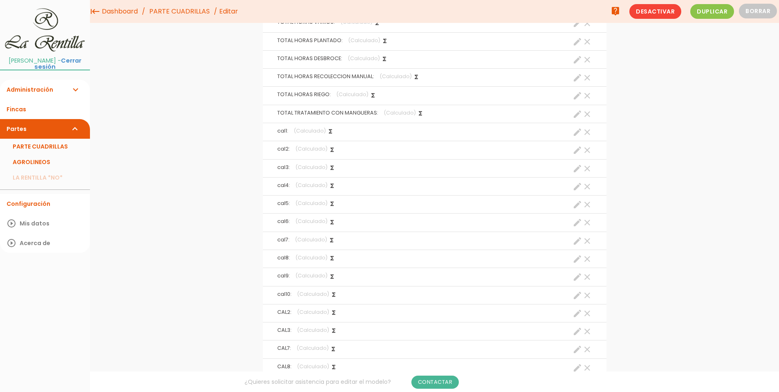
scroll to position [1209, 0]
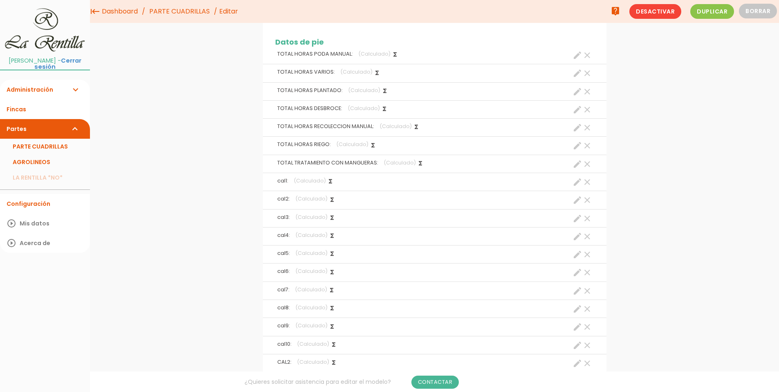
click at [576, 187] on icon "create" at bounding box center [577, 182] width 10 height 10
select select "footer_1"
select select "+"
select select "footer_1"
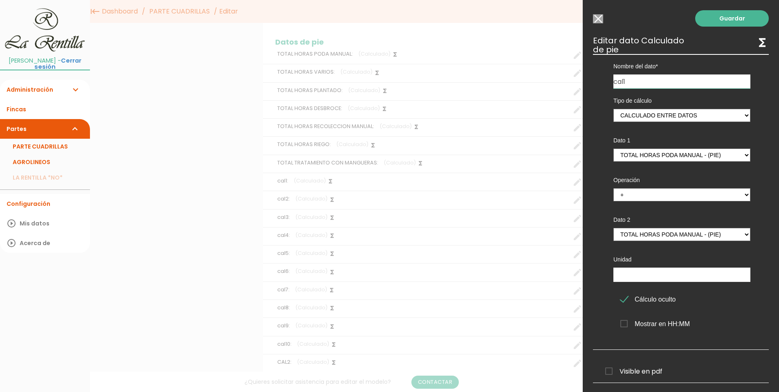
click at [599, 18] on input "Seleccionar todos los usuarios" at bounding box center [598, 18] width 10 height 9
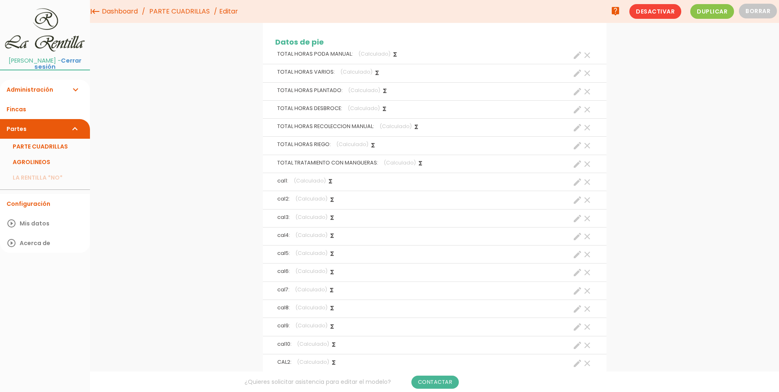
click at [576, 202] on icon "create" at bounding box center [577, 200] width 10 height 10
select select "footer_2"
select select "+"
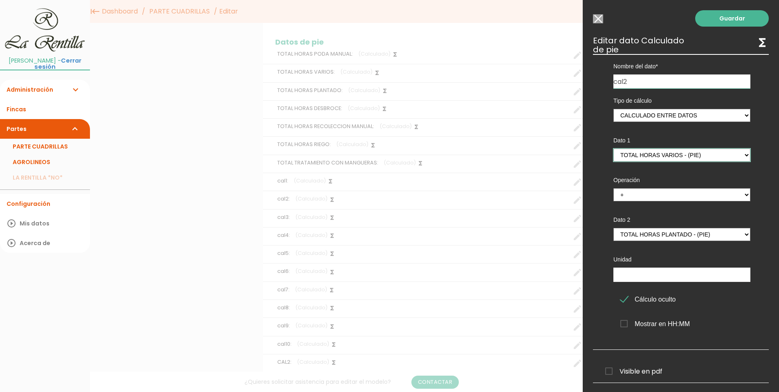
click at [738, 156] on select "TOTAL HORAS PODA MANUAL - (pie) Total horas trabajadas en el parte - (cabecera)…" at bounding box center [681, 154] width 137 height 13
click at [613, 148] on select "TOTAL HORAS PODA MANUAL - (pie) Total horas trabajadas en el parte - (cabecera)…" at bounding box center [681, 154] width 137 height 13
click at [641, 231] on select "TOTAL HORAS PODA MANUAL - (pie) Total horas trabajadas en el parte - (cabecera)…" at bounding box center [681, 234] width 137 height 13
select select "footer_2"
click at [613, 228] on select "TOTAL HORAS PODA MANUAL - (pie) Total horas trabajadas en el parte - (cabecera)…" at bounding box center [681, 234] width 137 height 13
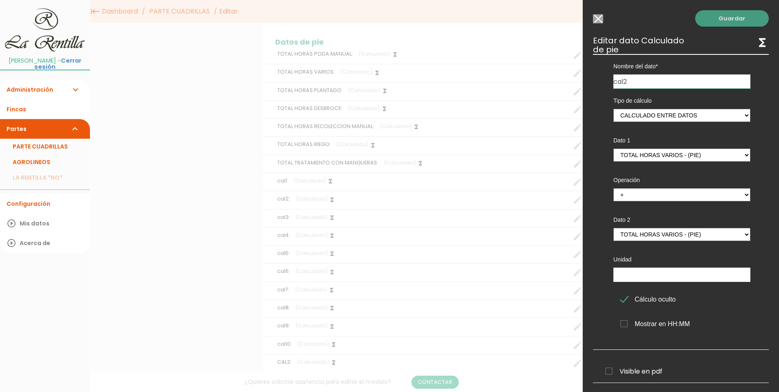
click at [713, 16] on link "Guardar" at bounding box center [732, 18] width 74 height 16
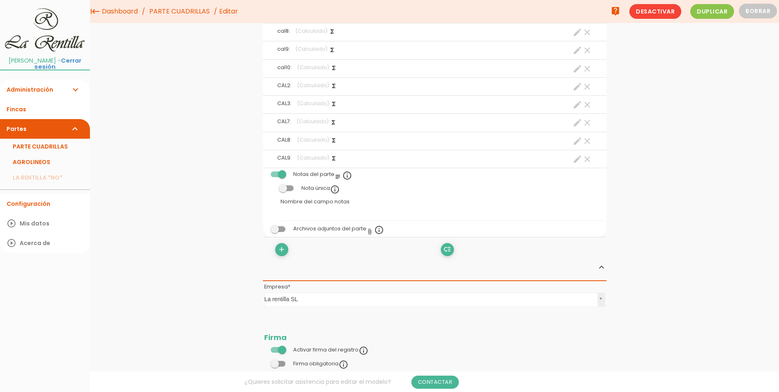
scroll to position [1400, 0]
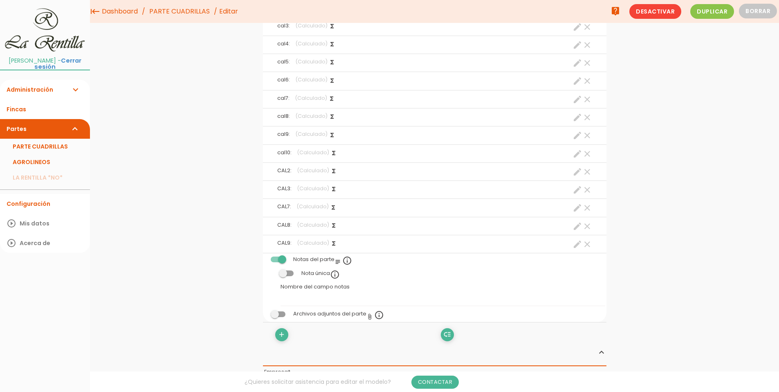
click at [576, 205] on icon "create" at bounding box center [577, 208] width 10 height 10
select select "footer_17"
select select "+"
select select "footer_18"
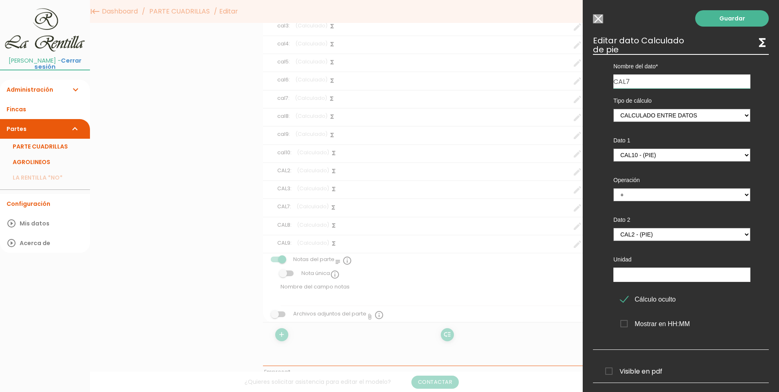
click at [596, 15] on input "Seleccionar todos los usuarios" at bounding box center [598, 18] width 10 height 9
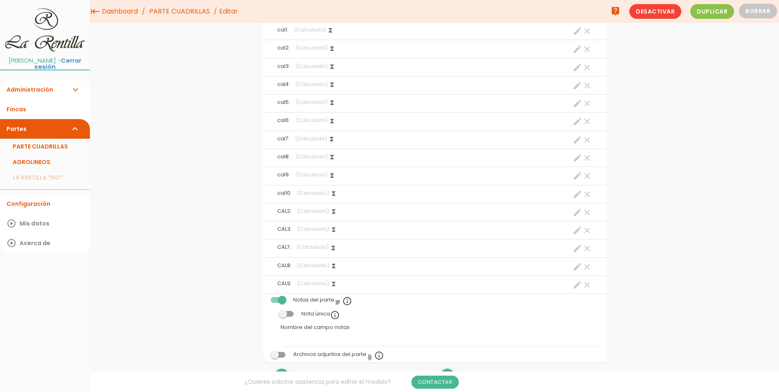
scroll to position [1359, 0]
click at [576, 196] on icon "create" at bounding box center [577, 195] width 10 height 10
select select "footer_14"
select select "+"
select select "footer_15"
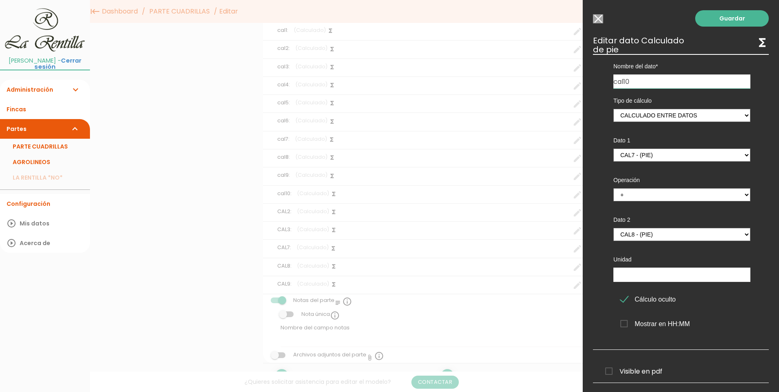
click at [598, 20] on input "Seleccionar todos los usuarios" at bounding box center [598, 18] width 10 height 9
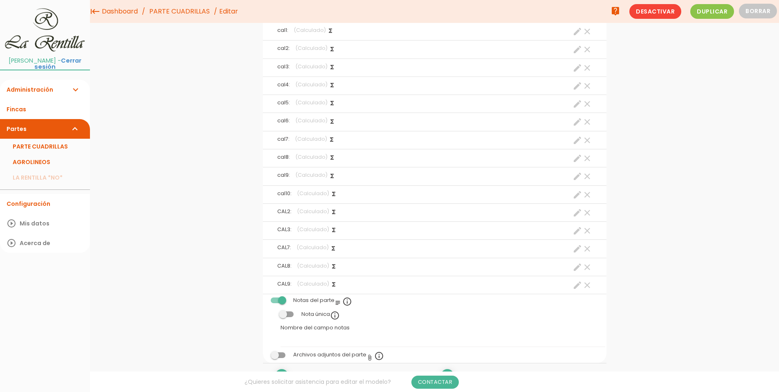
click at [579, 140] on icon "create" at bounding box center [577, 140] width 10 height 10
select select "footer_8"
select select "+"
select select "footer_9"
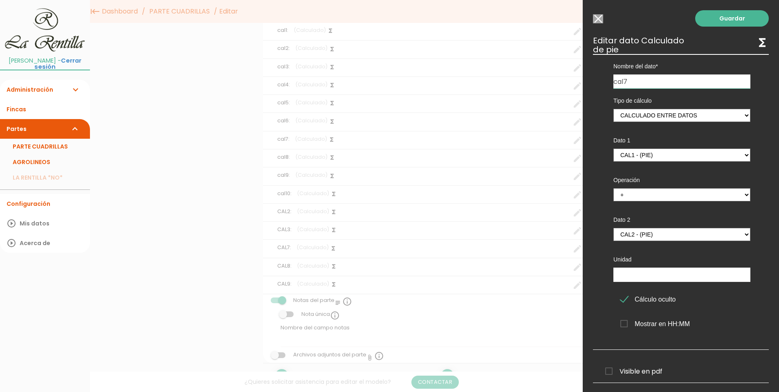
click at [599, 20] on input "Seleccionar todos los usuarios" at bounding box center [598, 18] width 10 height 9
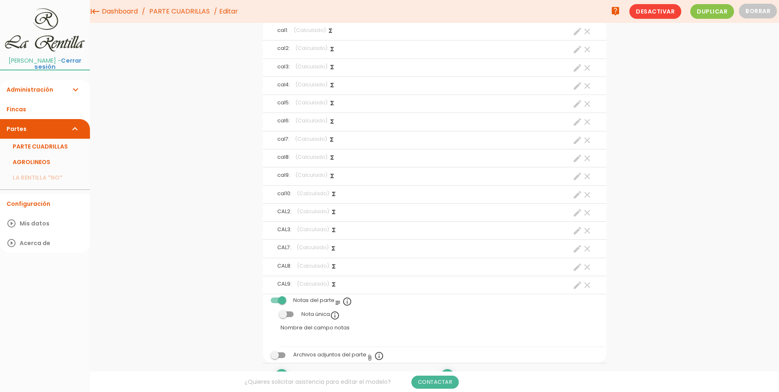
click at [574, 159] on icon "create" at bounding box center [577, 158] width 10 height 10
select select "footer_10"
select select "+"
select select "footer_11"
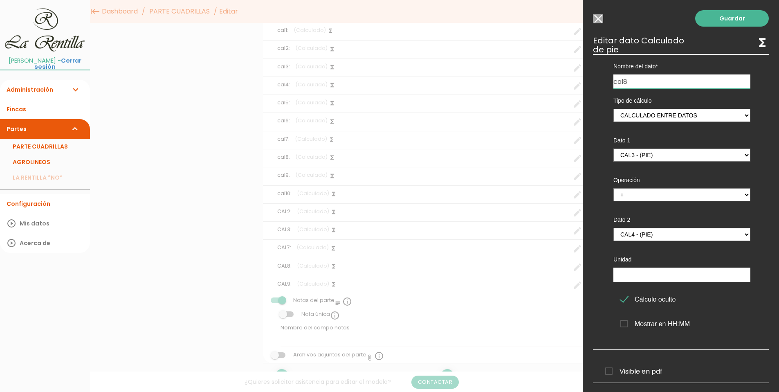
click at [599, 16] on input "Seleccionar todos los usuarios" at bounding box center [598, 18] width 10 height 9
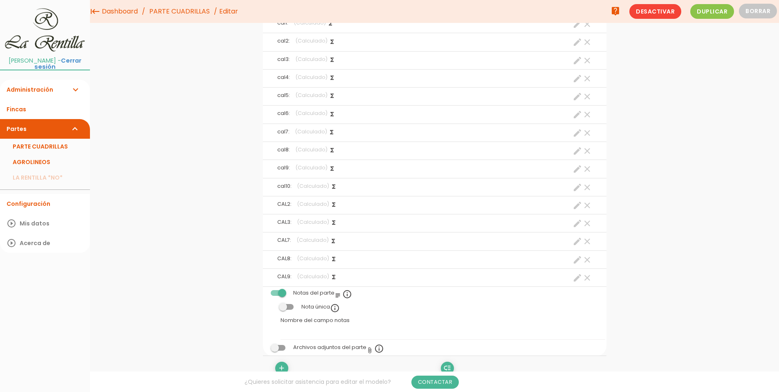
scroll to position [1349, 0]
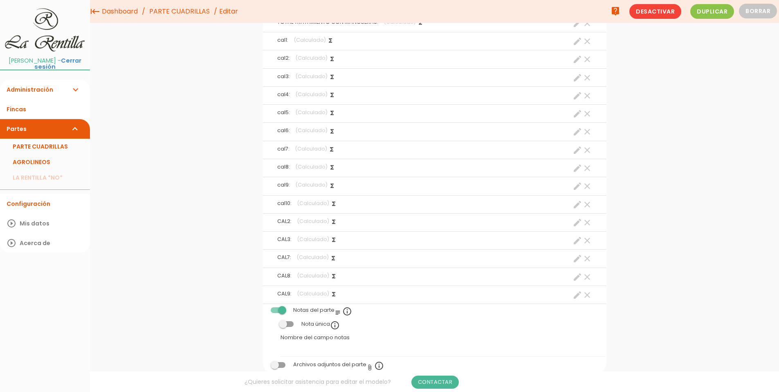
click at [576, 117] on icon "create" at bounding box center [577, 114] width 10 height 10
select select "footer_8"
select select "+"
select select "footer_9"
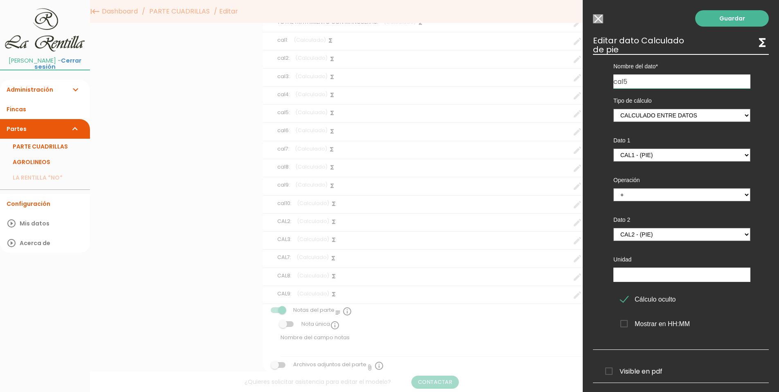
click at [595, 18] on input "Seleccionar todos los usuarios" at bounding box center [598, 18] width 10 height 9
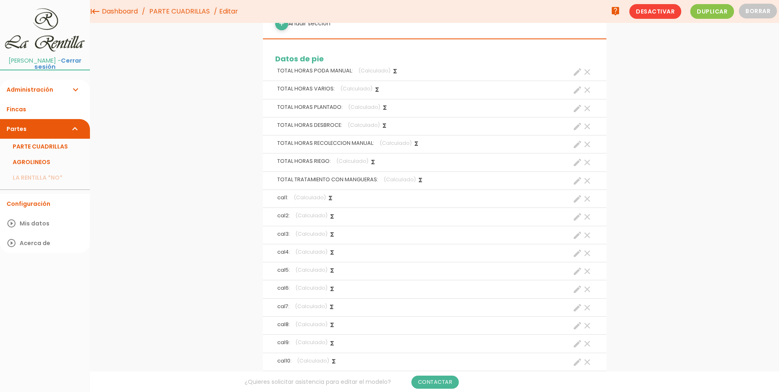
scroll to position [1186, 0]
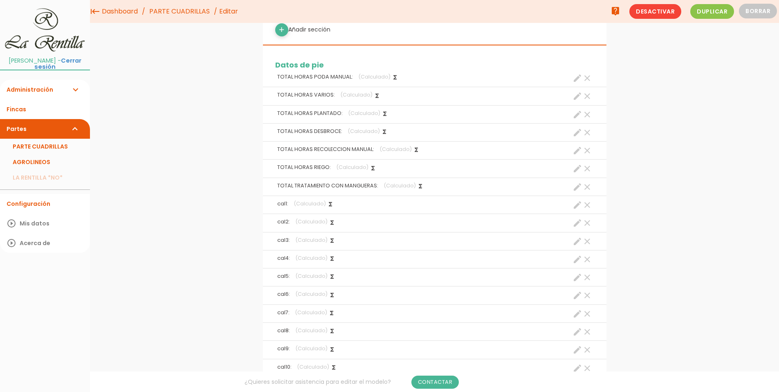
click at [577, 206] on icon "create" at bounding box center [577, 205] width 10 height 10
select select "footer_1"
select select "+"
select select "footer_1"
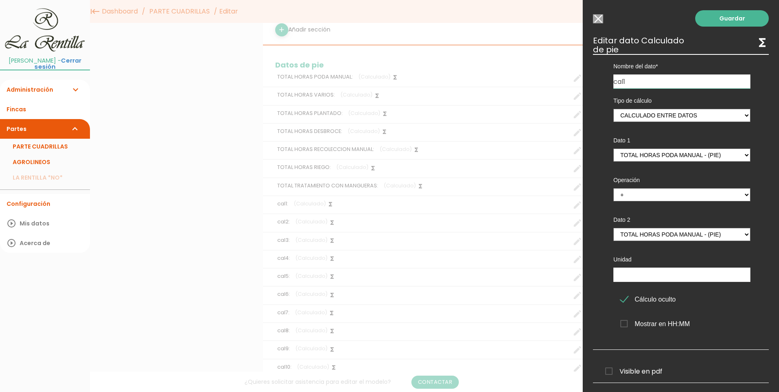
click at [594, 21] on input "Seleccionar todos los usuarios" at bounding box center [598, 18] width 10 height 9
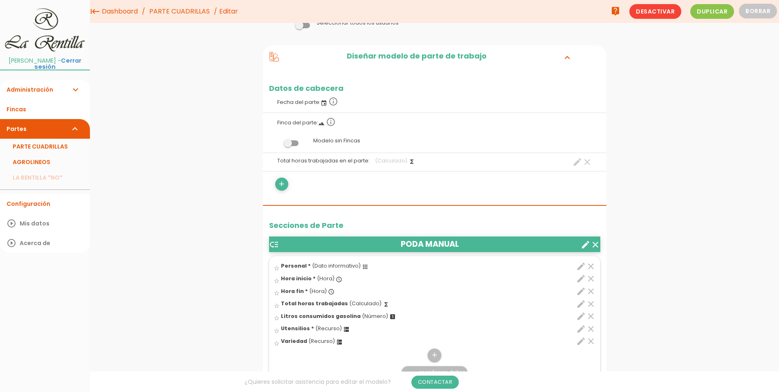
scroll to position [0, 0]
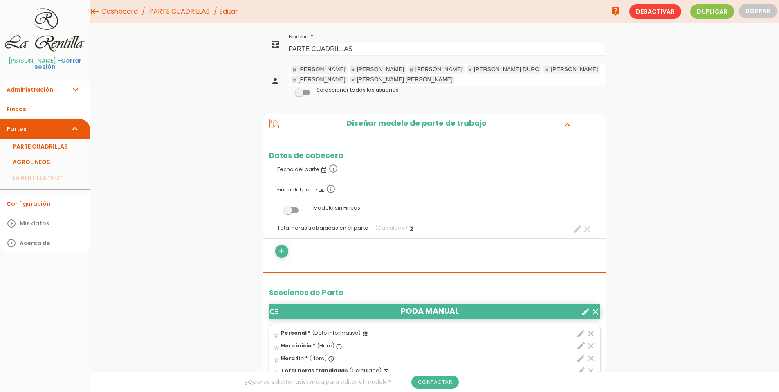
click at [36, 147] on link "PARTE CUADRILLAS" at bounding box center [45, 147] width 90 height 16
